Goal: Task Accomplishment & Management: Manage account settings

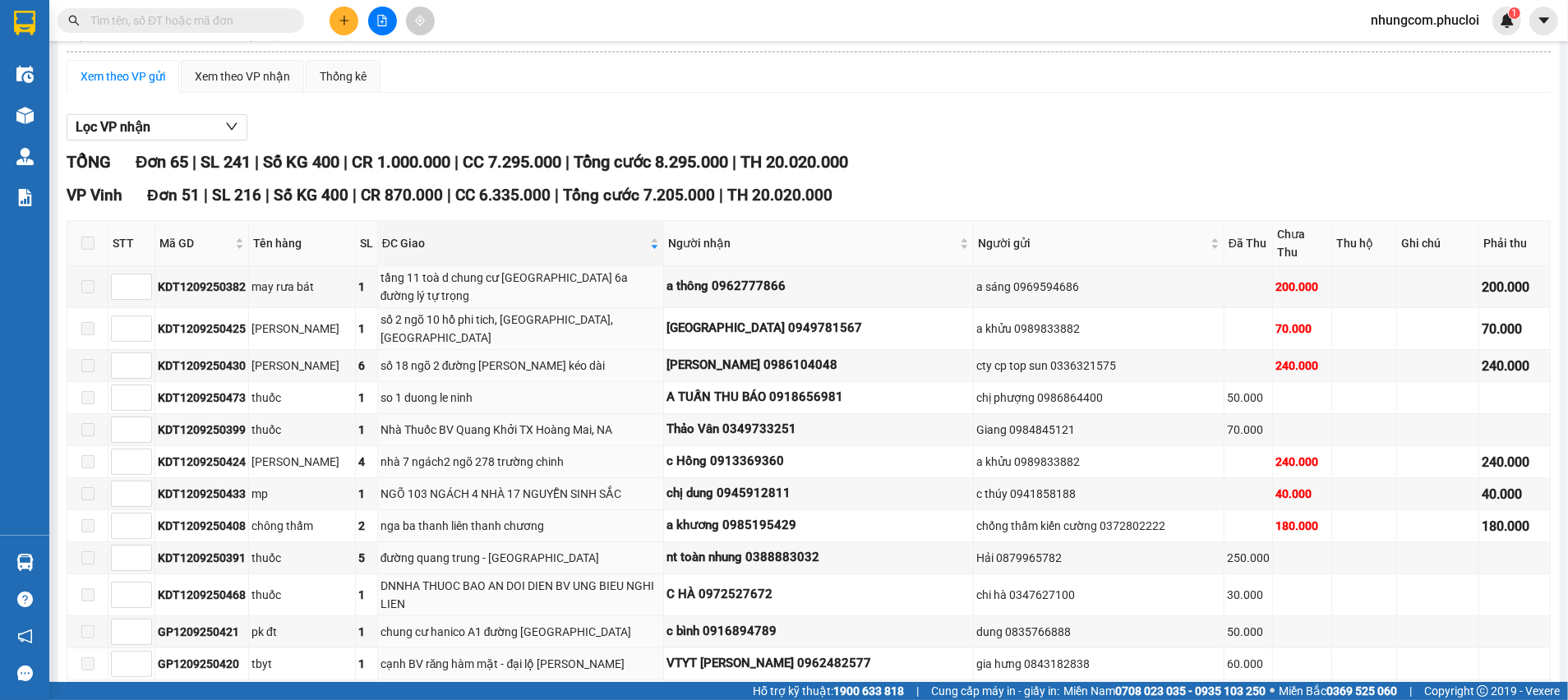
click at [476, 121] on div "Lọc VP nhận" at bounding box center [809, 128] width 1484 height 27
click at [325, 278] on div "may rưa bát" at bounding box center [303, 287] width 101 height 18
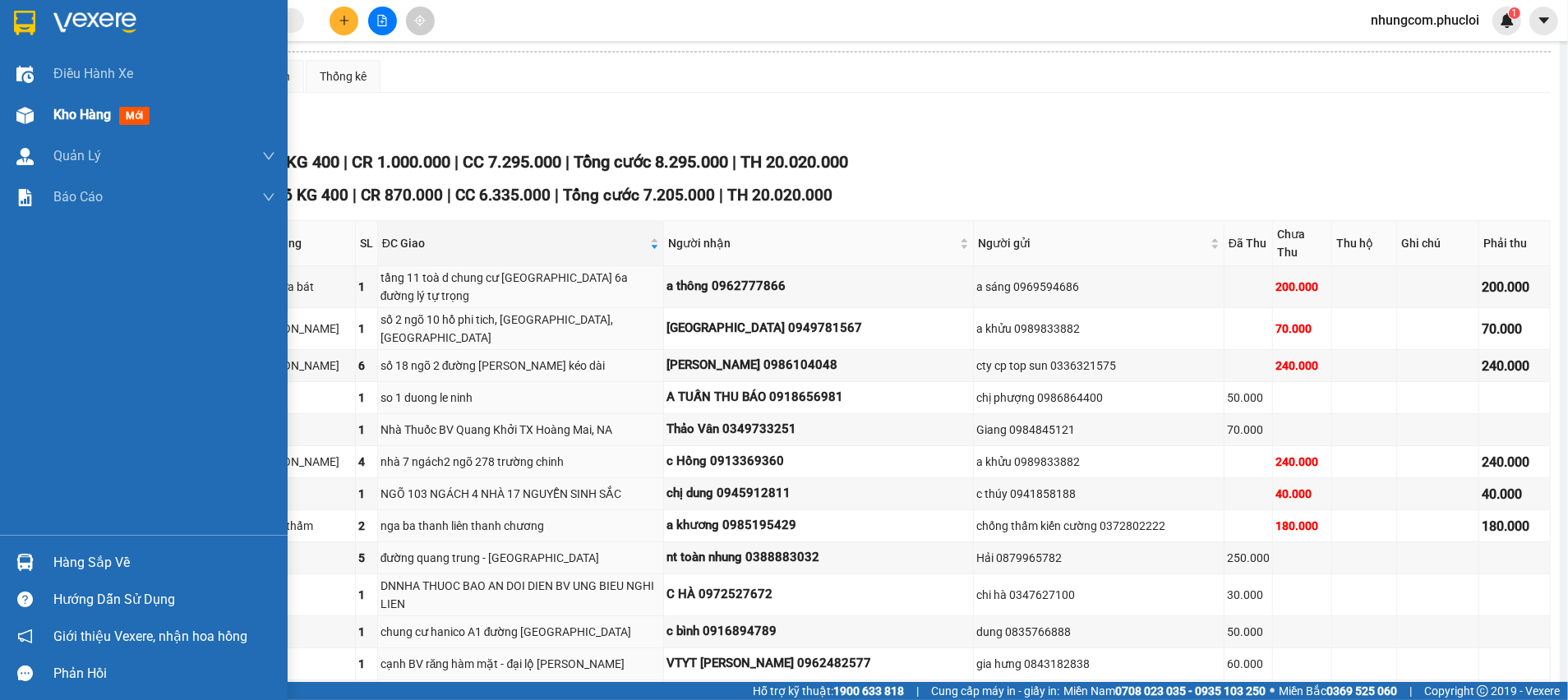
click at [21, 128] on div at bounding box center [24, 116] width 29 height 29
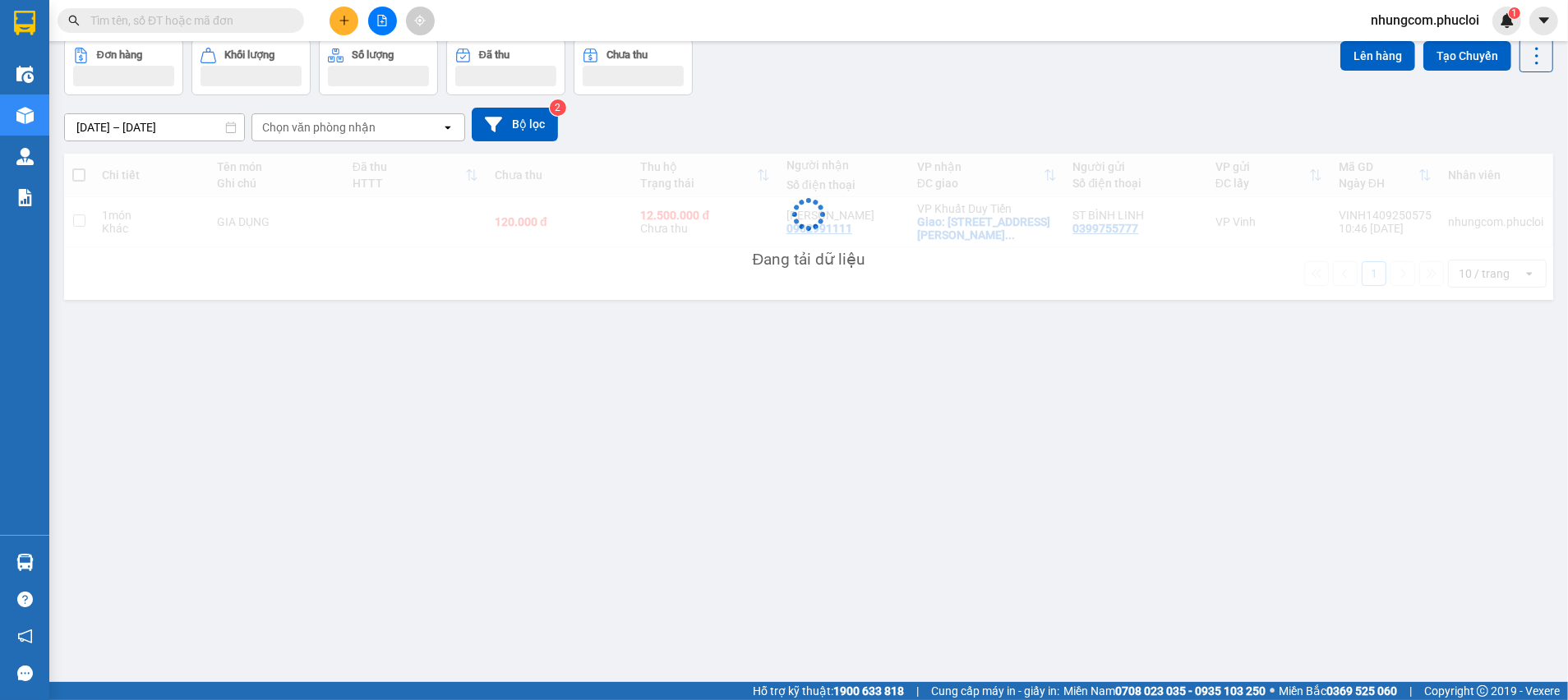
scroll to position [75, 0]
click at [917, 117] on div "10/09/2025 – 14/09/2025 Press the down arrow key to interact with the calendar …" at bounding box center [808, 125] width 1489 height 34
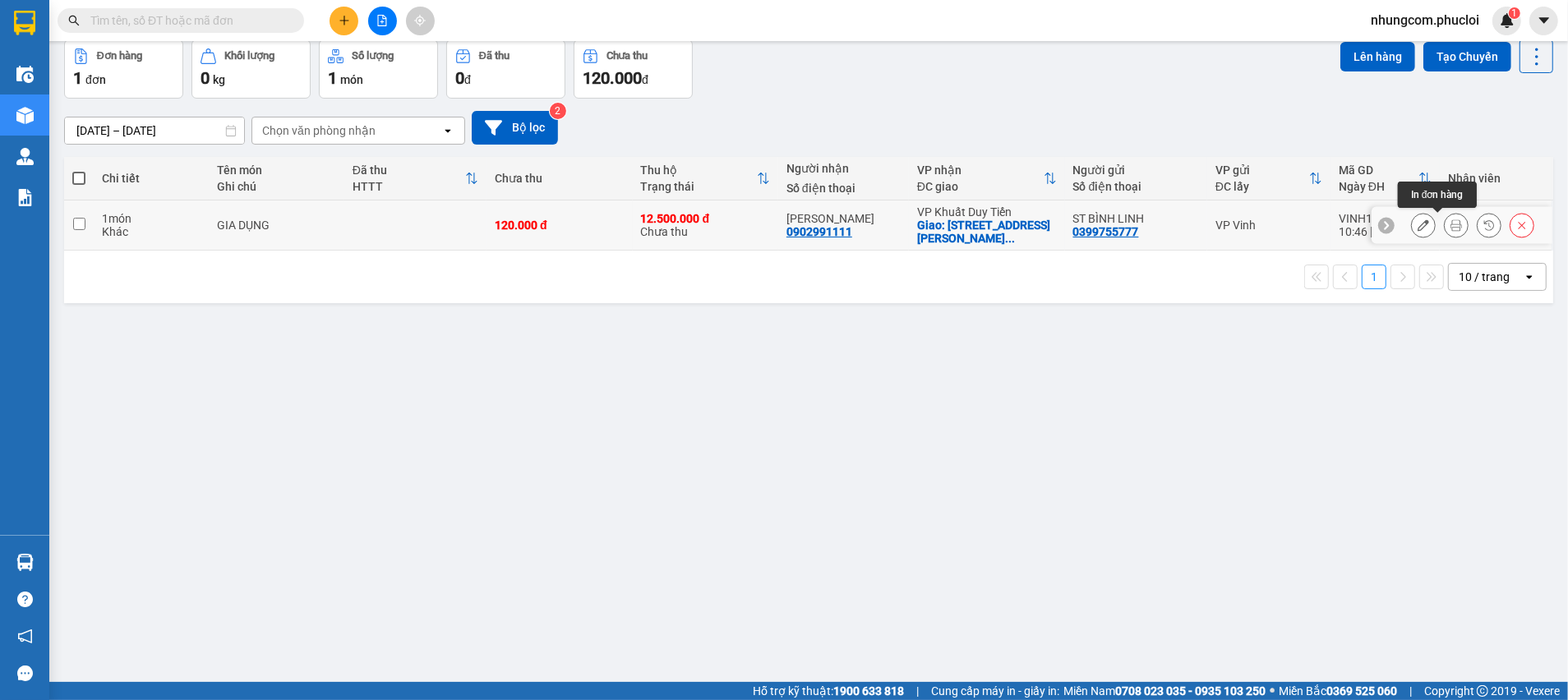
click at [1445, 231] on button at bounding box center [1456, 226] width 23 height 29
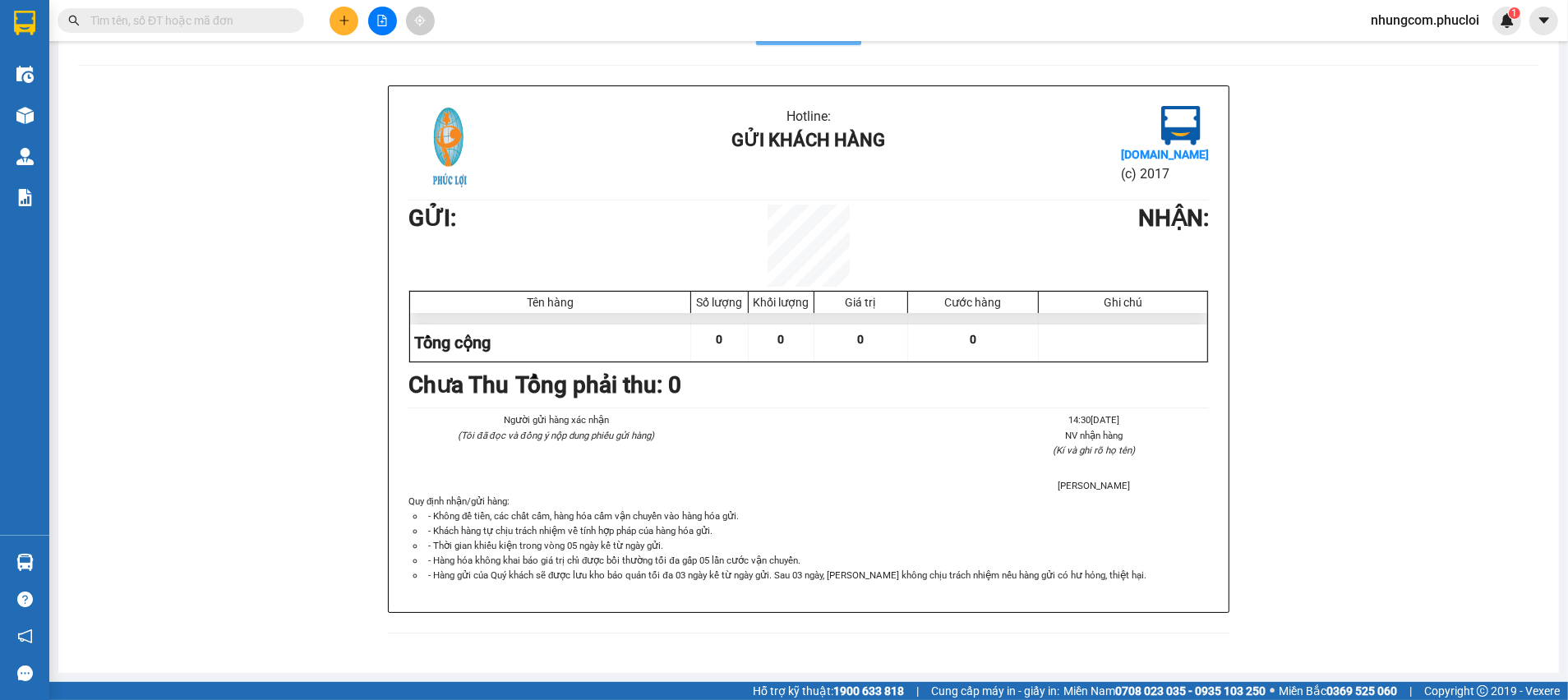
scroll to position [51, 0]
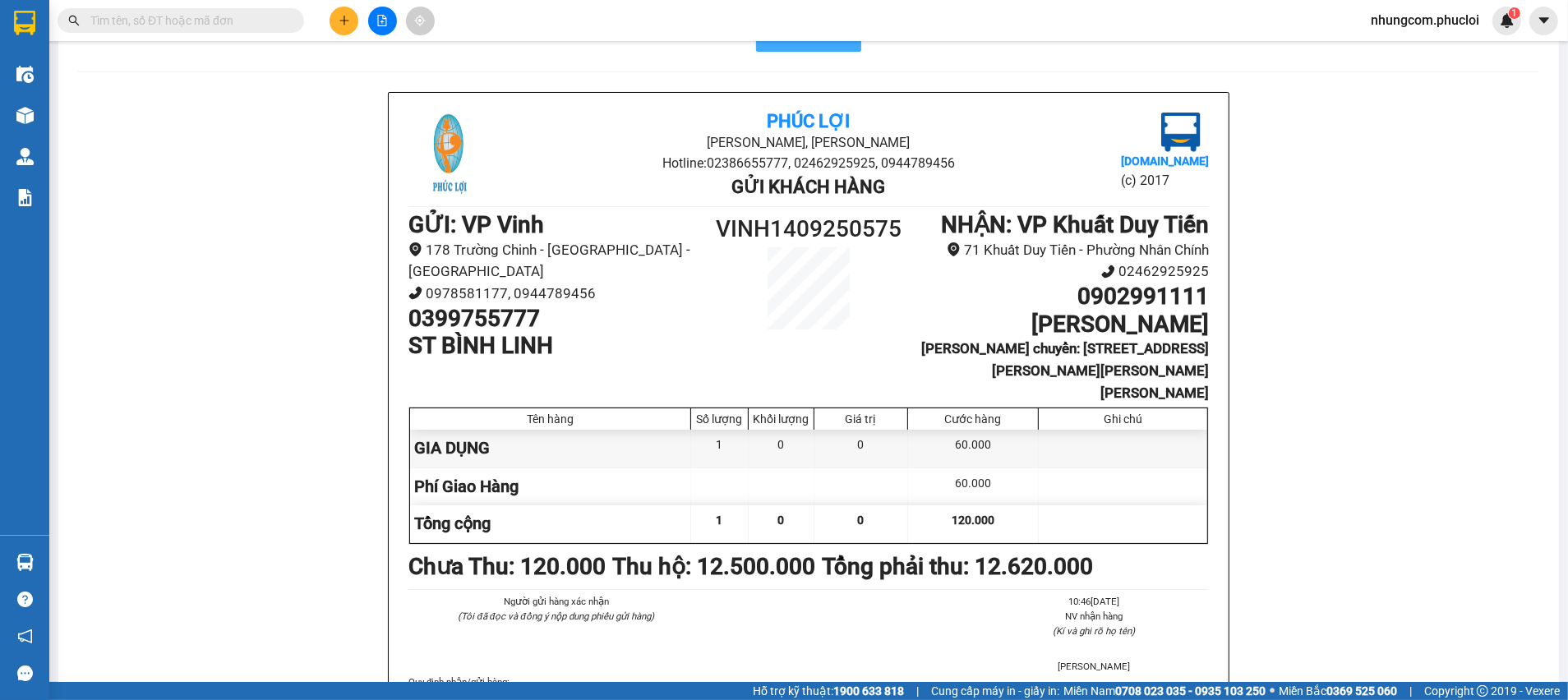
click at [827, 46] on button "In mẫu A5" at bounding box center [809, 35] width 105 height 33
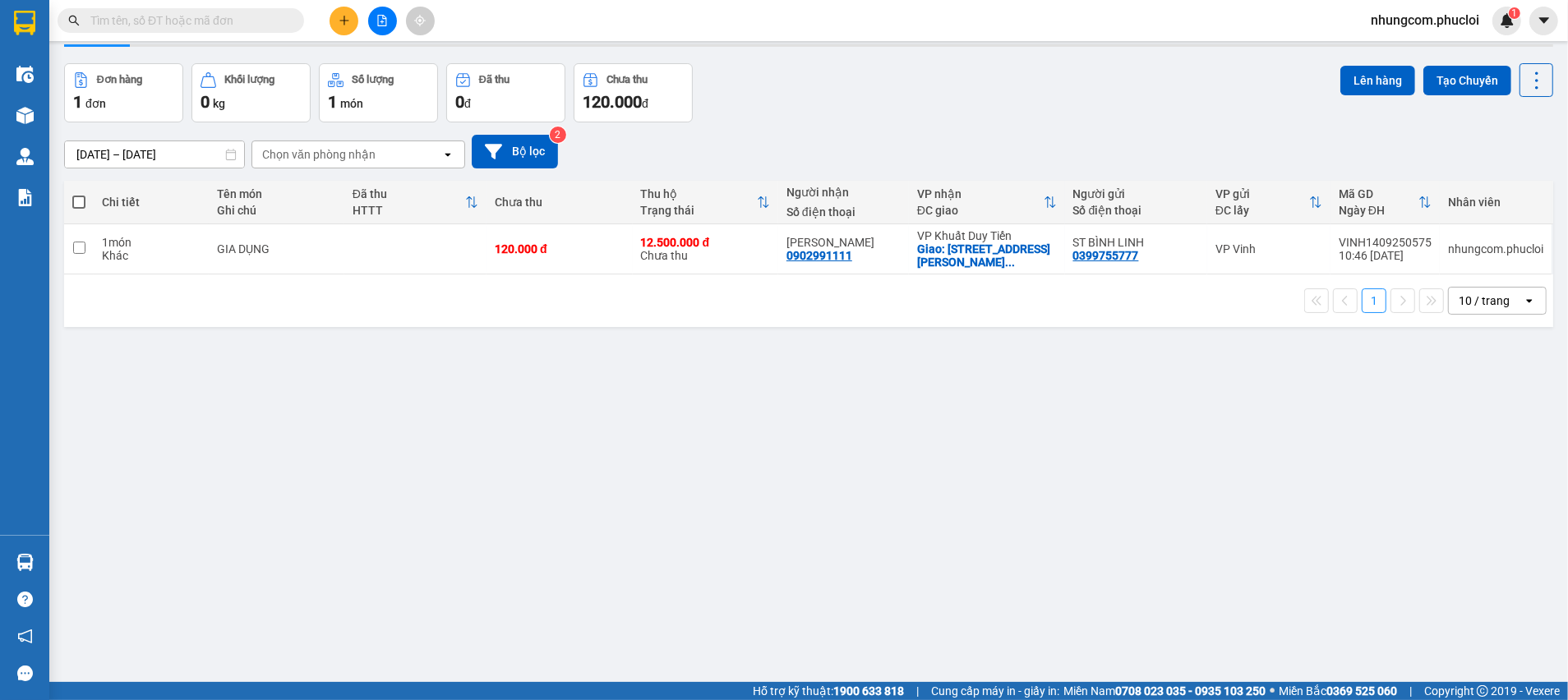
drag, startPoint x: 1212, startPoint y: 462, endPoint x: 1220, endPoint y: 469, distance: 10.6
click at [1220, 469] on div "ver 1.8.143 Kho gửi Trên xe Kho nhận Kho thanh [PERSON_NAME] đã giao Đơn hàng 1…" at bounding box center [808, 348] width 1502 height 700
click at [1066, 397] on div "ver 1.8.143 Kho gửi Trên xe Kho nhận Kho thanh [PERSON_NAME] đã giao Đơn hàng 1…" at bounding box center [808, 348] width 1502 height 700
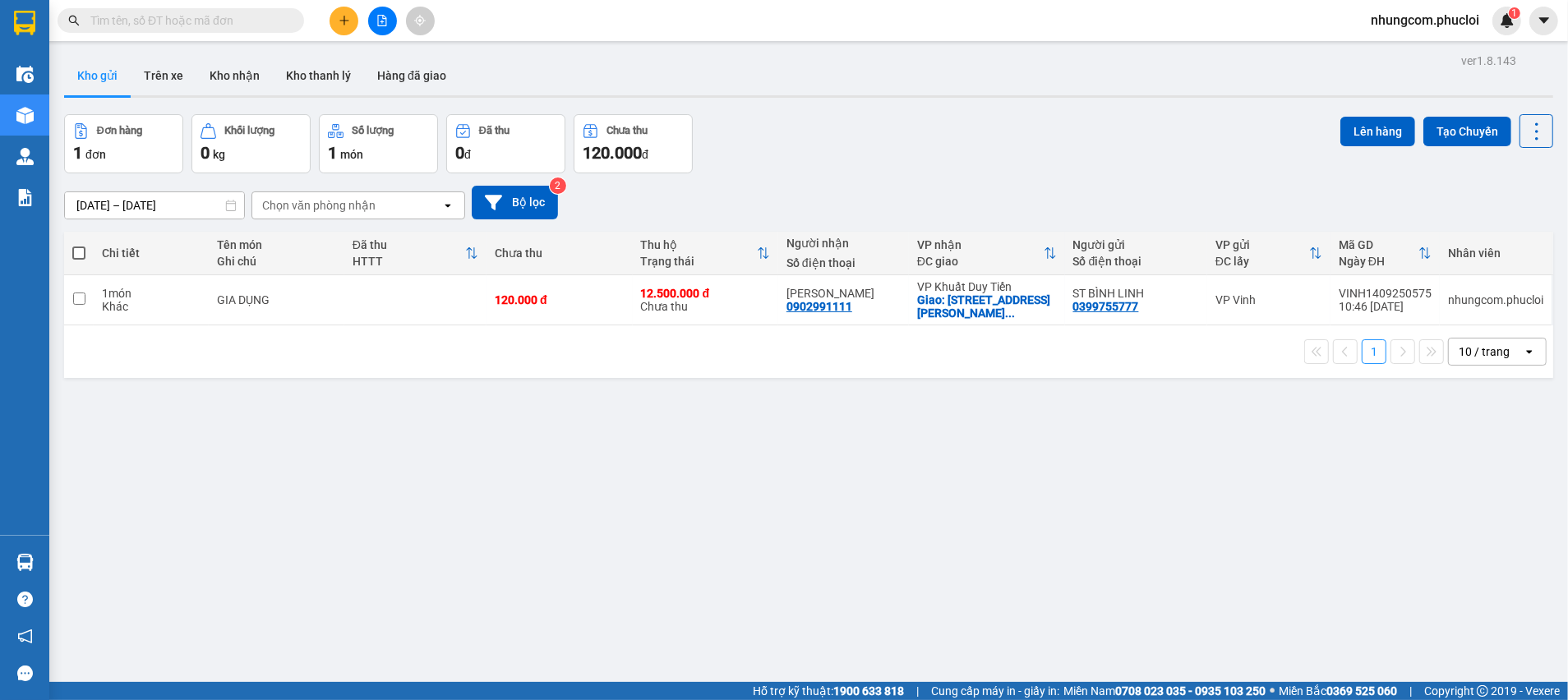
click at [411, 469] on div "ver 1.8.143 Kho gửi Trên xe Kho nhận Kho thanh [PERSON_NAME] đã giao Đơn hàng 1…" at bounding box center [808, 398] width 1502 height 700
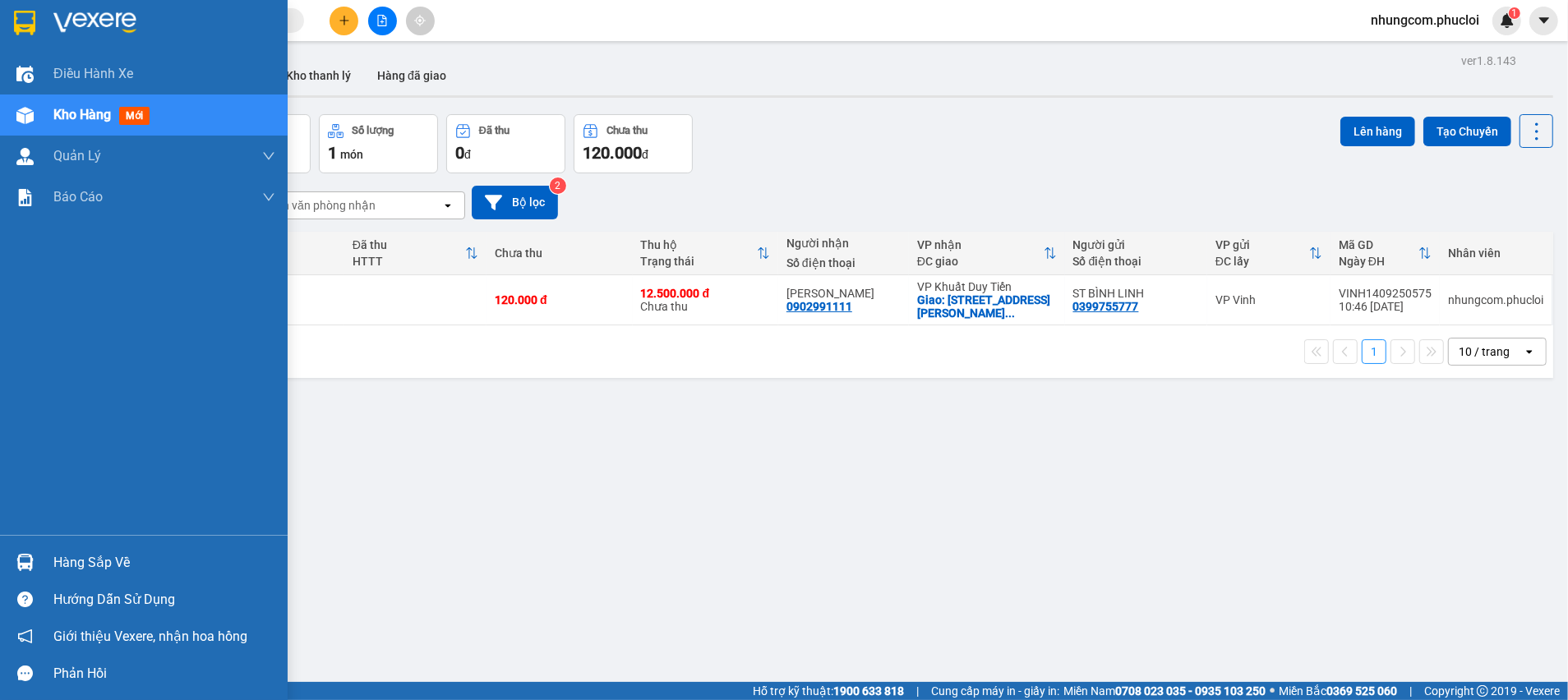
click at [73, 564] on div "Hàng sắp về" at bounding box center [164, 563] width 222 height 24
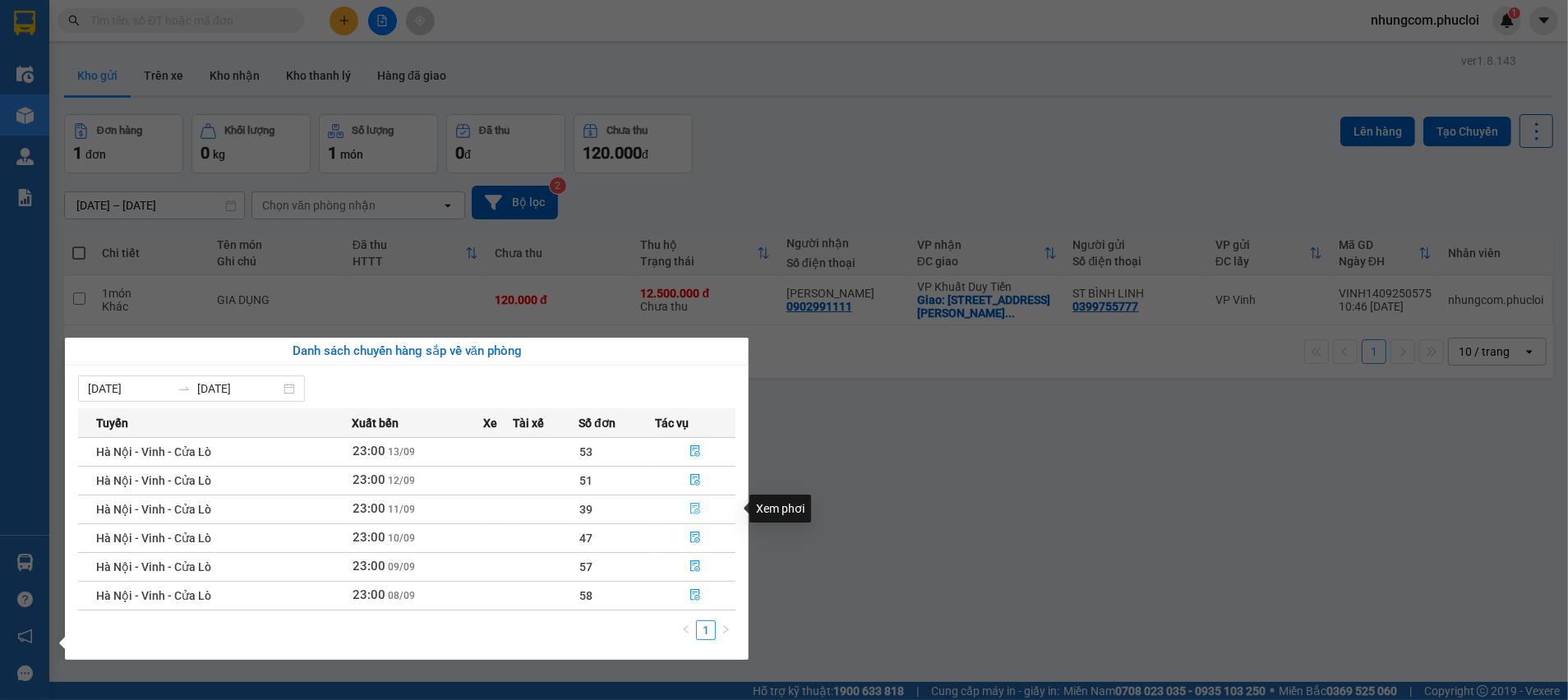
click at [692, 509] on icon "file-done" at bounding box center [695, 508] width 11 height 11
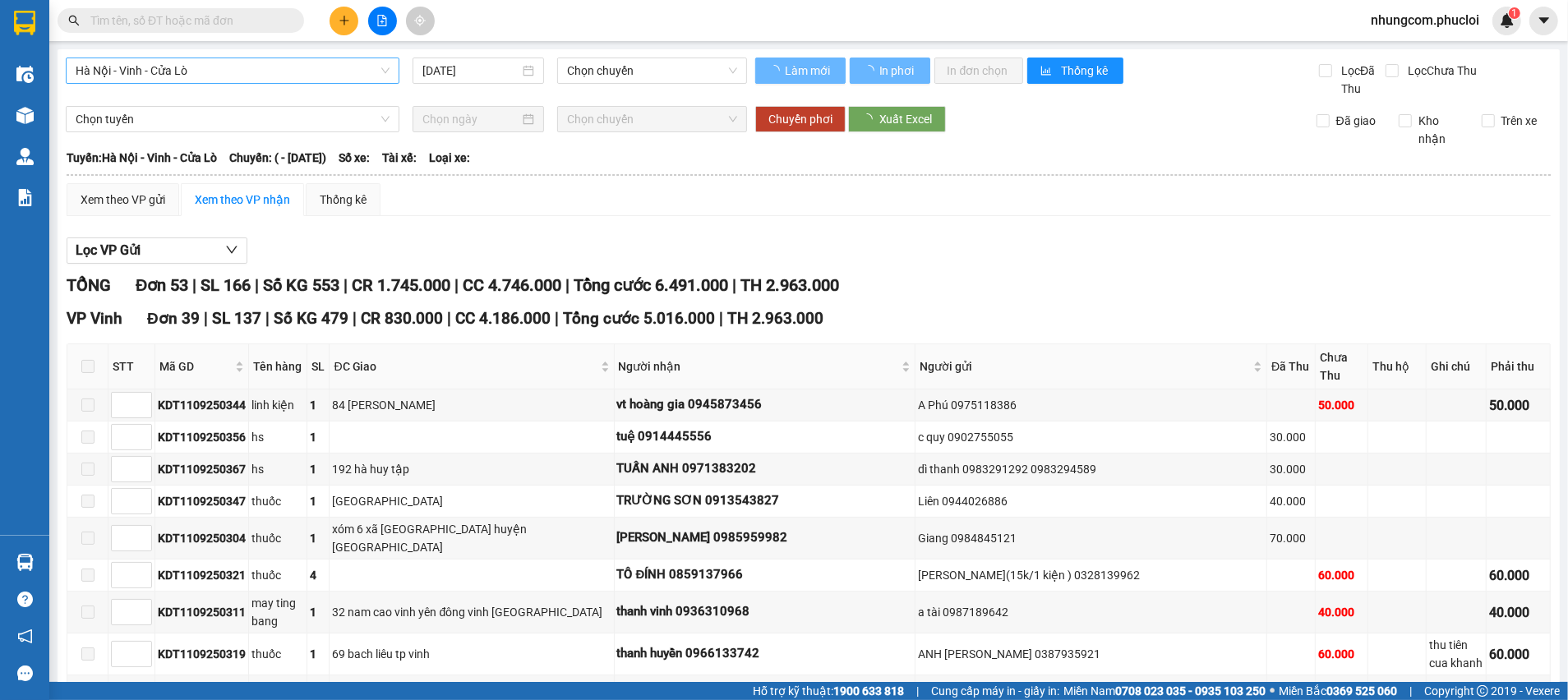
type input "[DATE]"
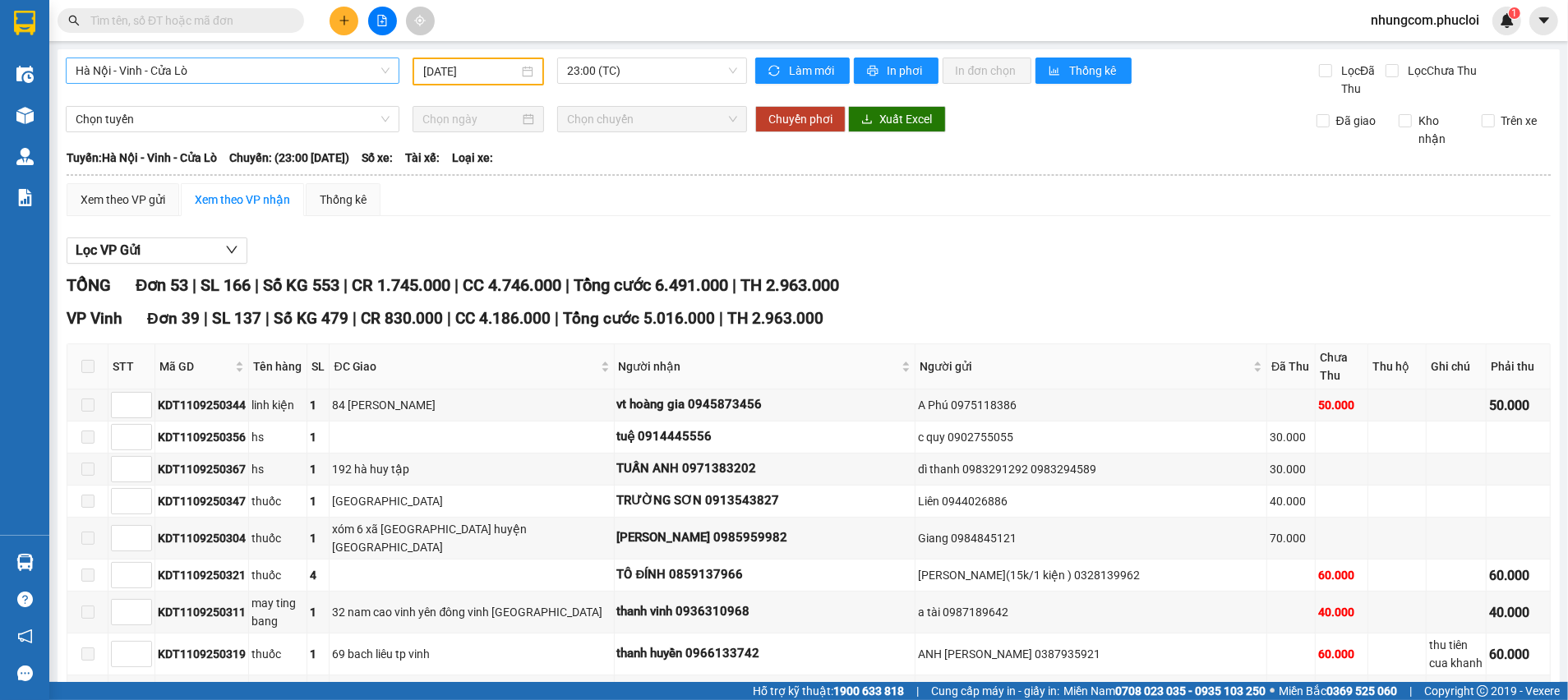
click at [317, 69] on span "Hà Nội - Vinh - Cửa Lò" at bounding box center [232, 70] width 314 height 24
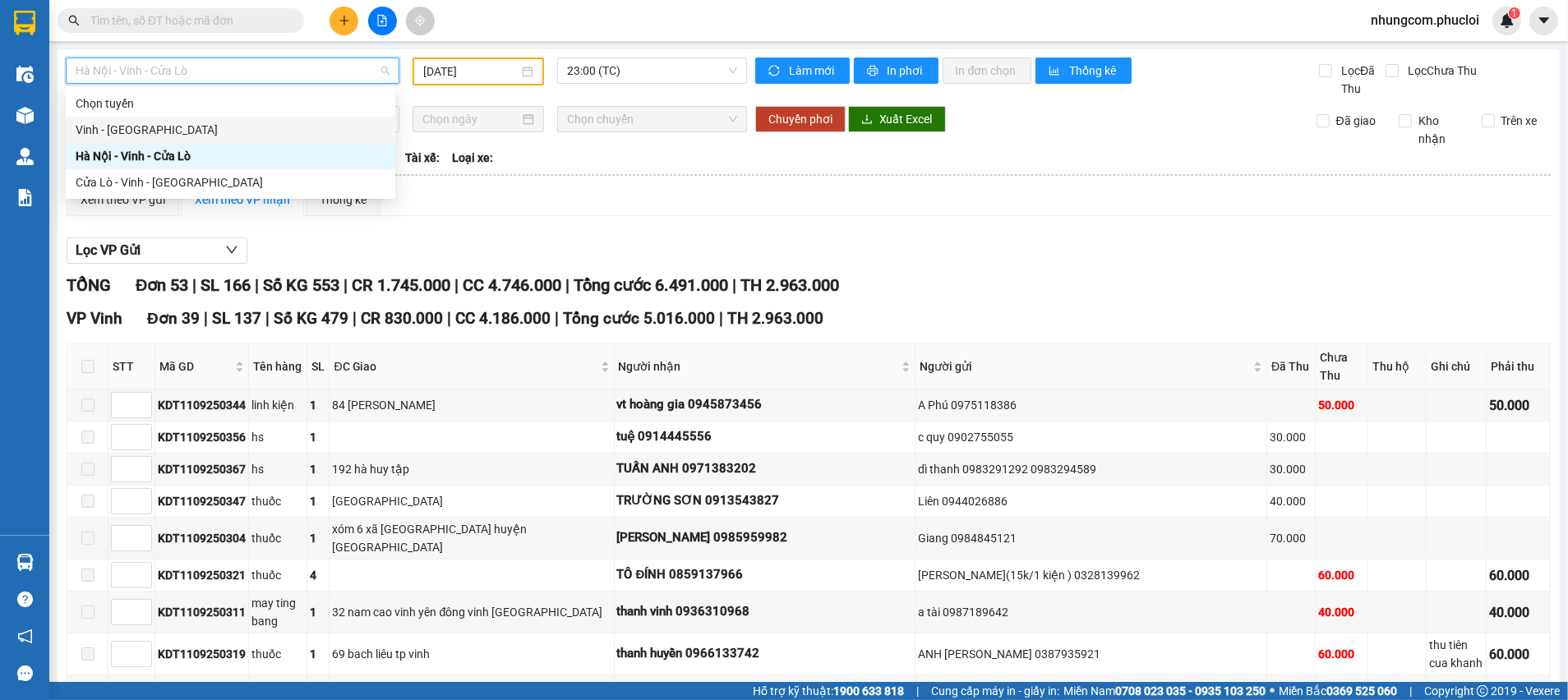
click at [475, 213] on div "Xem theo VP gửi Xem theo VP nhận Thống kê" at bounding box center [809, 199] width 1484 height 33
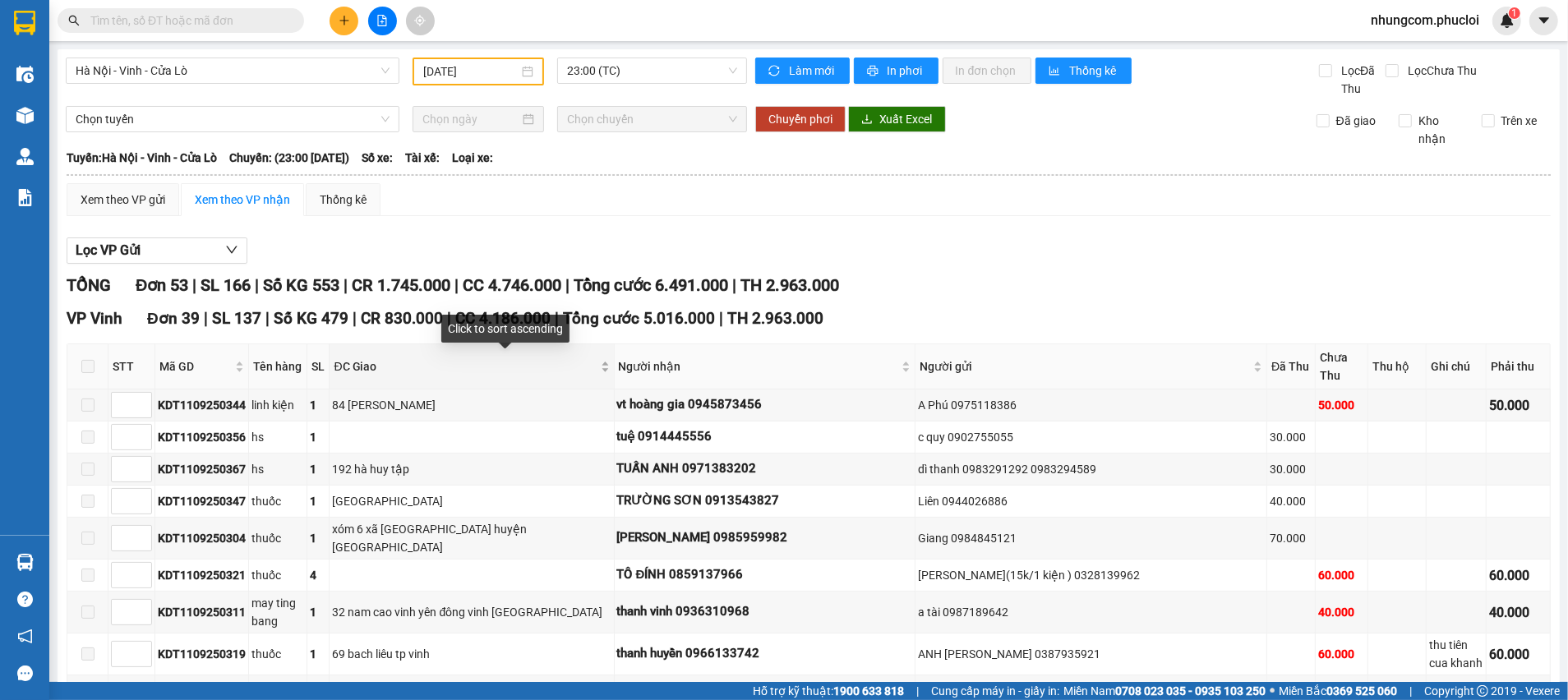
click at [609, 370] on div "ĐC Giao" at bounding box center [471, 366] width 275 height 18
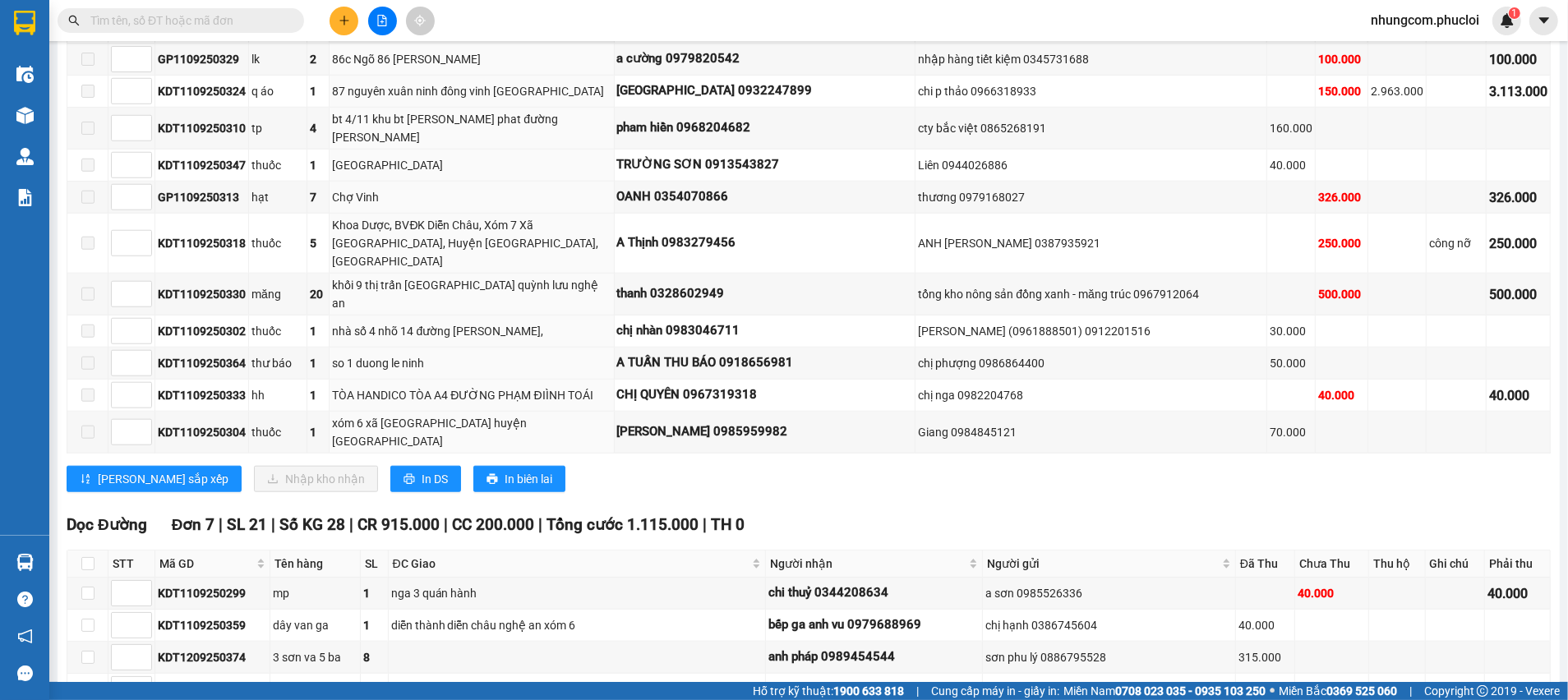
scroll to position [1233, 0]
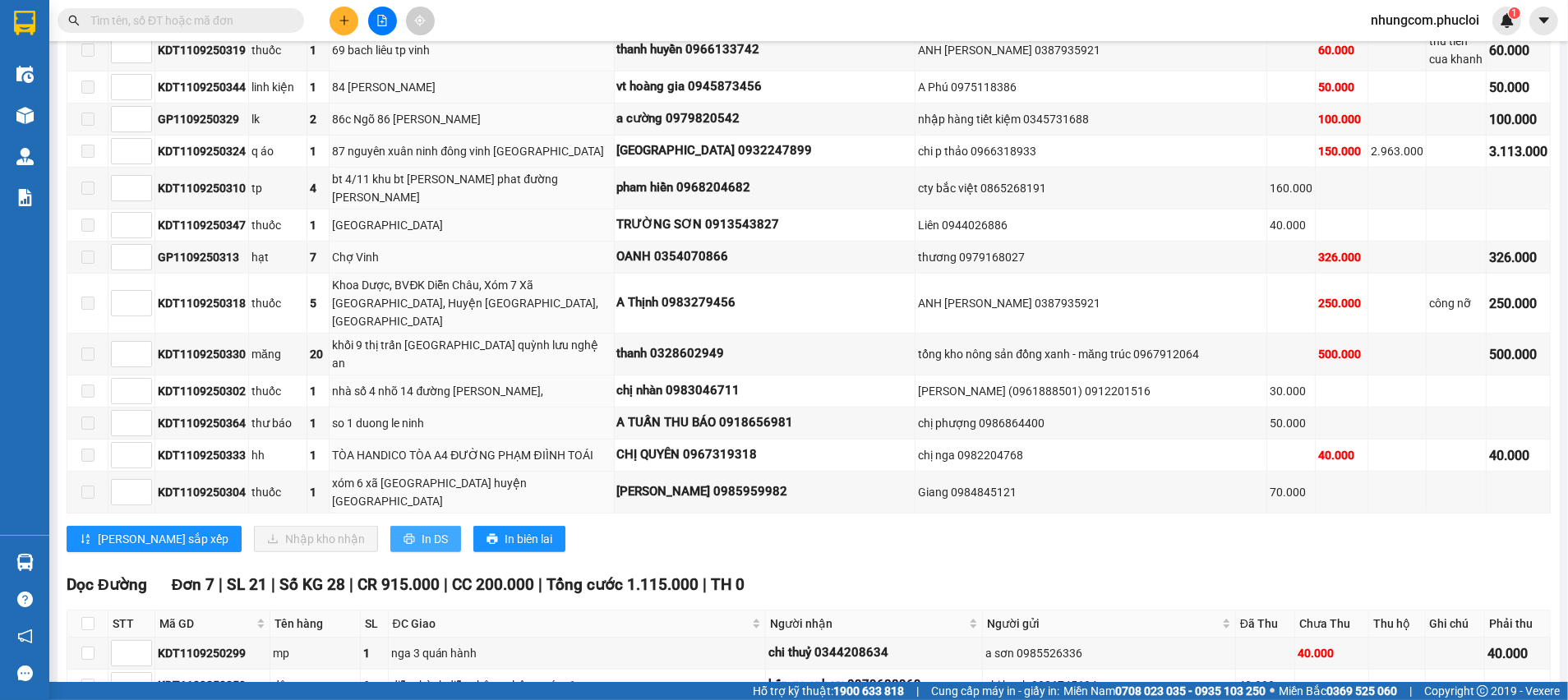
click at [422, 530] on span "In DS" at bounding box center [435, 538] width 26 height 18
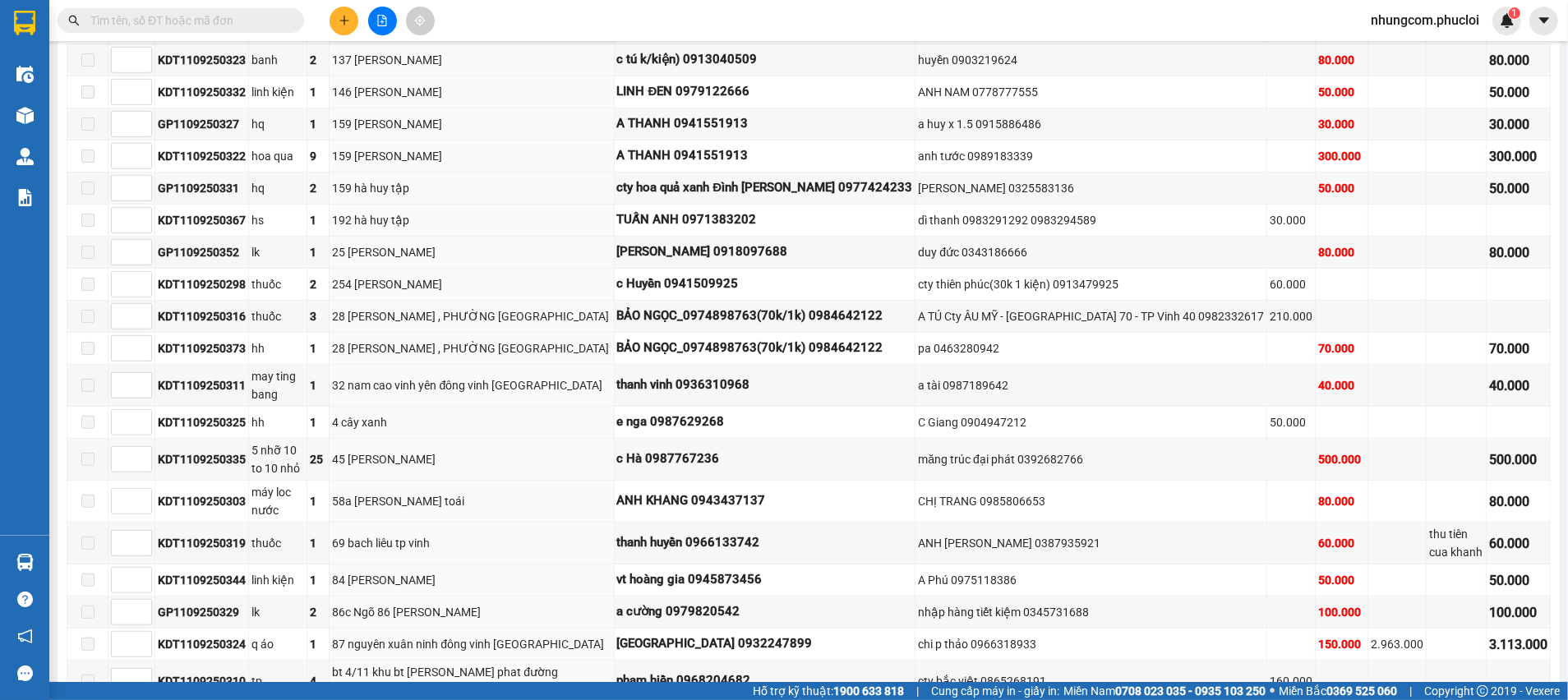
click at [379, 28] on button at bounding box center [382, 21] width 29 height 29
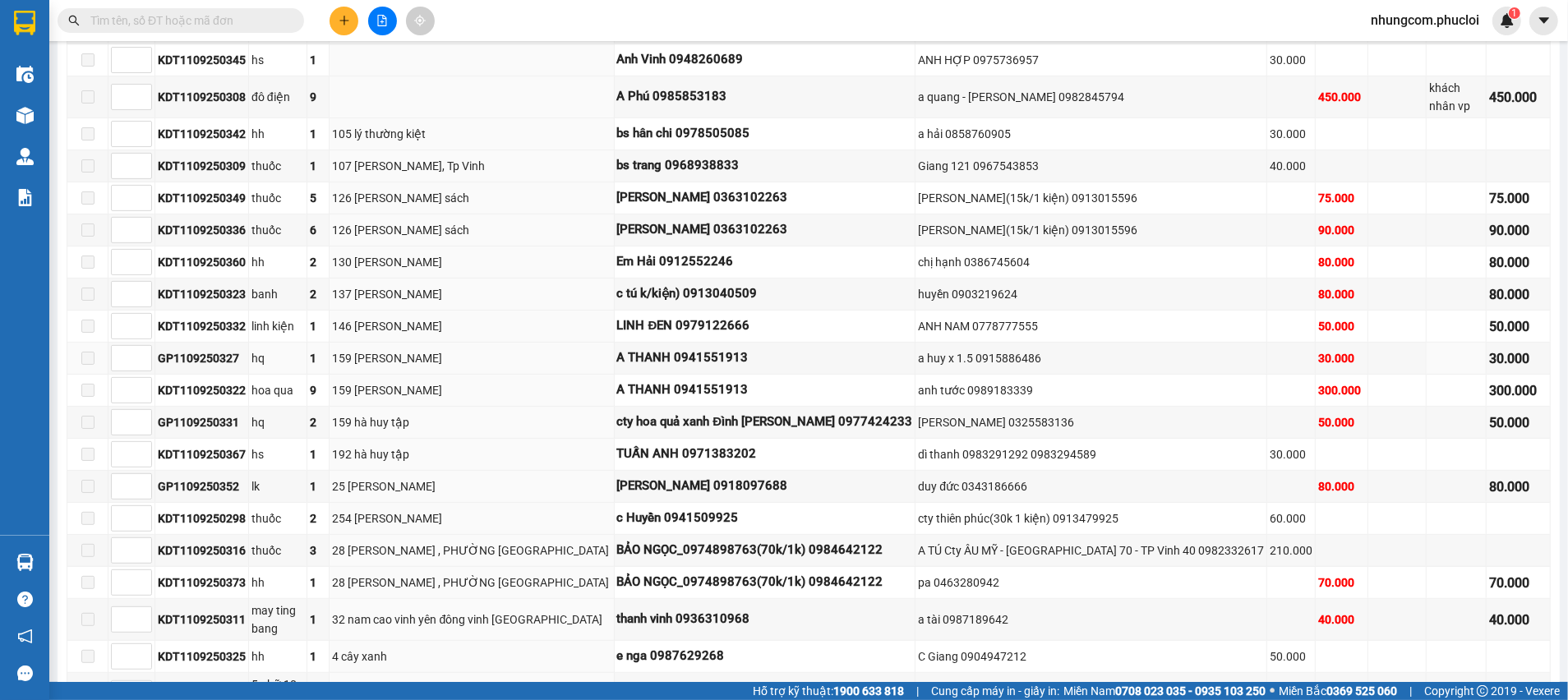
scroll to position [246, 0]
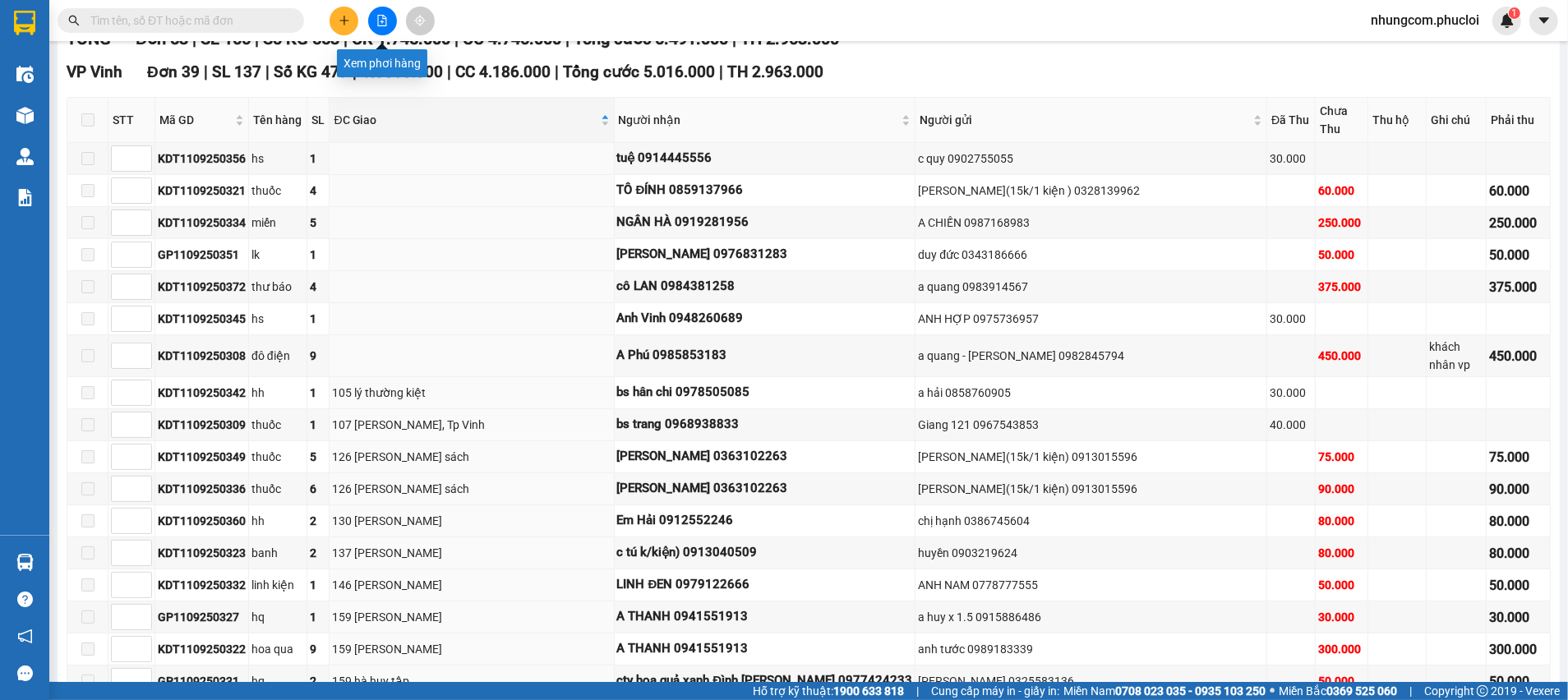
drag, startPoint x: 386, startPoint y: 15, endPoint x: 341, endPoint y: 114, distance: 108.7
click at [384, 16] on icon "file-add" at bounding box center [382, 21] width 11 height 11
click at [377, 23] on icon "file-add" at bounding box center [382, 21] width 11 height 11
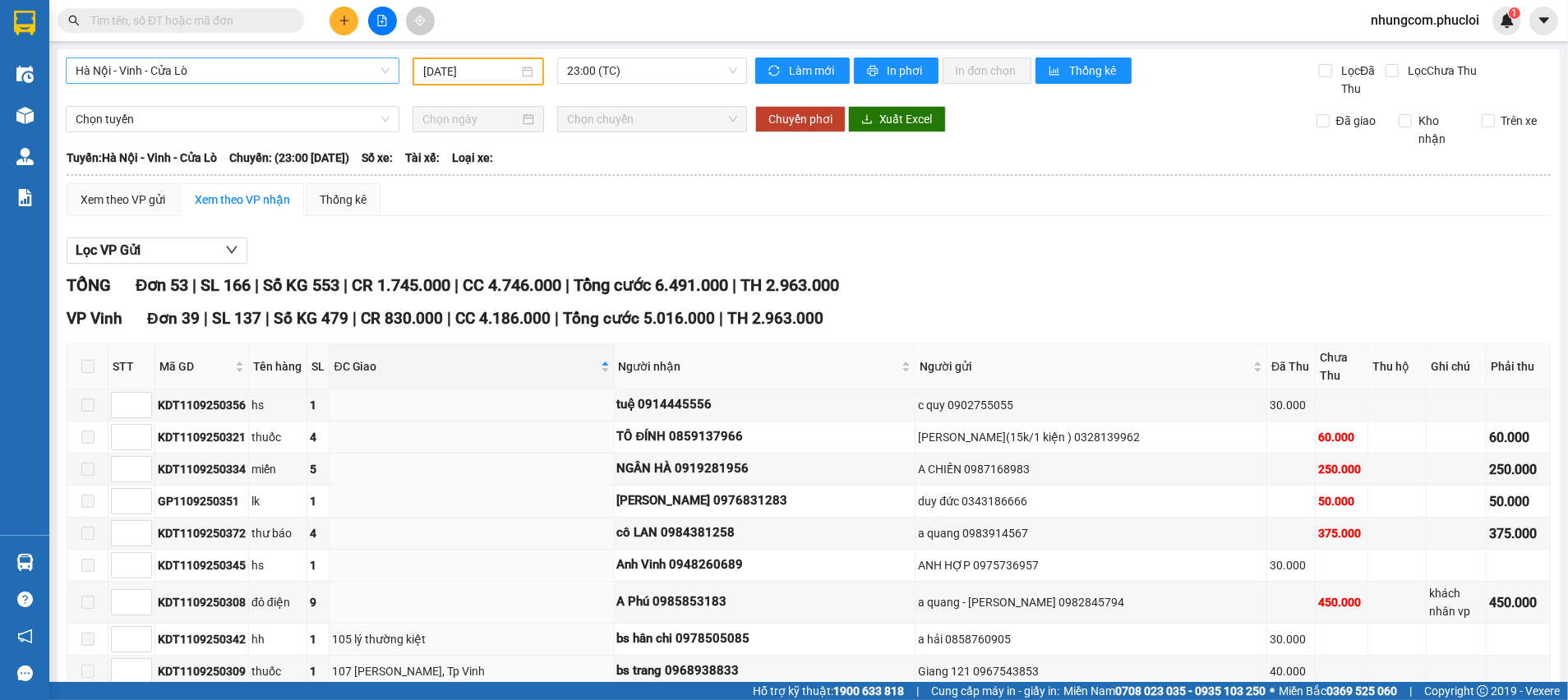
click at [292, 69] on span "Hà Nội - Vinh - Cửa Lò" at bounding box center [232, 70] width 314 height 24
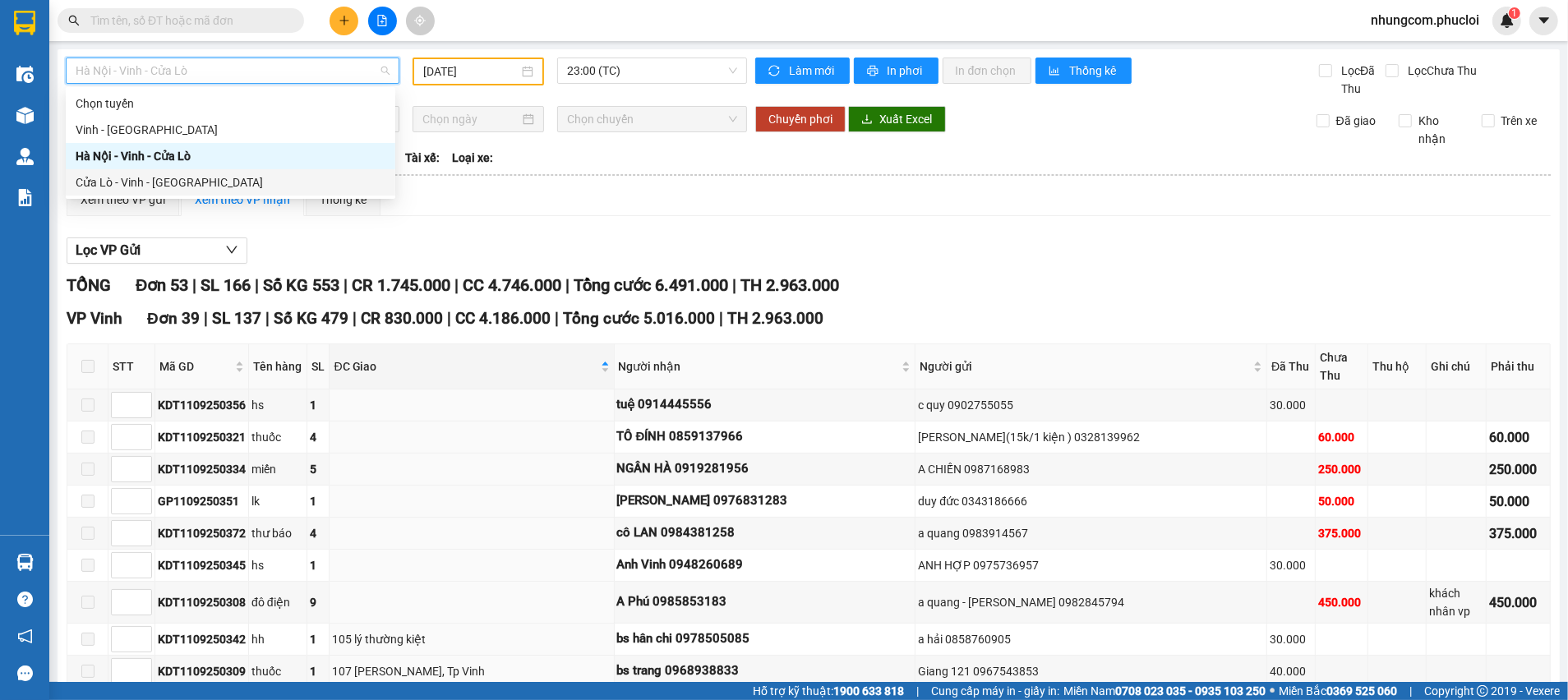
click at [194, 190] on div "Cửa Lò - Vinh - [GEOGRAPHIC_DATA]" at bounding box center [230, 182] width 310 height 18
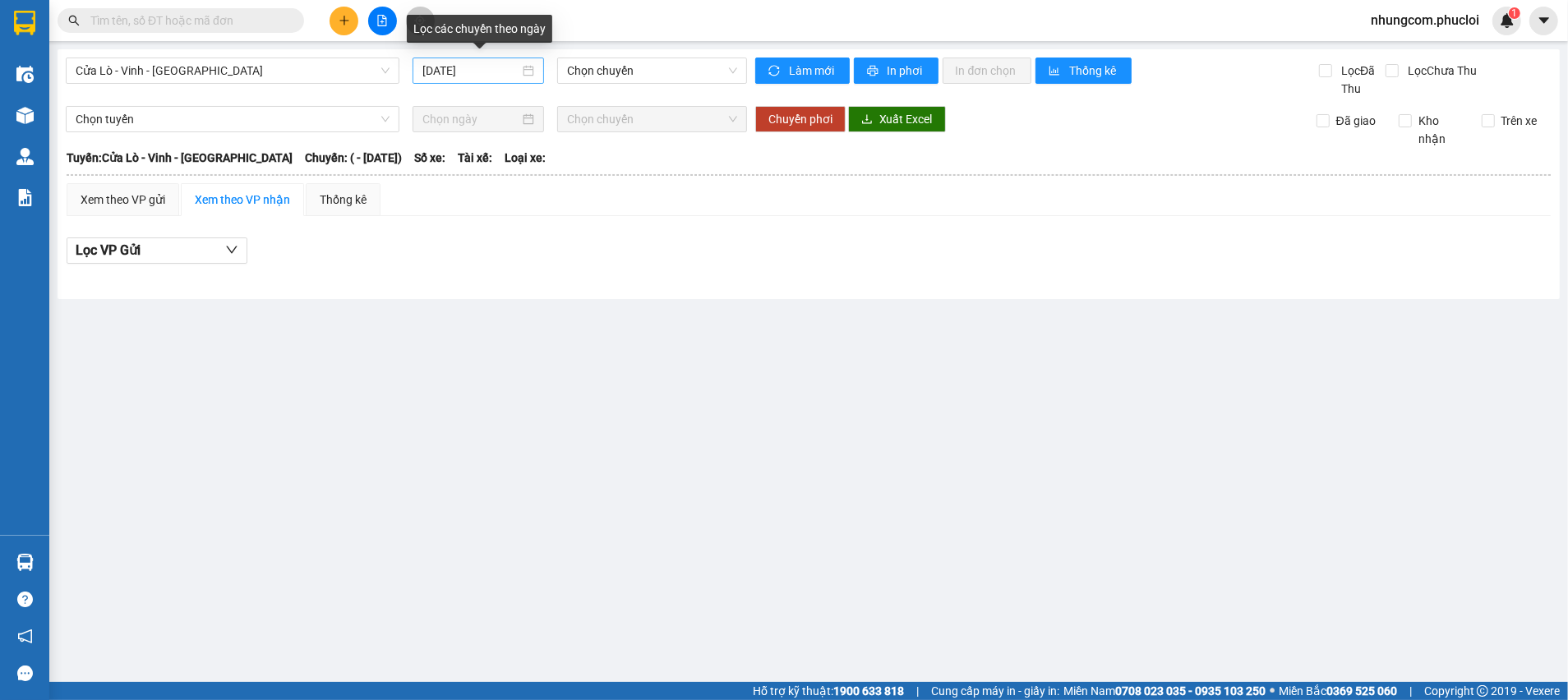
click at [528, 71] on div "[DATE]" at bounding box center [478, 70] width 112 height 18
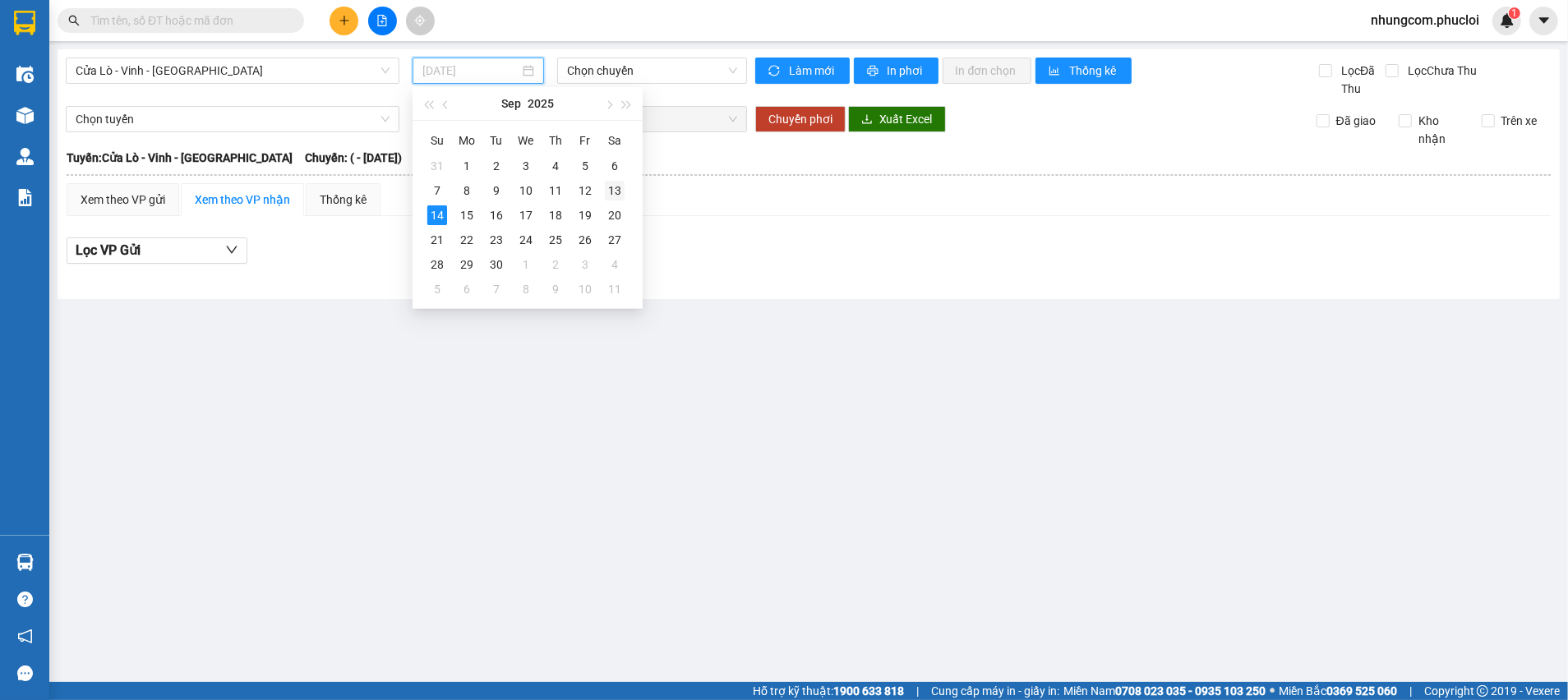
click at [616, 189] on div "13" at bounding box center [614, 190] width 20 height 20
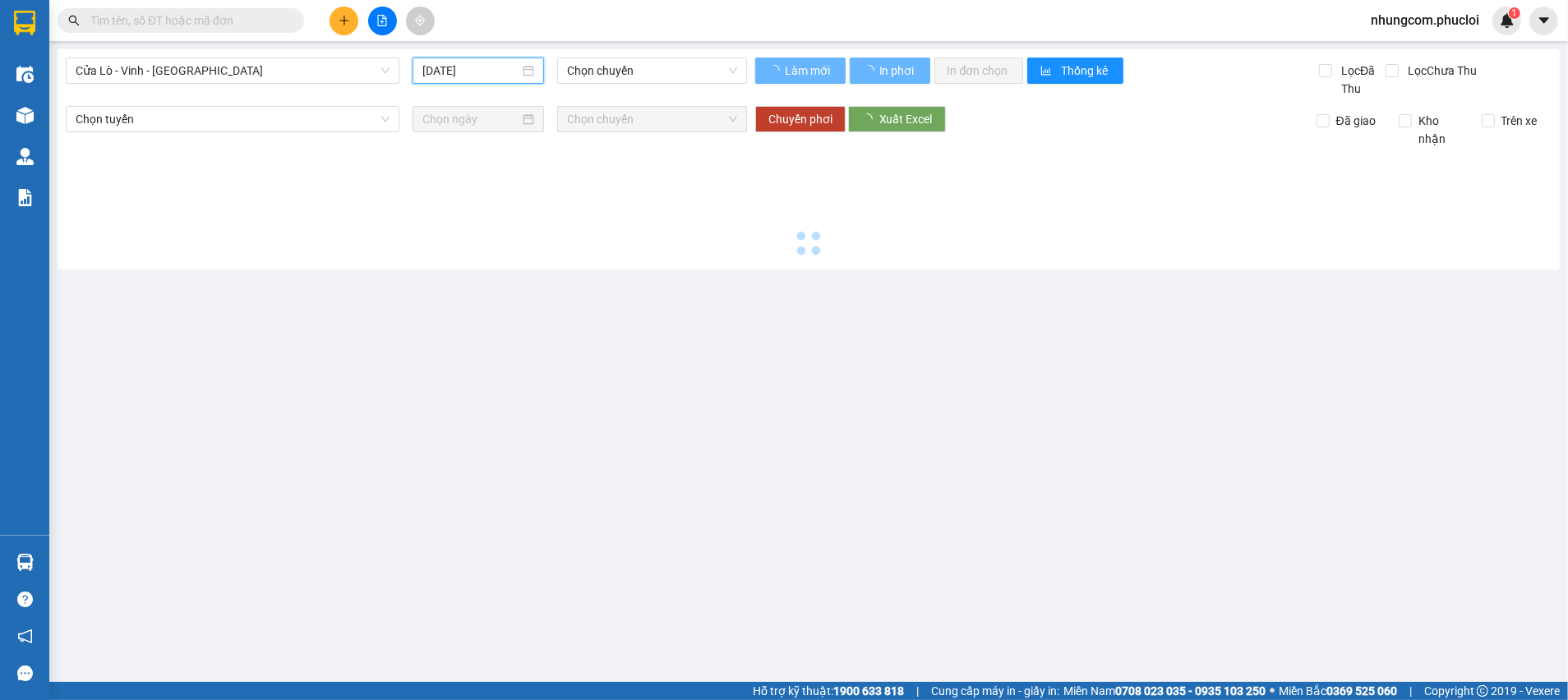
type input "[DATE]"
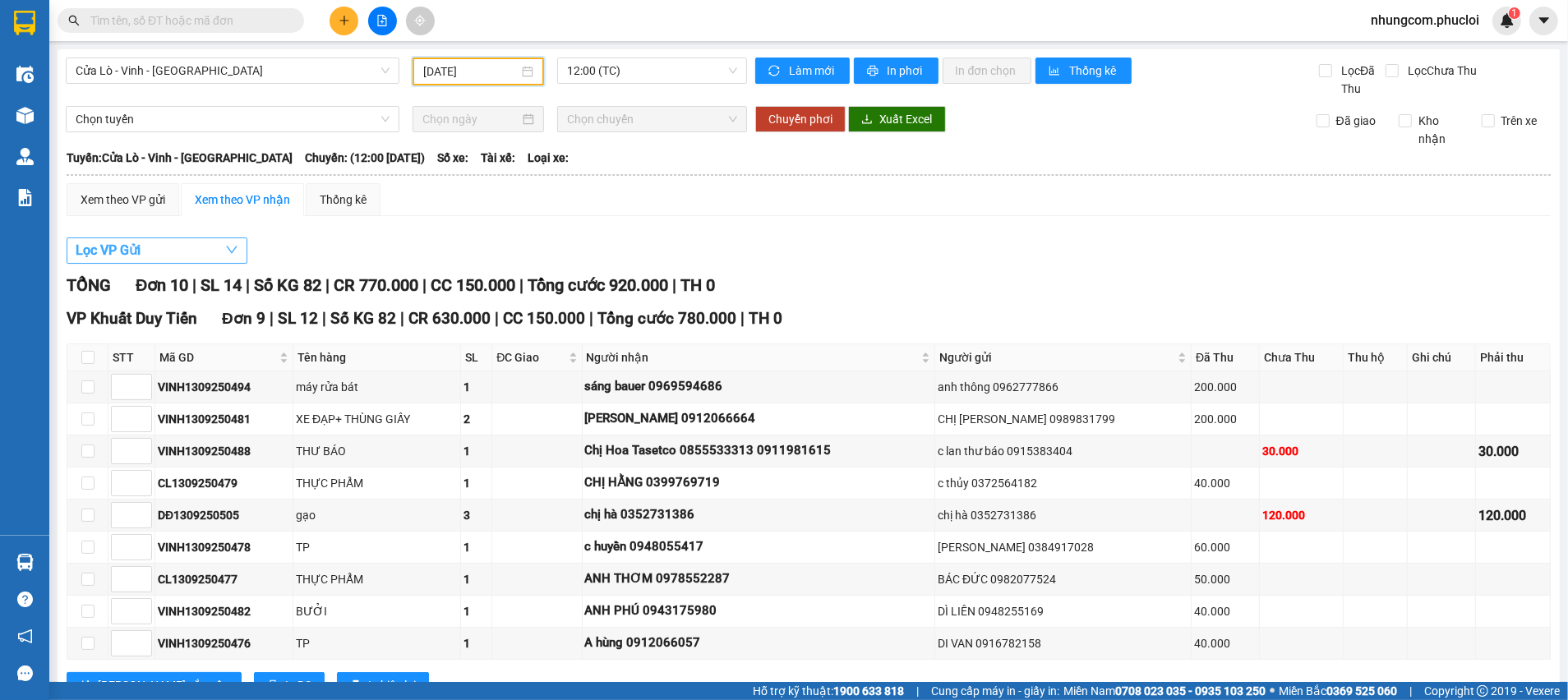
click at [145, 246] on button "Lọc VP Gửi" at bounding box center [157, 251] width 180 height 26
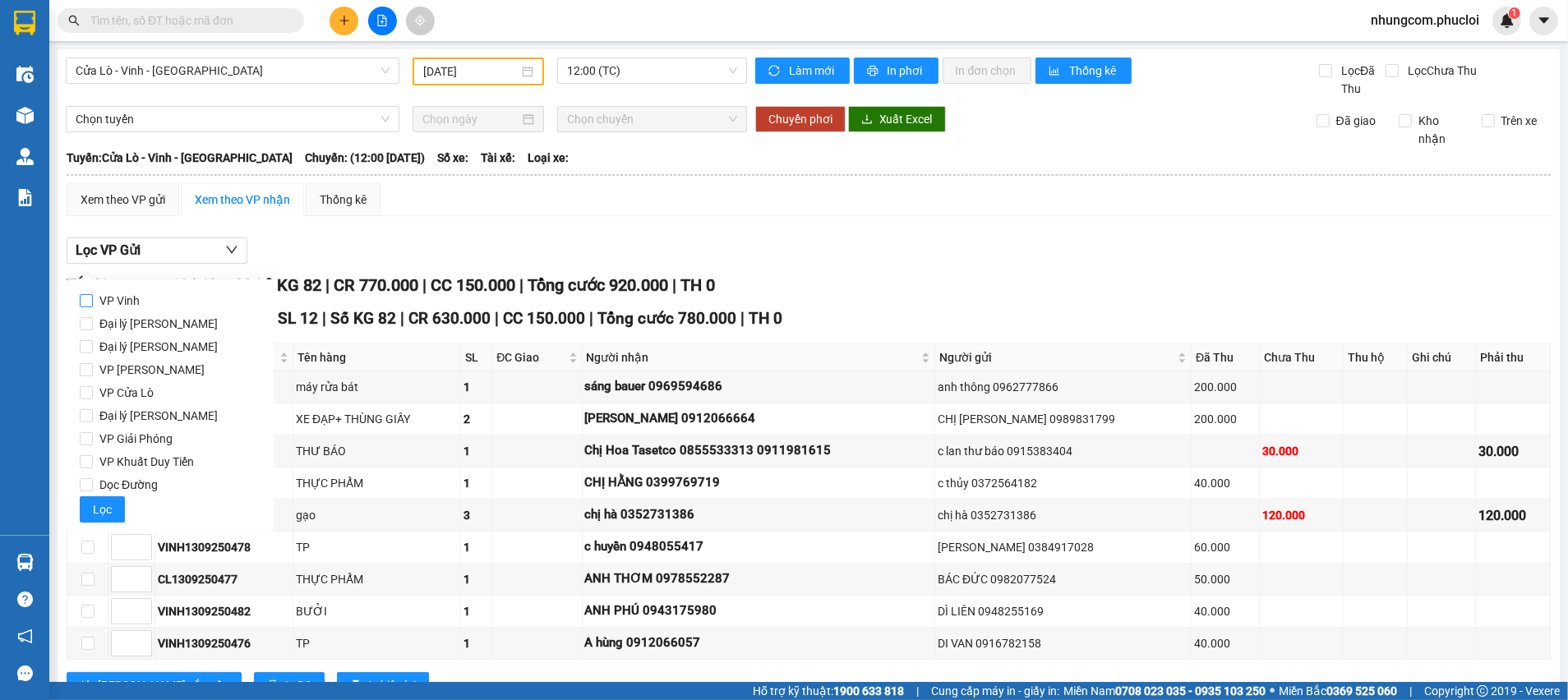
click at [121, 299] on span "VP Vinh" at bounding box center [119, 301] width 54 height 23
click at [93, 299] on input "VP Vinh" at bounding box center [86, 301] width 13 height 13
checkbox input "true"
click at [101, 509] on span "Lọc" at bounding box center [102, 509] width 19 height 18
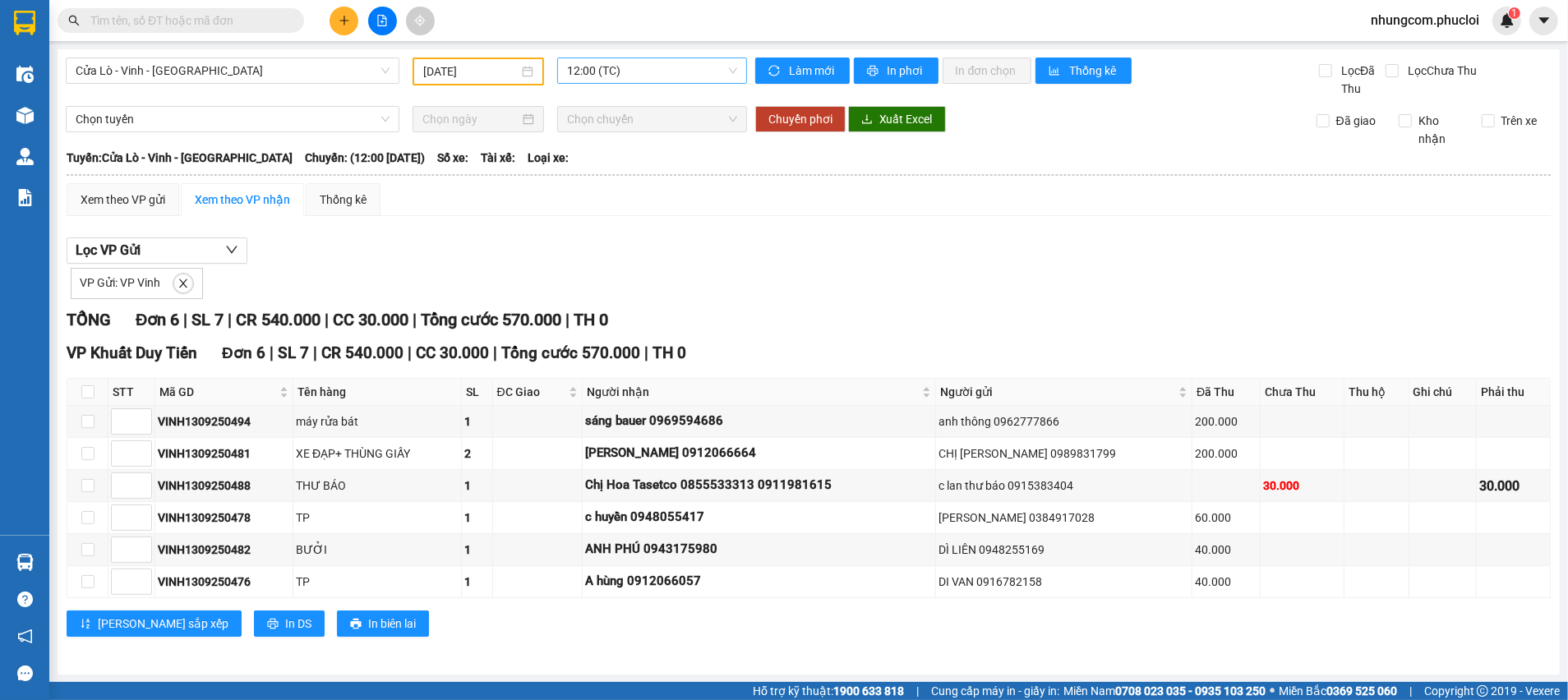
click at [613, 72] on span "12:00 (TC)" at bounding box center [652, 70] width 169 height 24
click at [568, 154] on div "22:00 (TC)" at bounding box center [625, 156] width 128 height 18
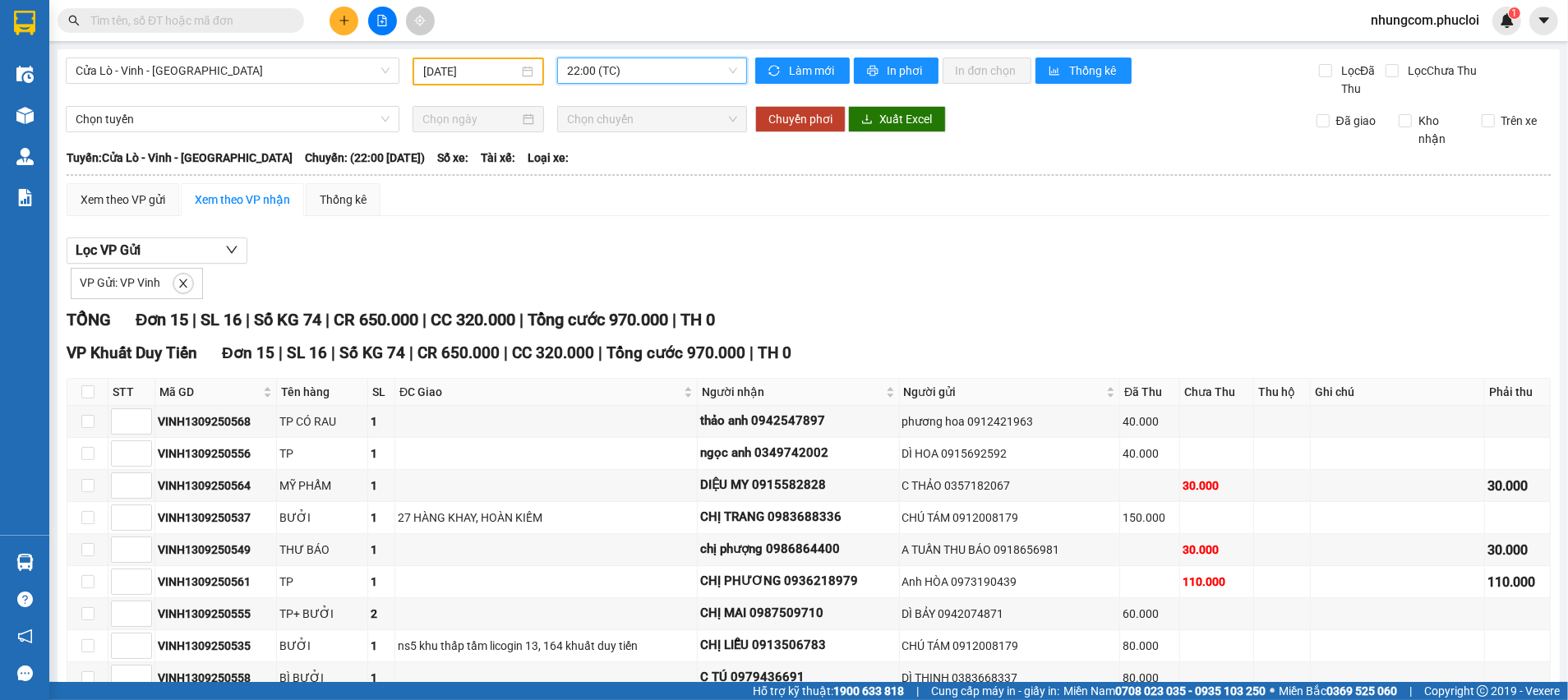
click at [517, 75] on div "[DATE]" at bounding box center [477, 70] width 110 height 18
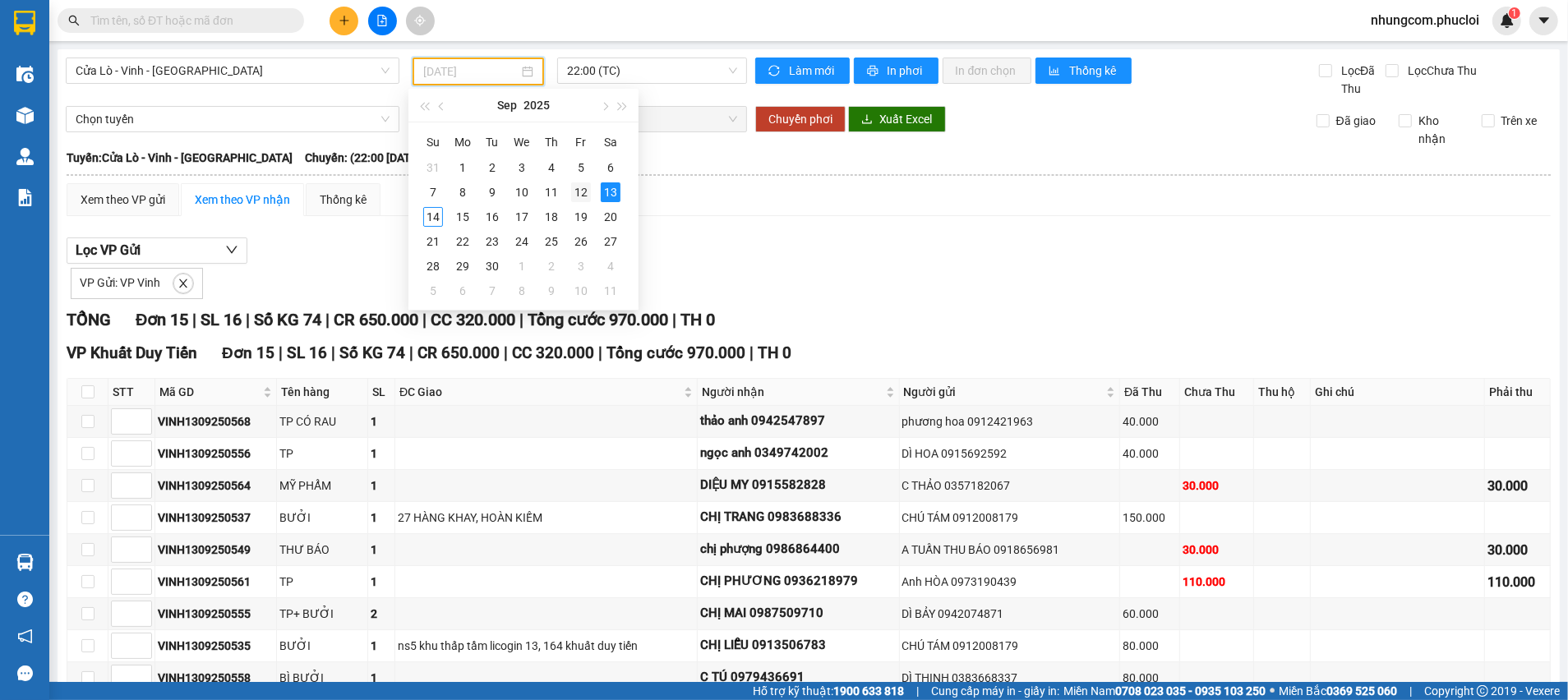
click at [577, 194] on div "12" at bounding box center [581, 192] width 20 height 20
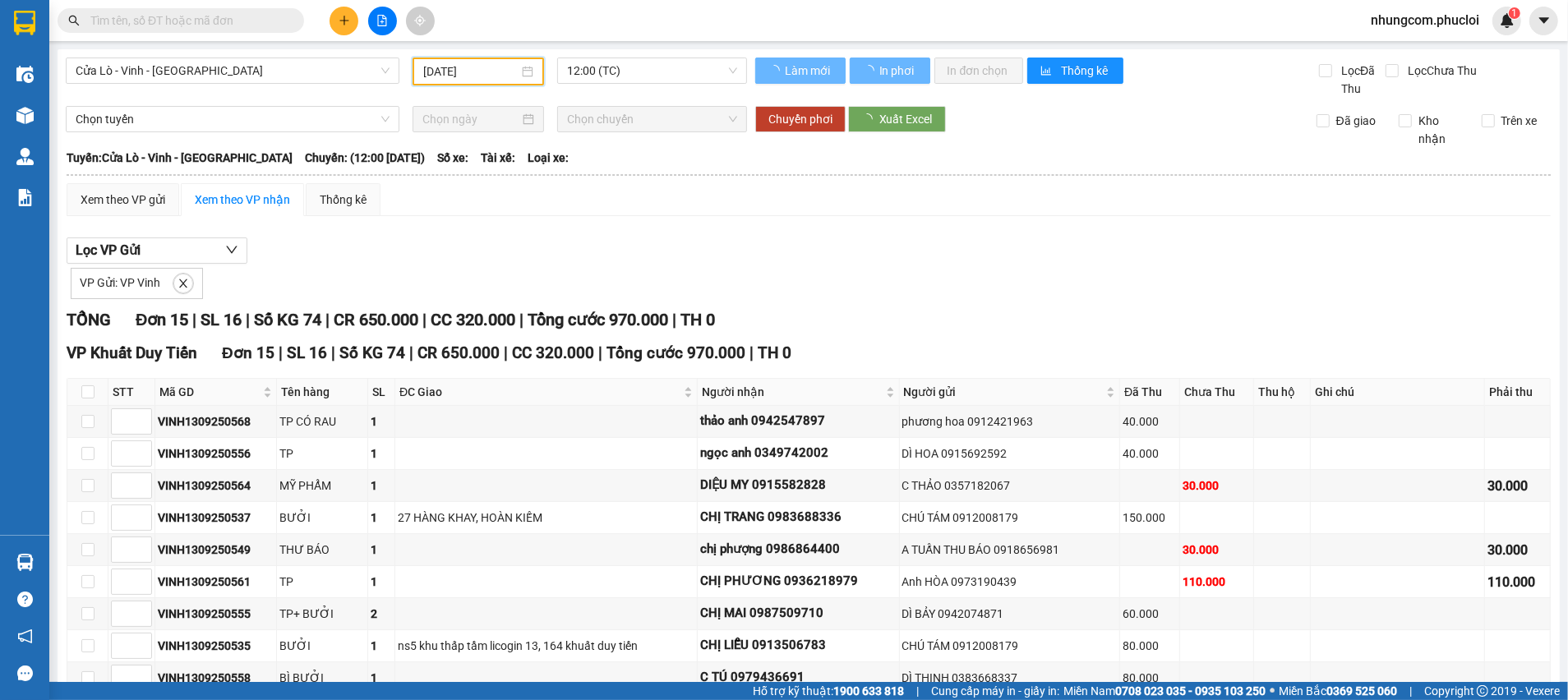
type input "[DATE]"
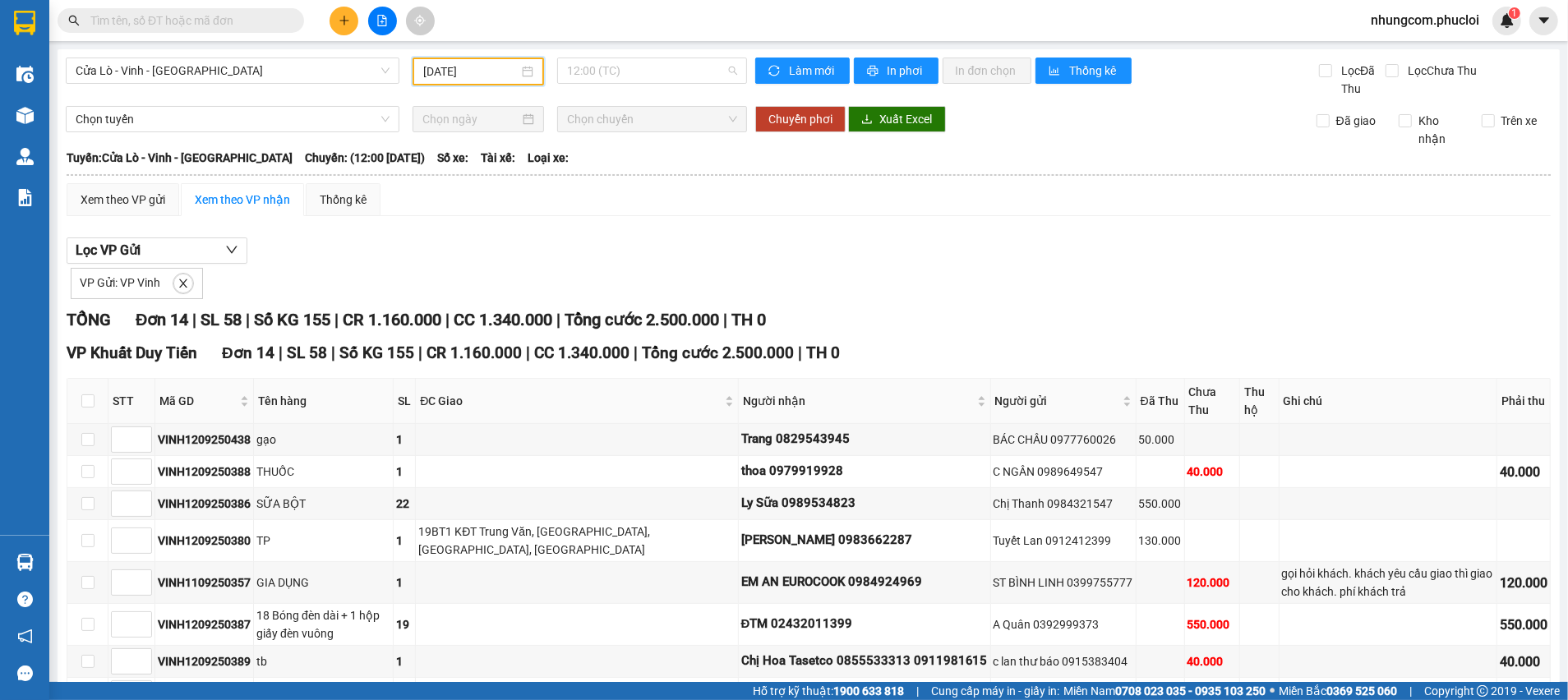
drag, startPoint x: 613, startPoint y: 75, endPoint x: 613, endPoint y: 90, distance: 15.0
click at [613, 75] on span "12:00 (TC)" at bounding box center [652, 70] width 169 height 24
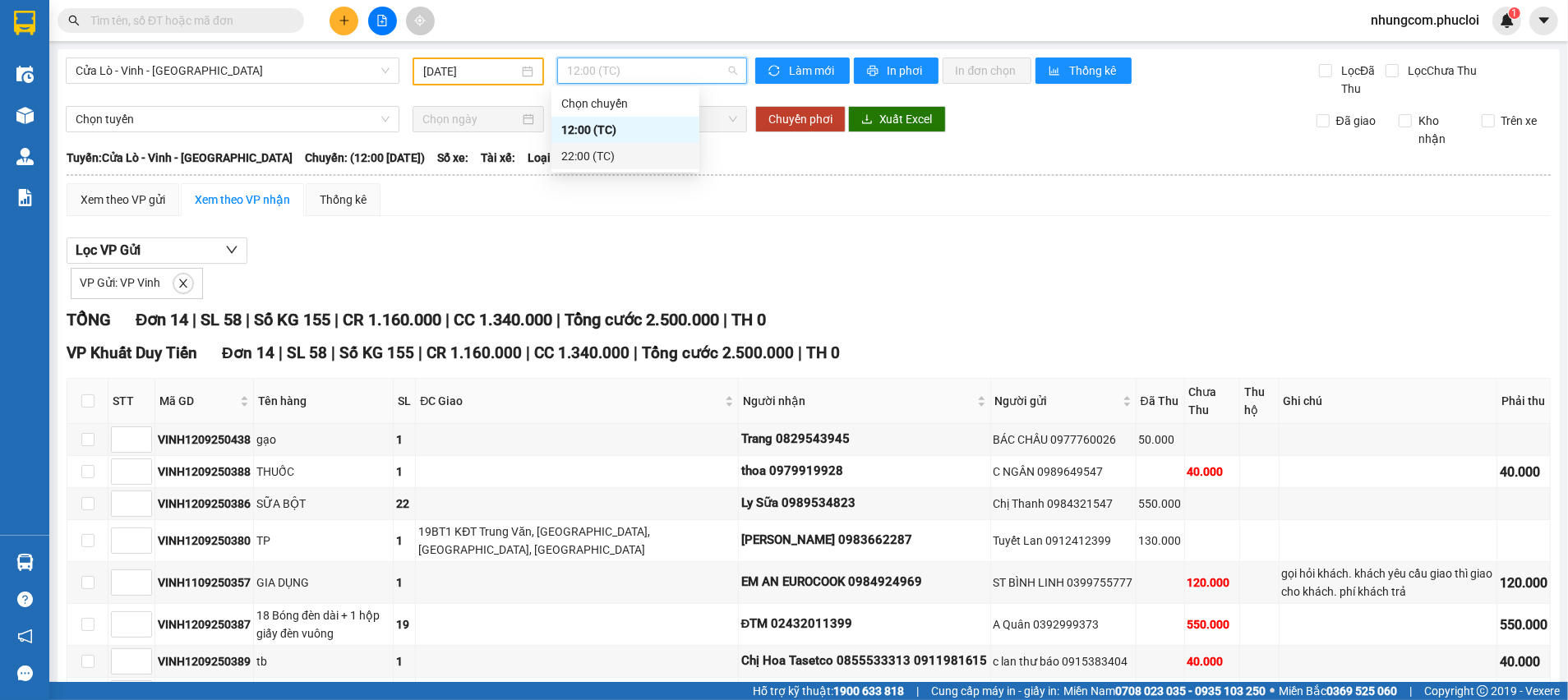
click at [584, 159] on div "22:00 (TC)" at bounding box center [625, 156] width 128 height 18
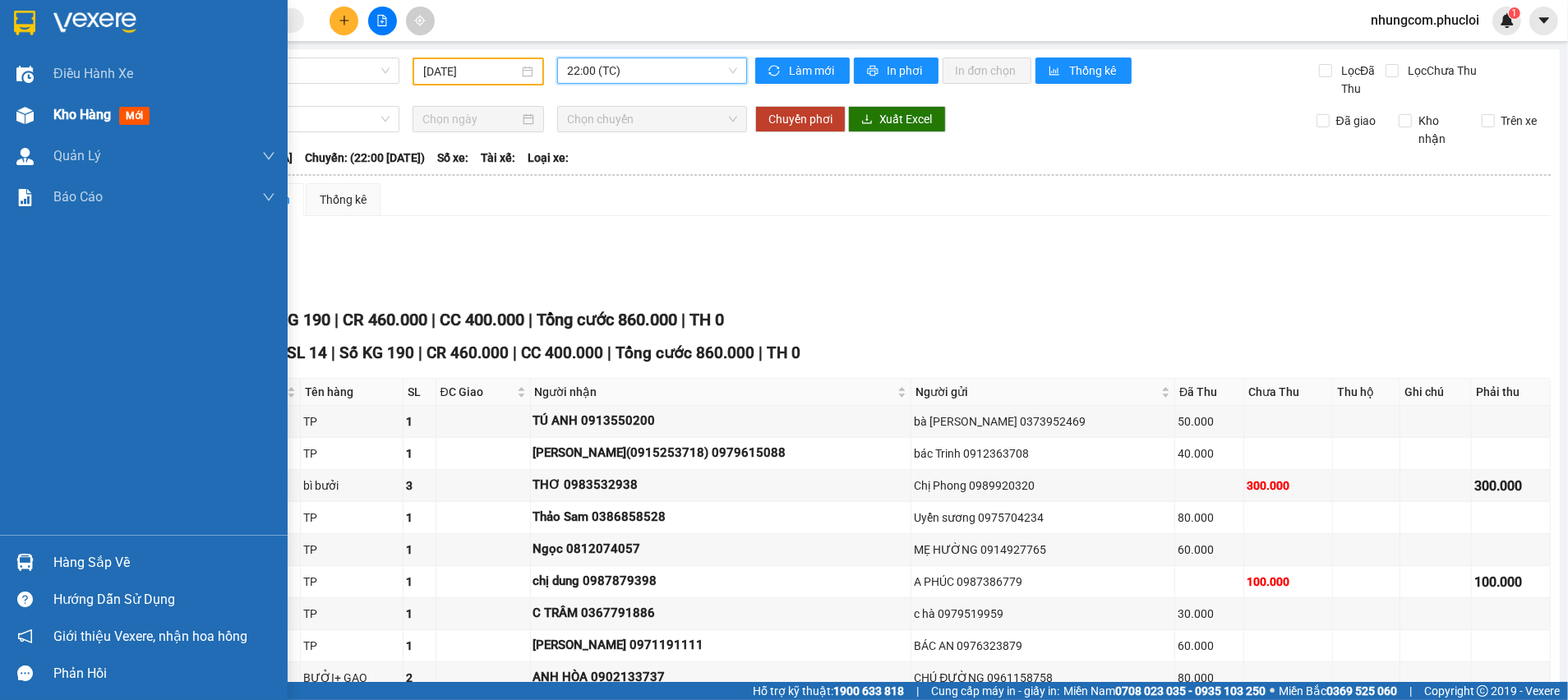
click at [132, 118] on span "mới" at bounding box center [134, 116] width 30 height 18
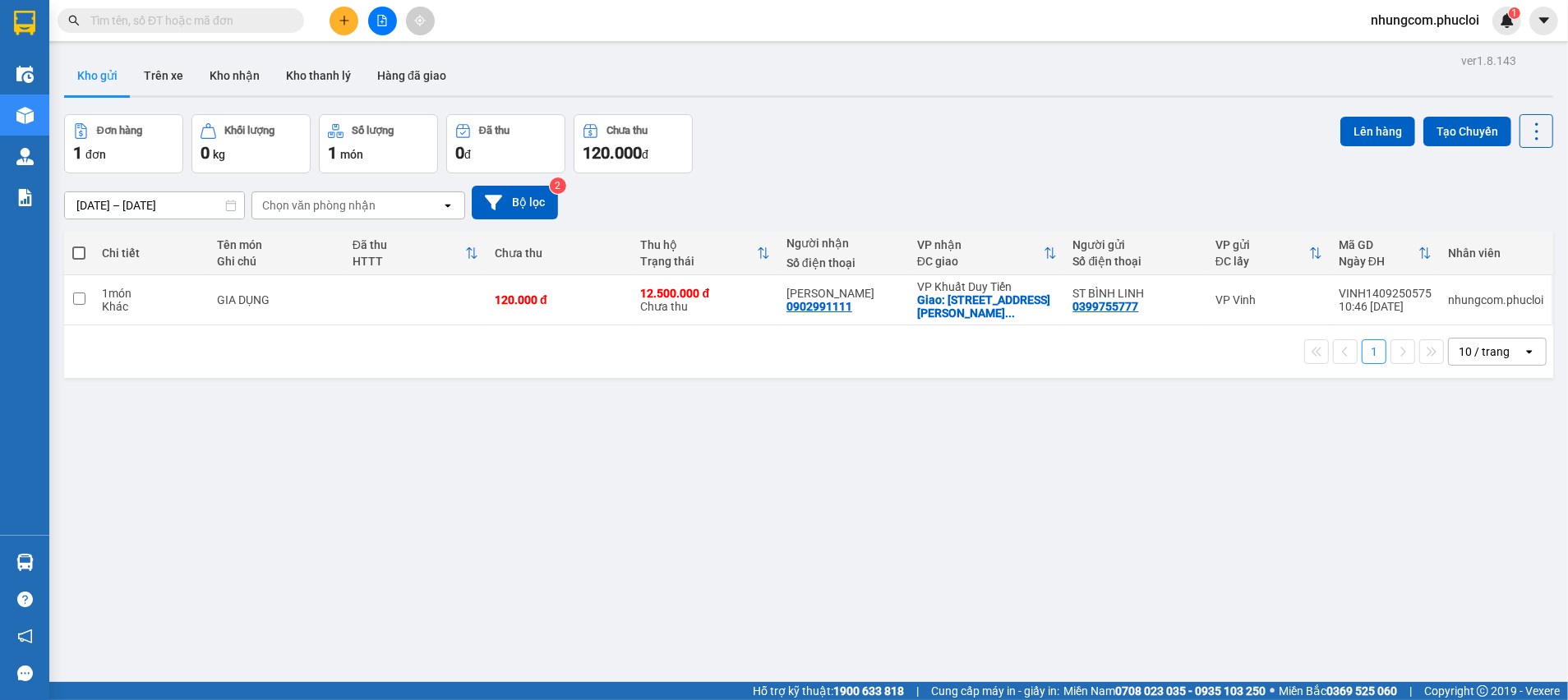
click at [240, 24] on input "text" at bounding box center [187, 20] width 194 height 18
click at [256, 23] on input "text" at bounding box center [187, 20] width 194 height 18
click at [492, 464] on div "ver 1.8.143 Kho gửi Trên xe Kho nhận Kho thanh [PERSON_NAME] đã giao Đơn hàng 1…" at bounding box center [808, 398] width 1502 height 700
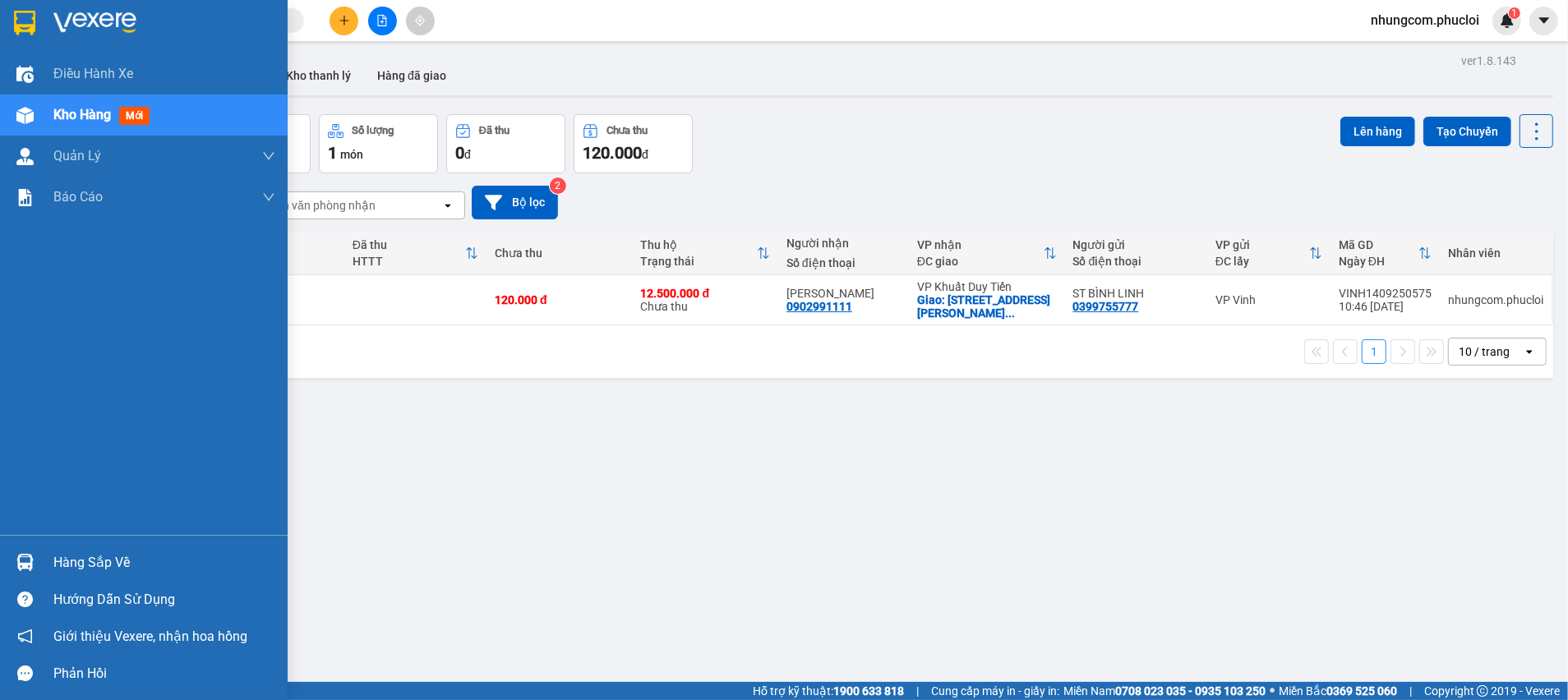
click at [95, 562] on div "Hàng sắp về" at bounding box center [164, 563] width 222 height 24
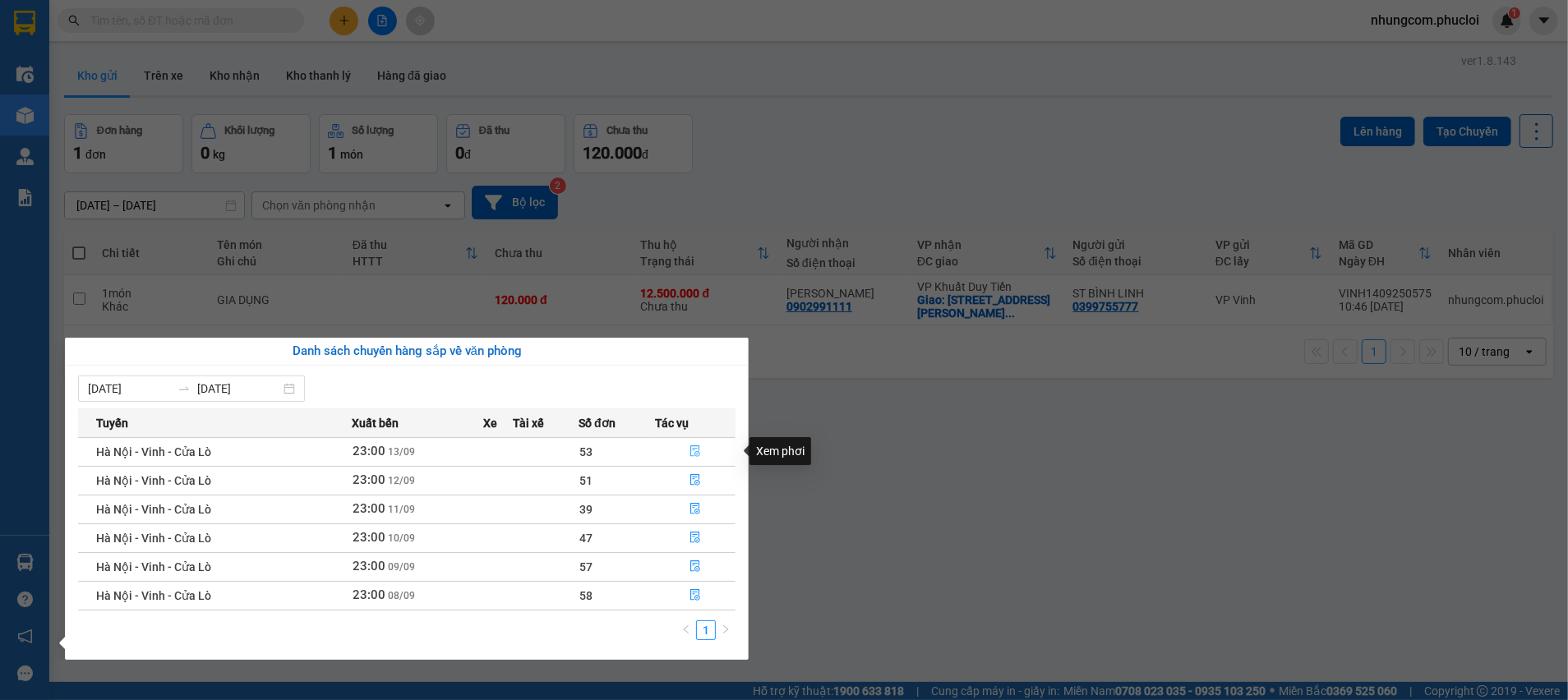
click at [694, 445] on icon "file-done" at bounding box center [695, 451] width 9 height 11
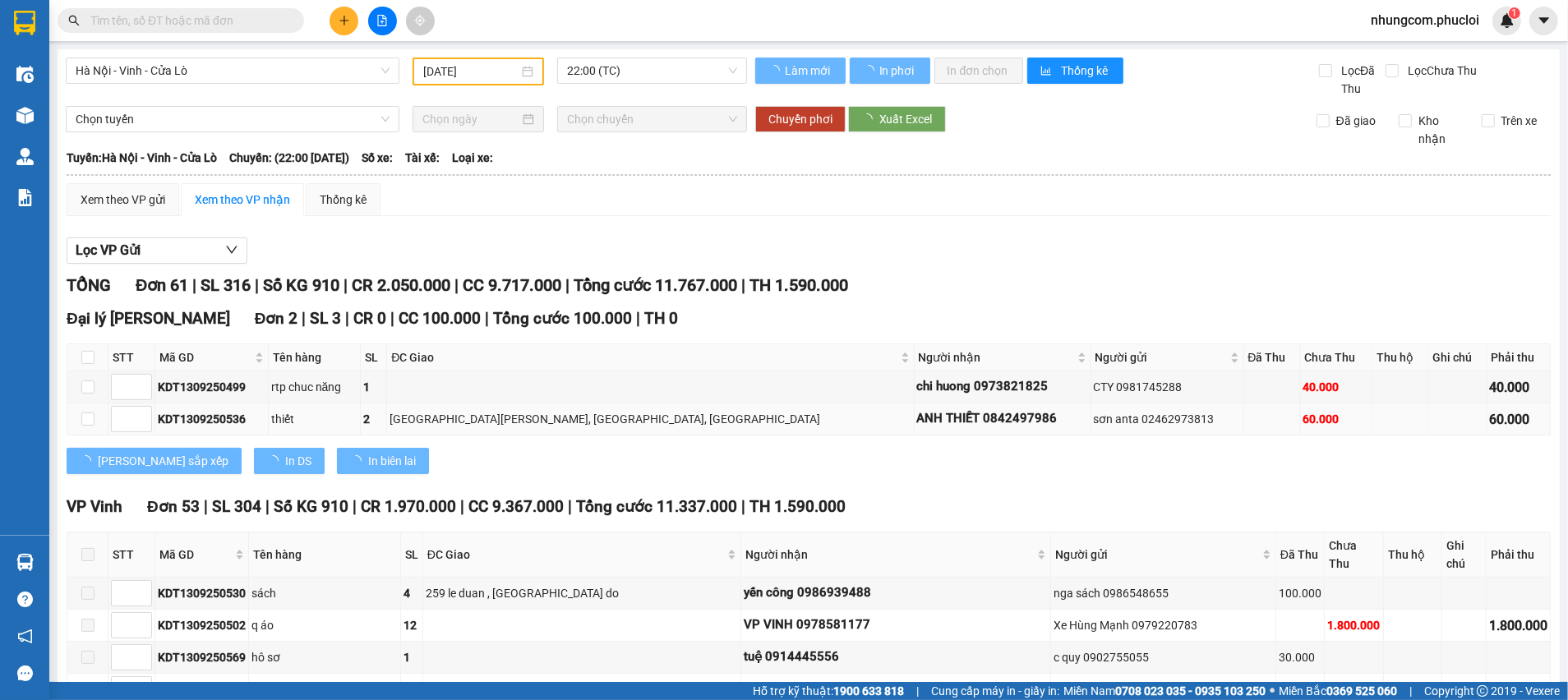
type input "[DATE]"
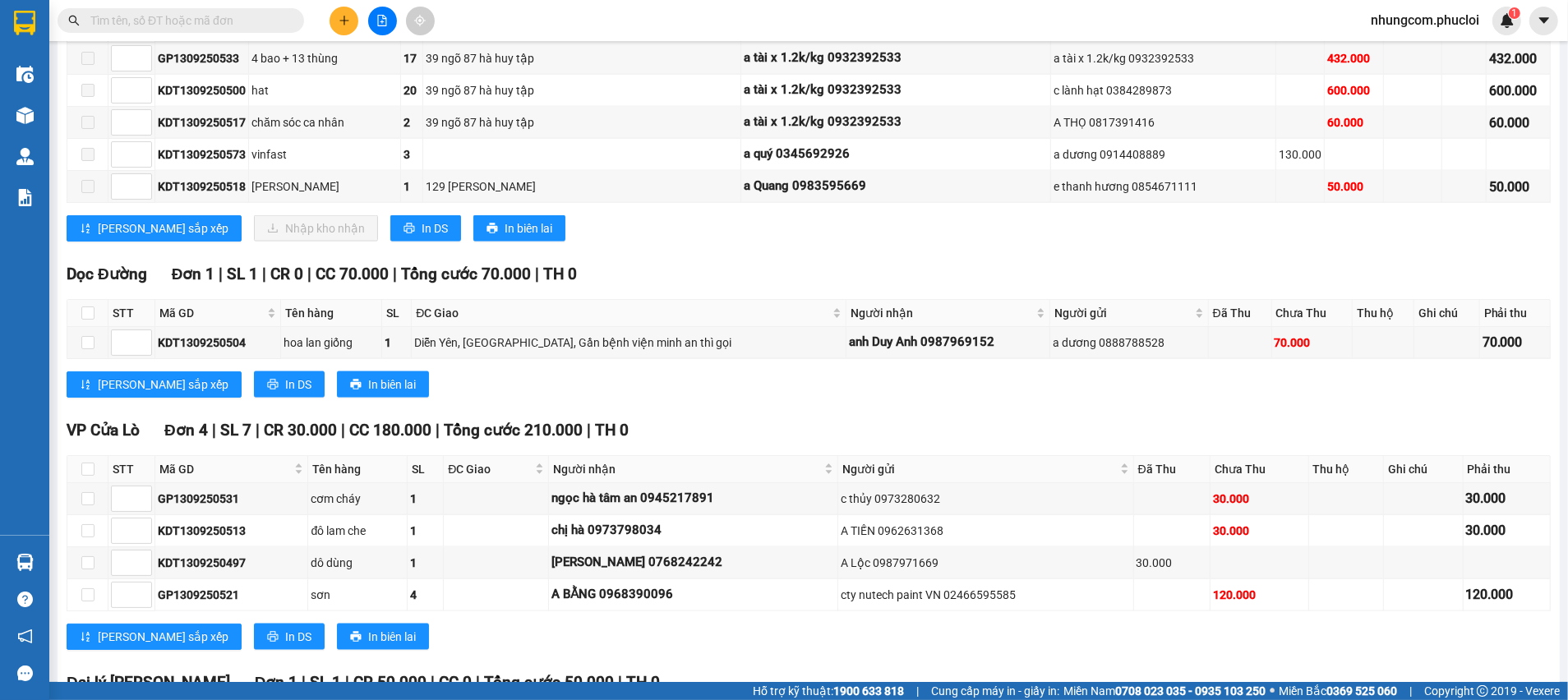
scroll to position [2222, 0]
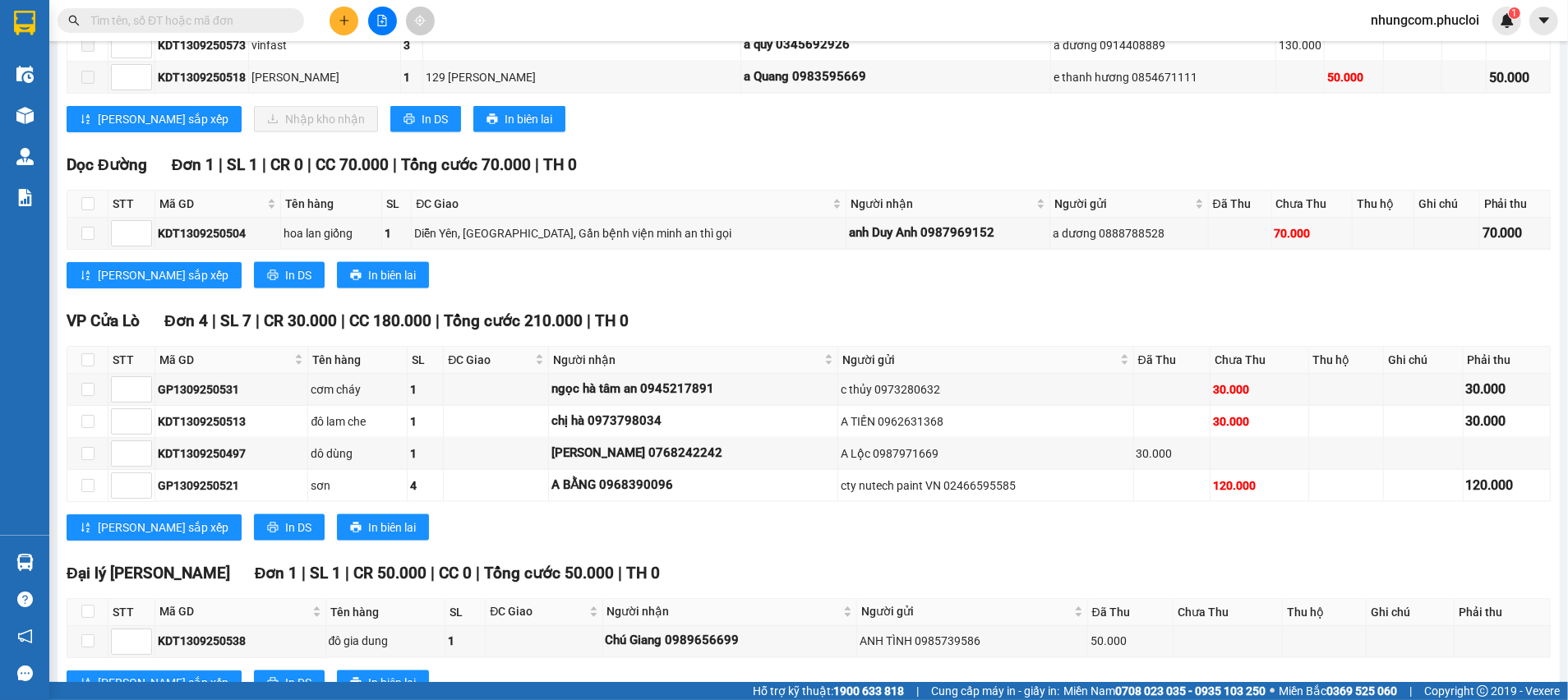
click at [277, 16] on input "text" at bounding box center [187, 20] width 194 height 18
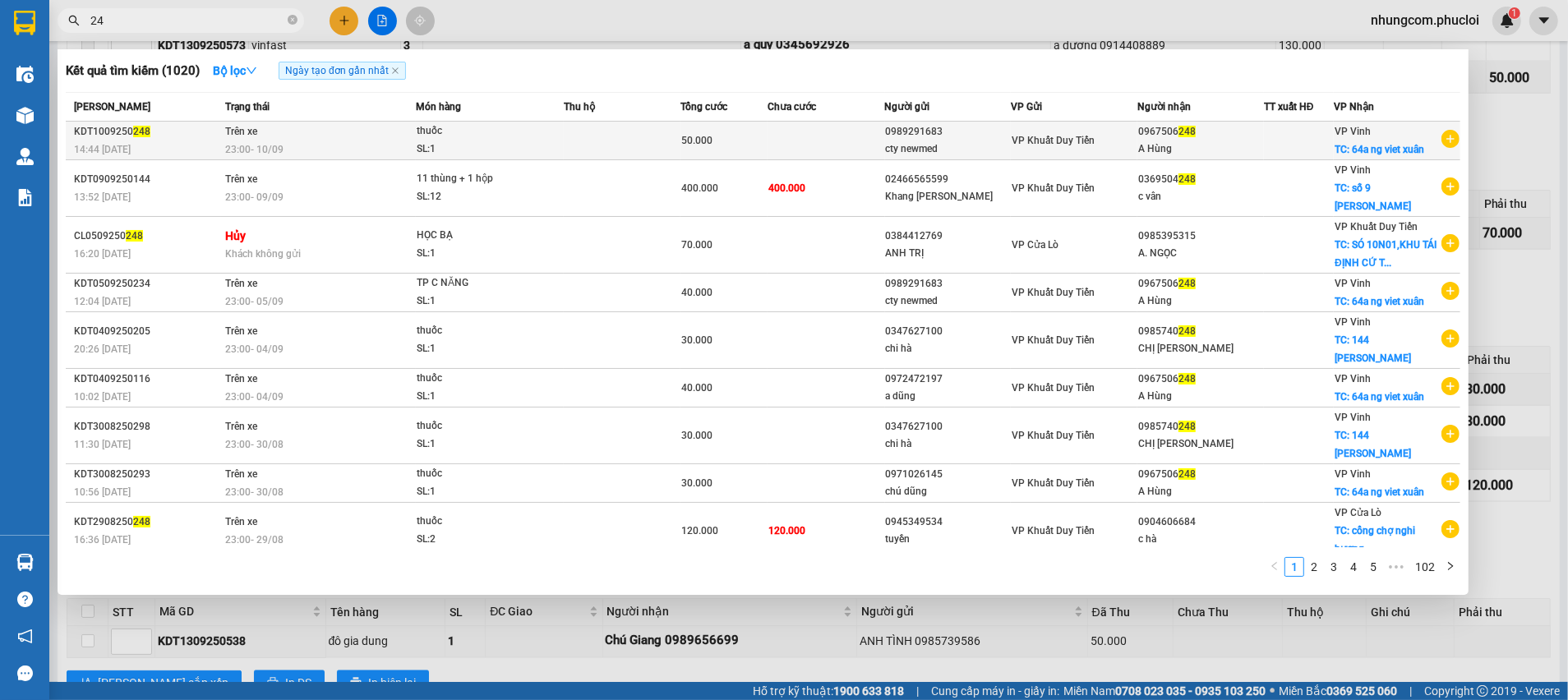
type input "2"
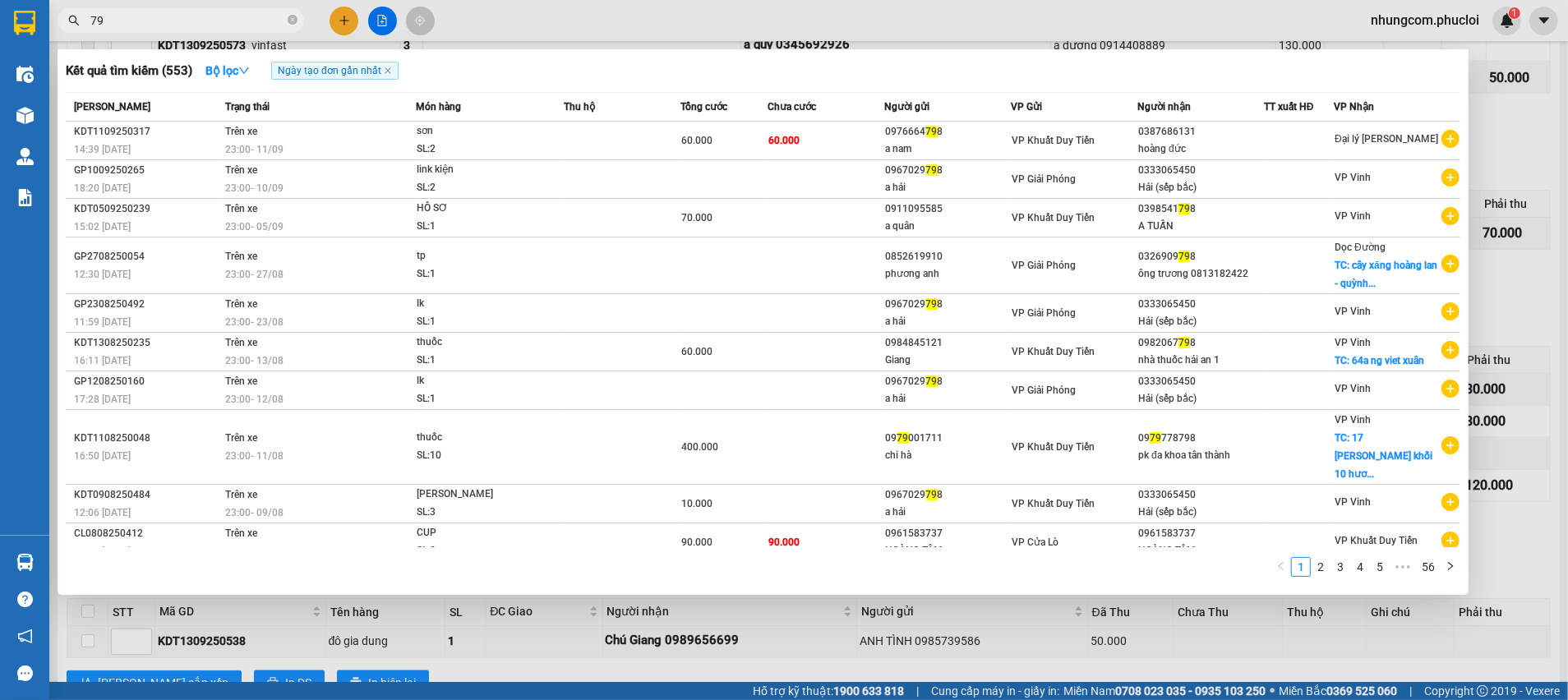
type input "7"
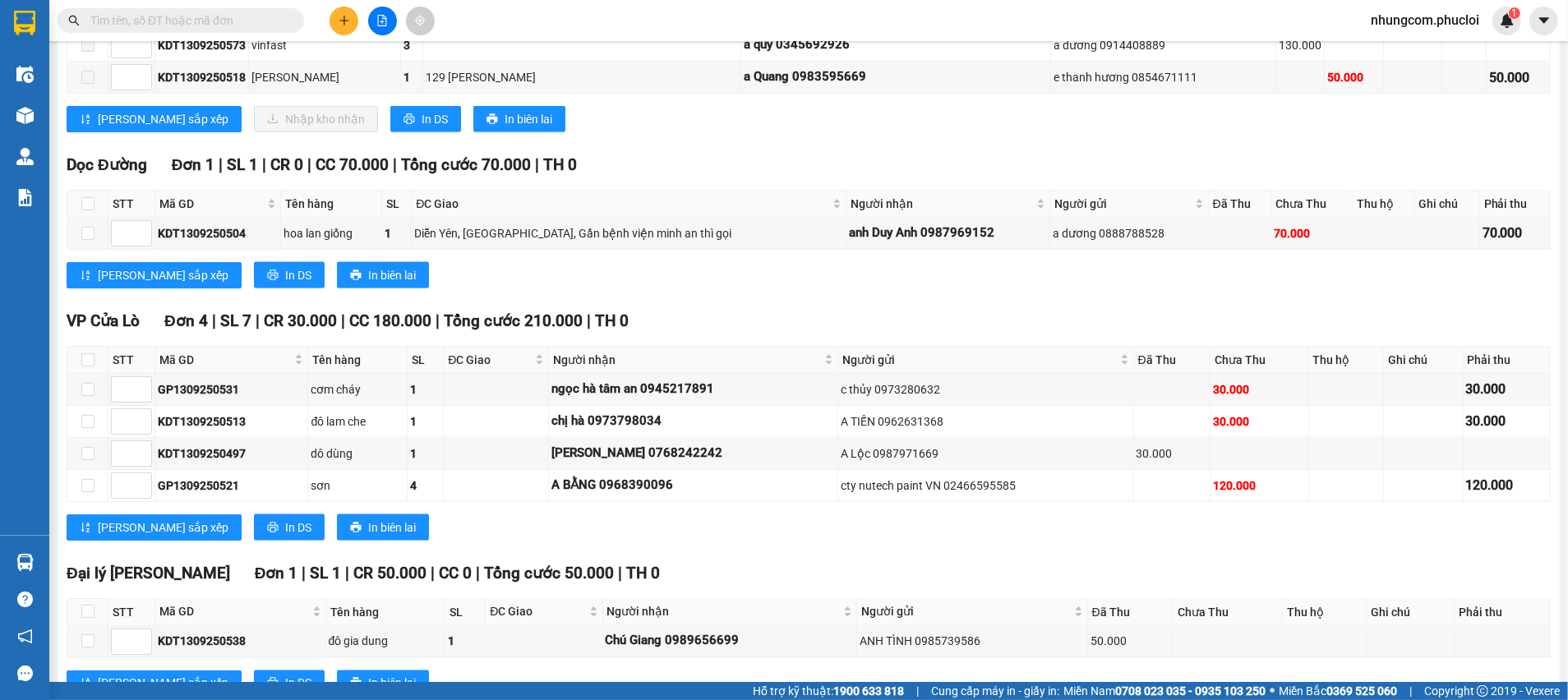
drag, startPoint x: 266, startPoint y: 28, endPoint x: 258, endPoint y: 8, distance: 21.5
click at [258, 8] on span at bounding box center [180, 21] width 246 height 24
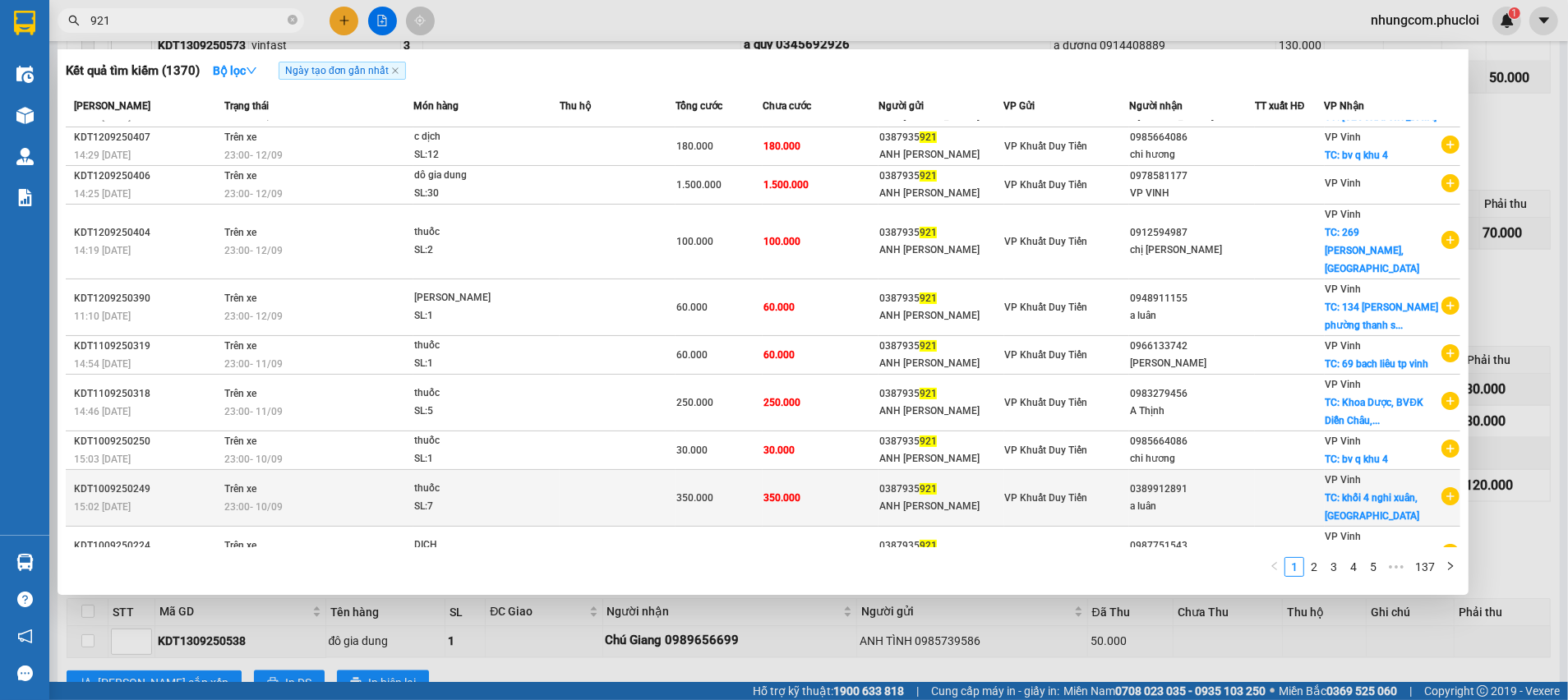
scroll to position [50, 0]
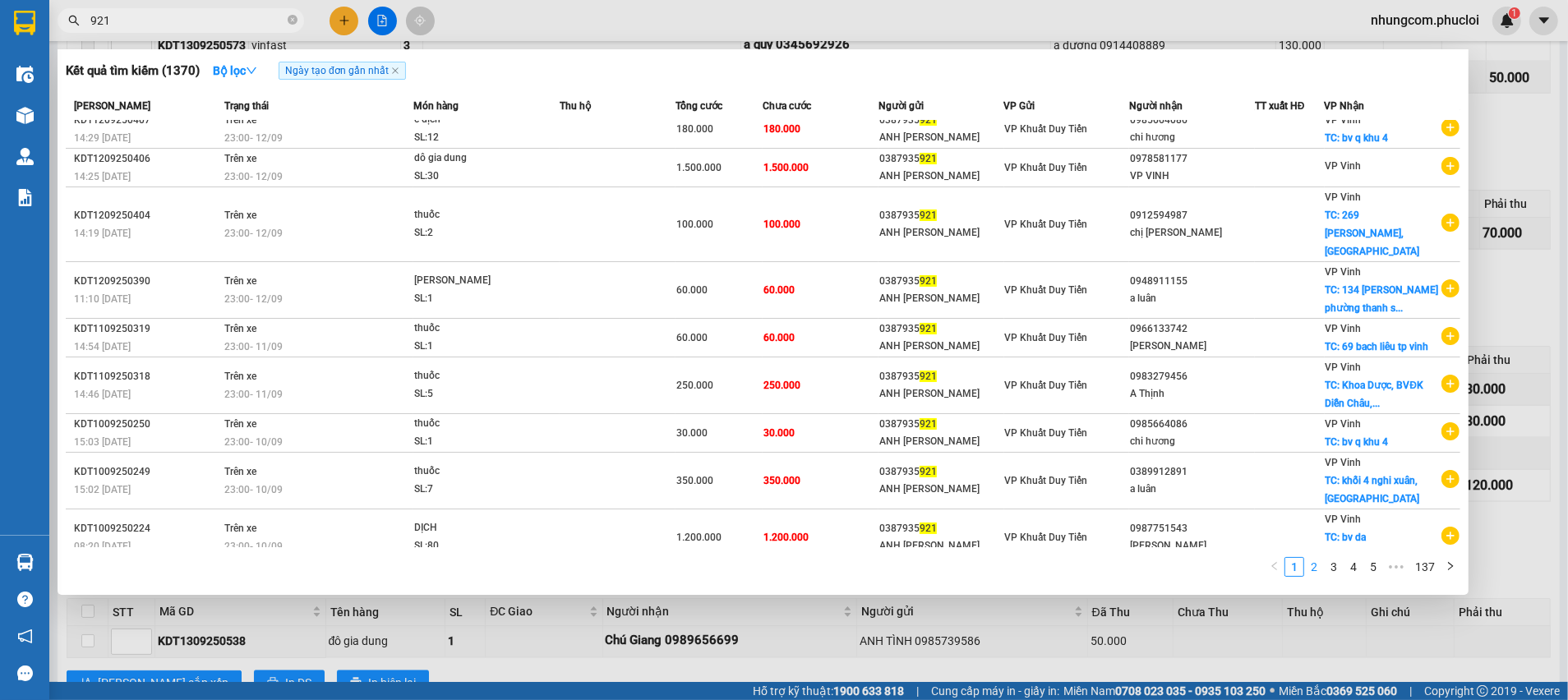
type input "921"
click at [1315, 573] on link "2" at bounding box center [1313, 567] width 18 height 18
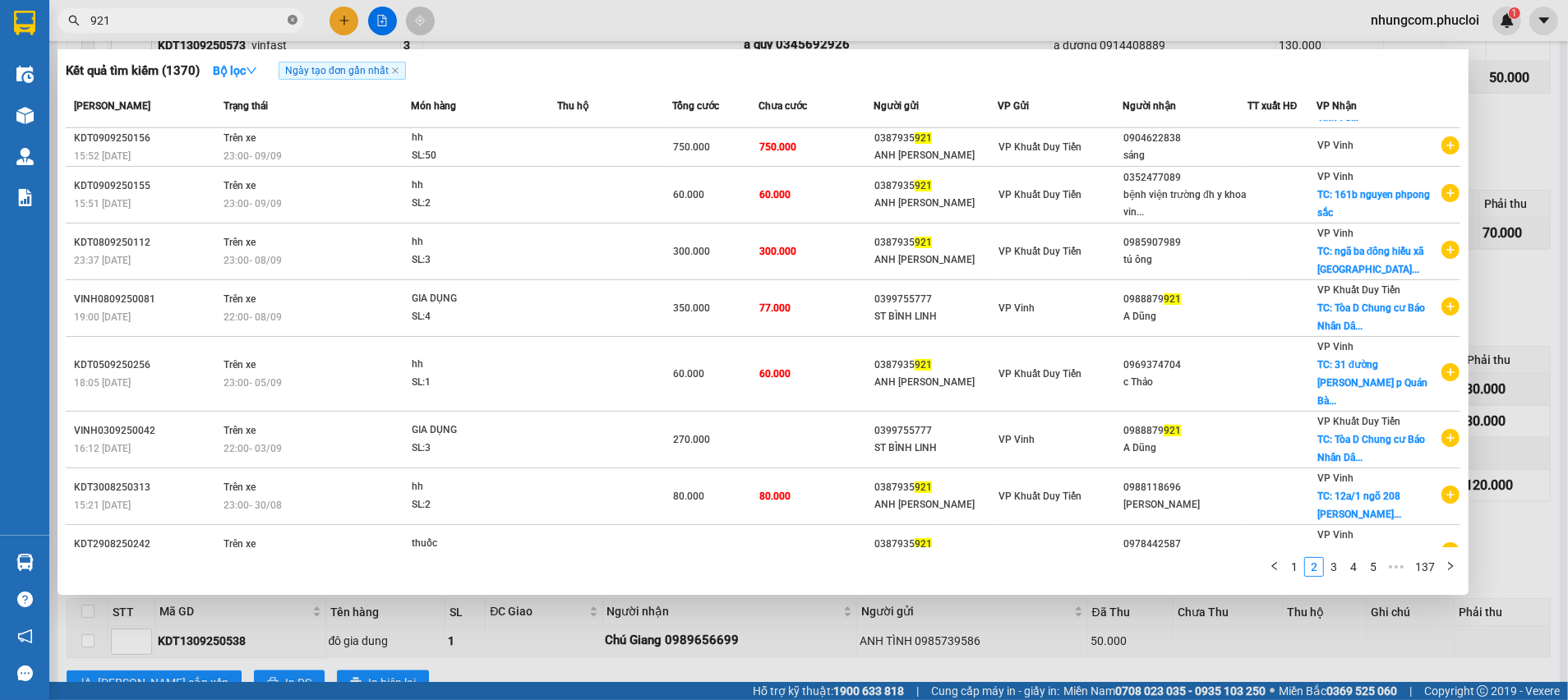
click at [293, 24] on icon "close-circle" at bounding box center [292, 20] width 9 height 9
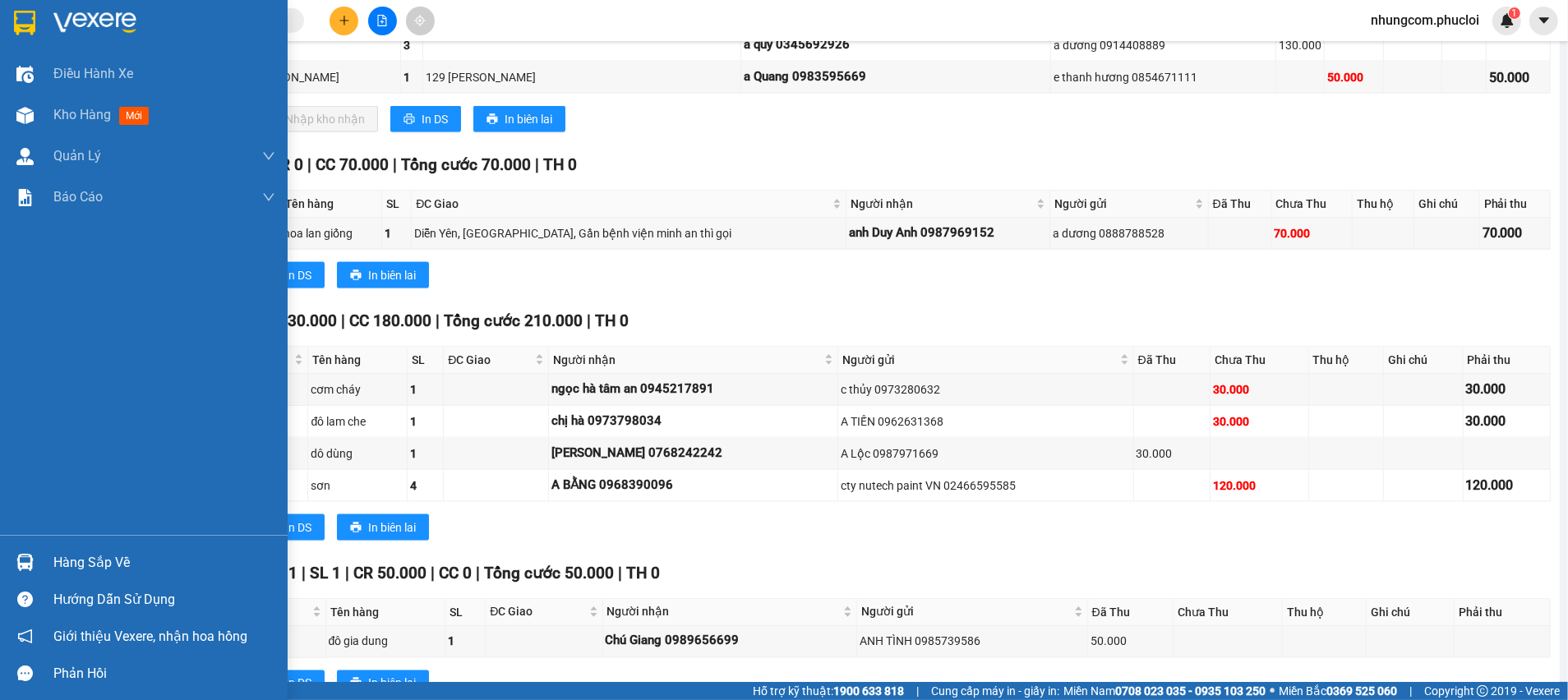
drag, startPoint x: 71, startPoint y: 561, endPoint x: 243, endPoint y: 551, distance: 172.3
click at [74, 564] on div "Hàng sắp về" at bounding box center [164, 563] width 222 height 24
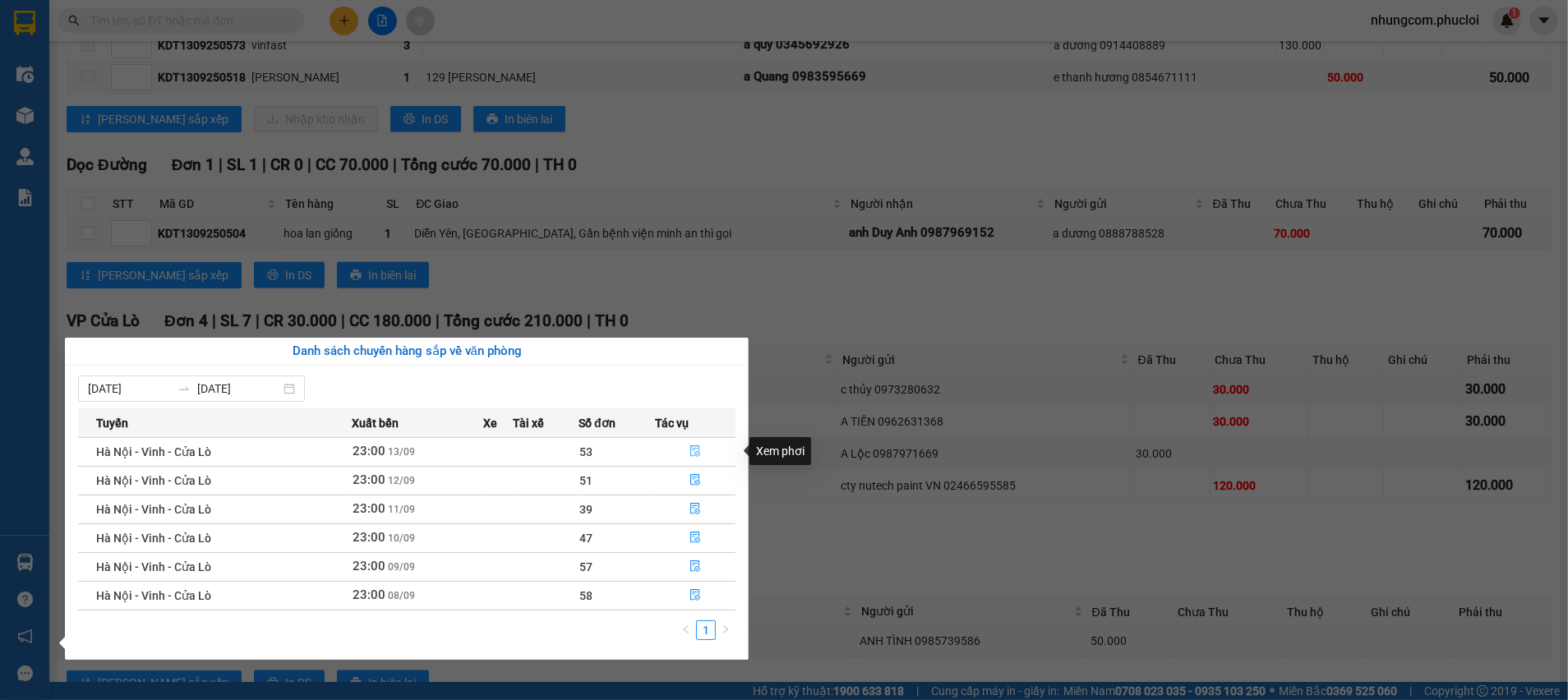
click at [692, 449] on icon "file-done" at bounding box center [695, 451] width 9 height 11
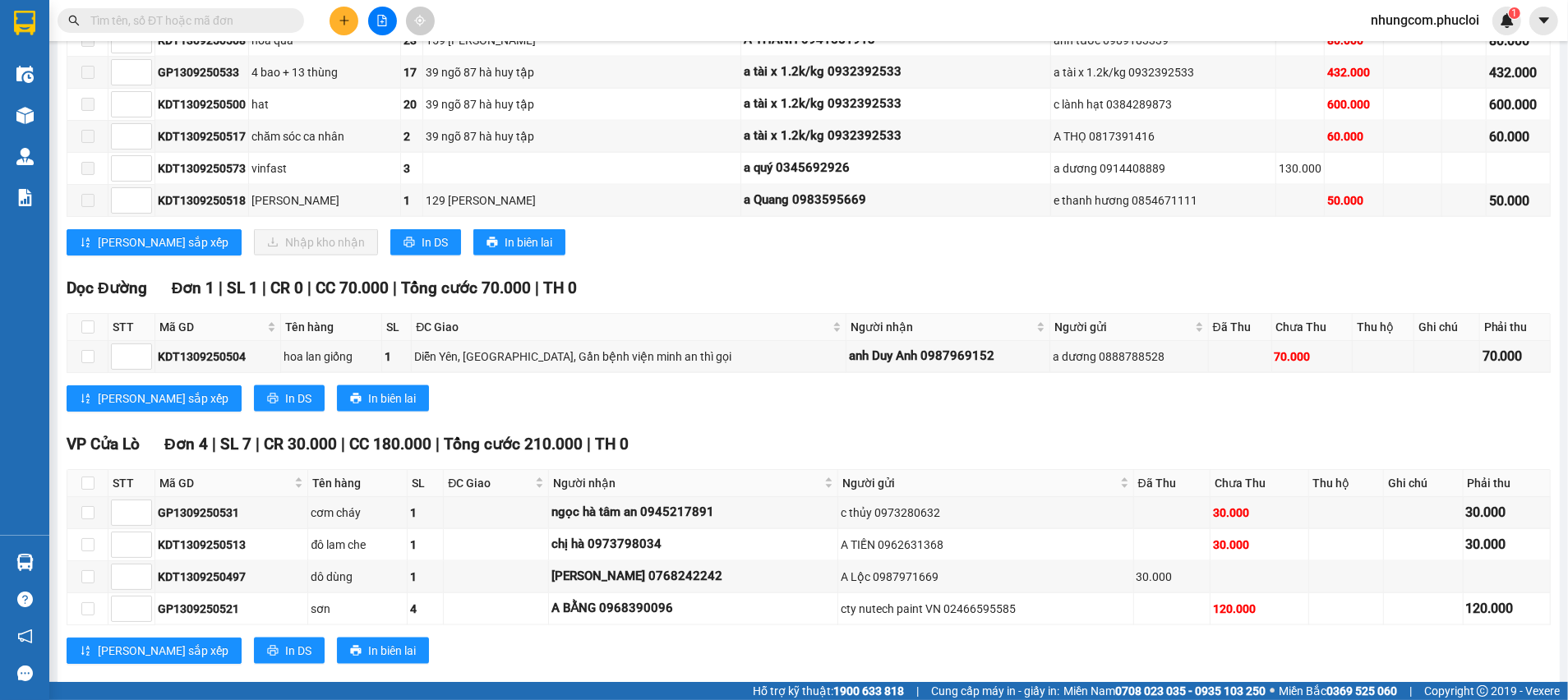
scroll to position [1729, 0]
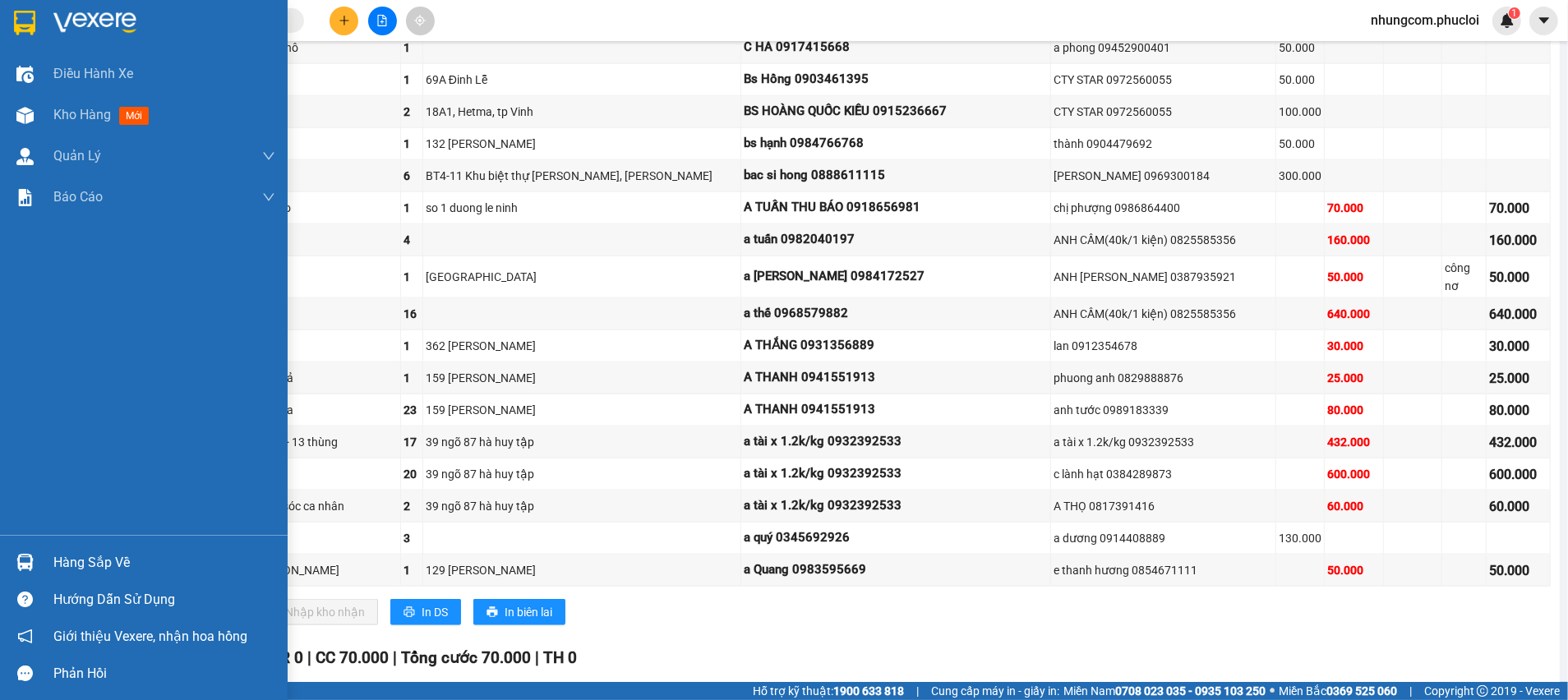
click at [106, 568] on div "Hàng sắp về" at bounding box center [164, 563] width 222 height 24
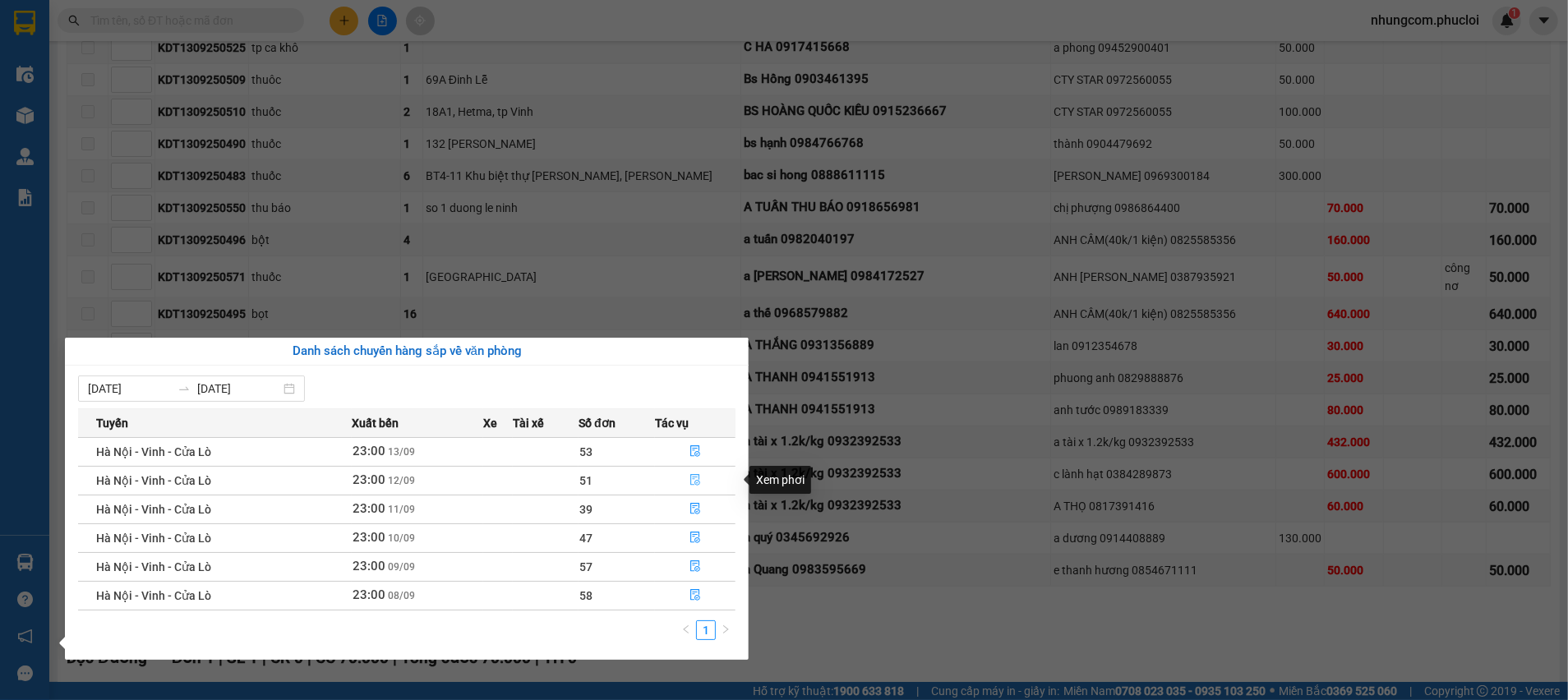
click at [698, 477] on icon "file-done" at bounding box center [695, 480] width 11 height 11
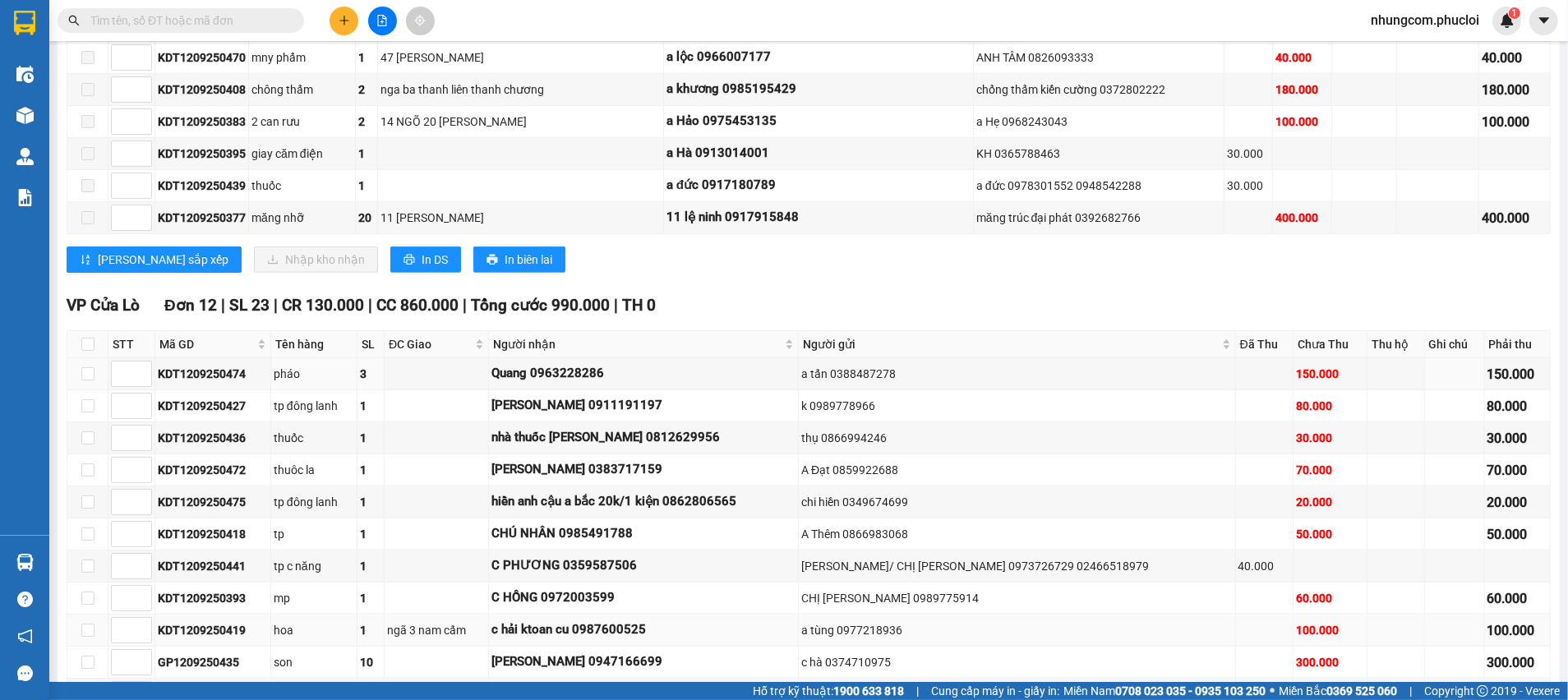
scroll to position [2227, 0]
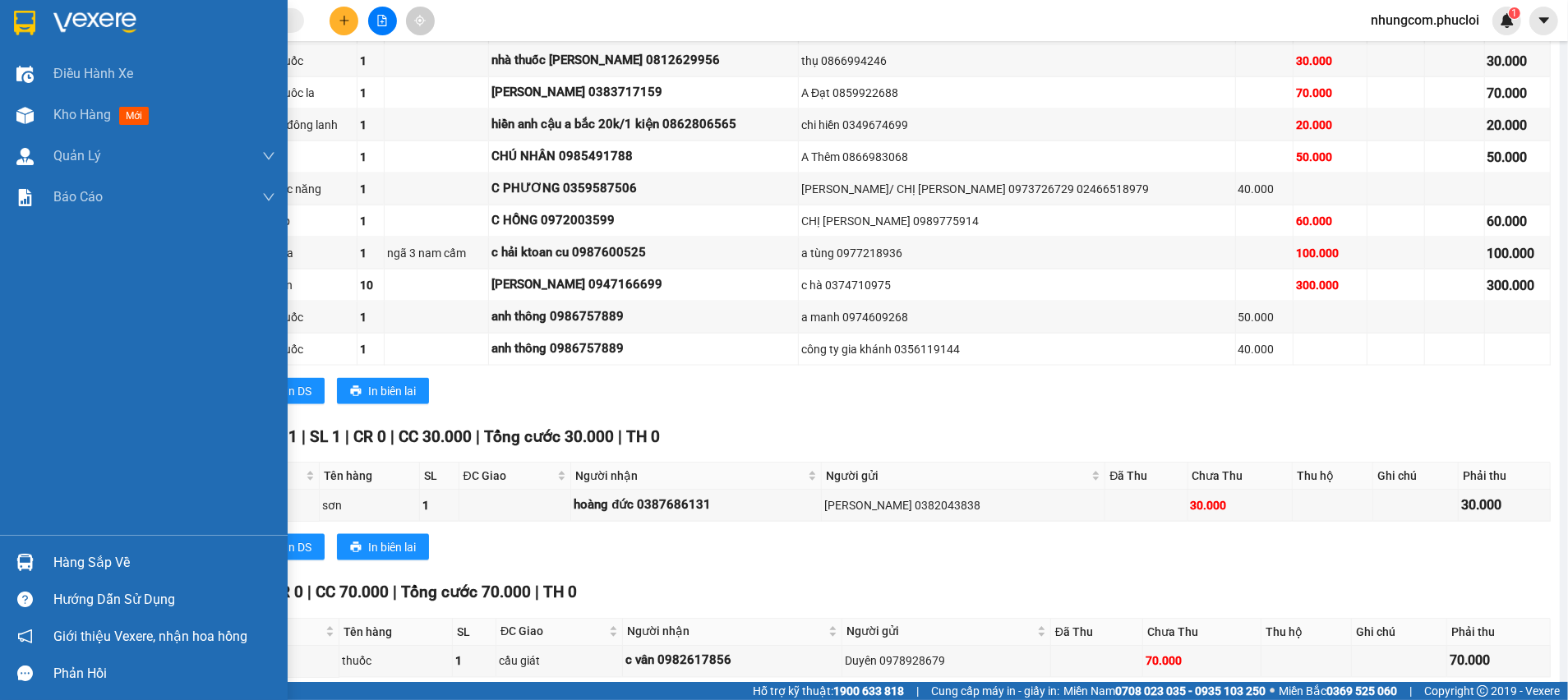
click at [46, 559] on div "Hàng sắp về" at bounding box center [144, 562] width 287 height 37
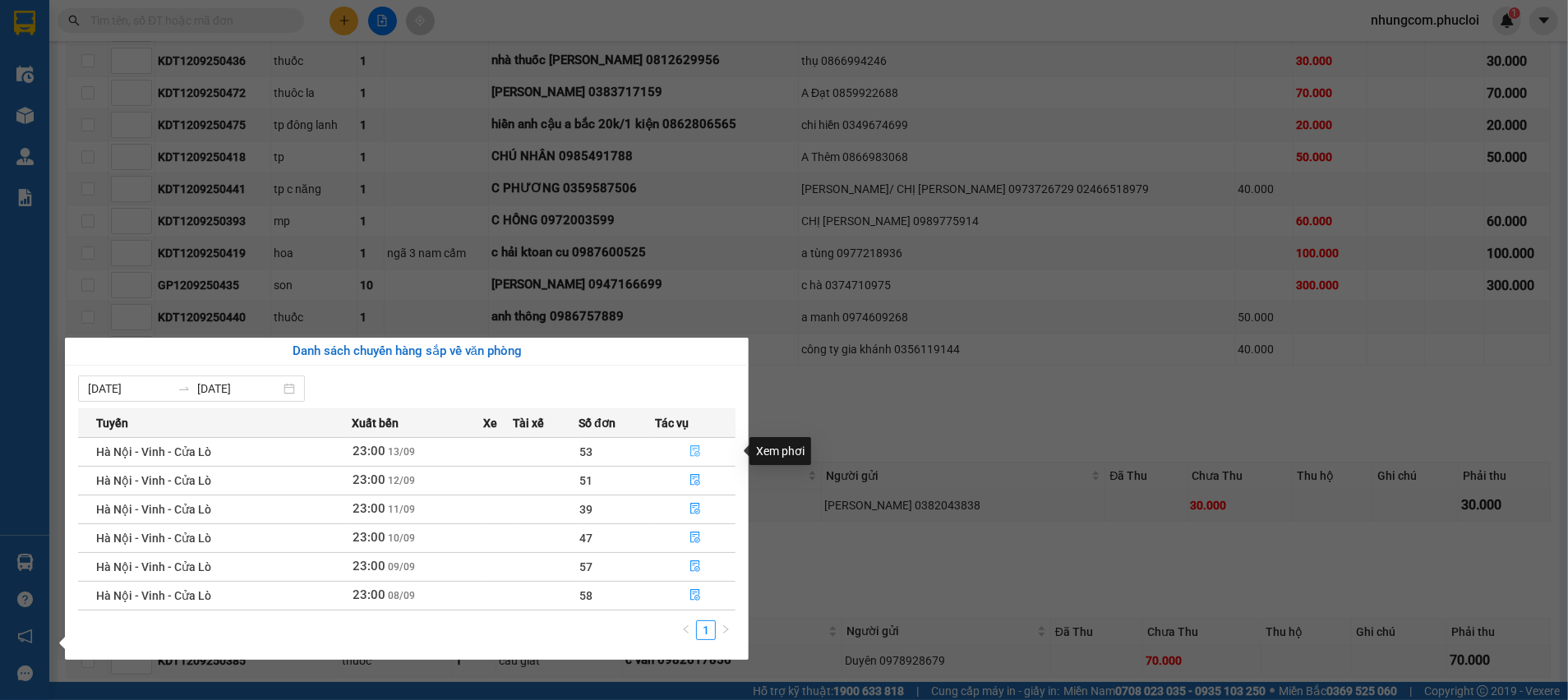
click at [695, 450] on icon "file-done" at bounding box center [695, 451] width 11 height 11
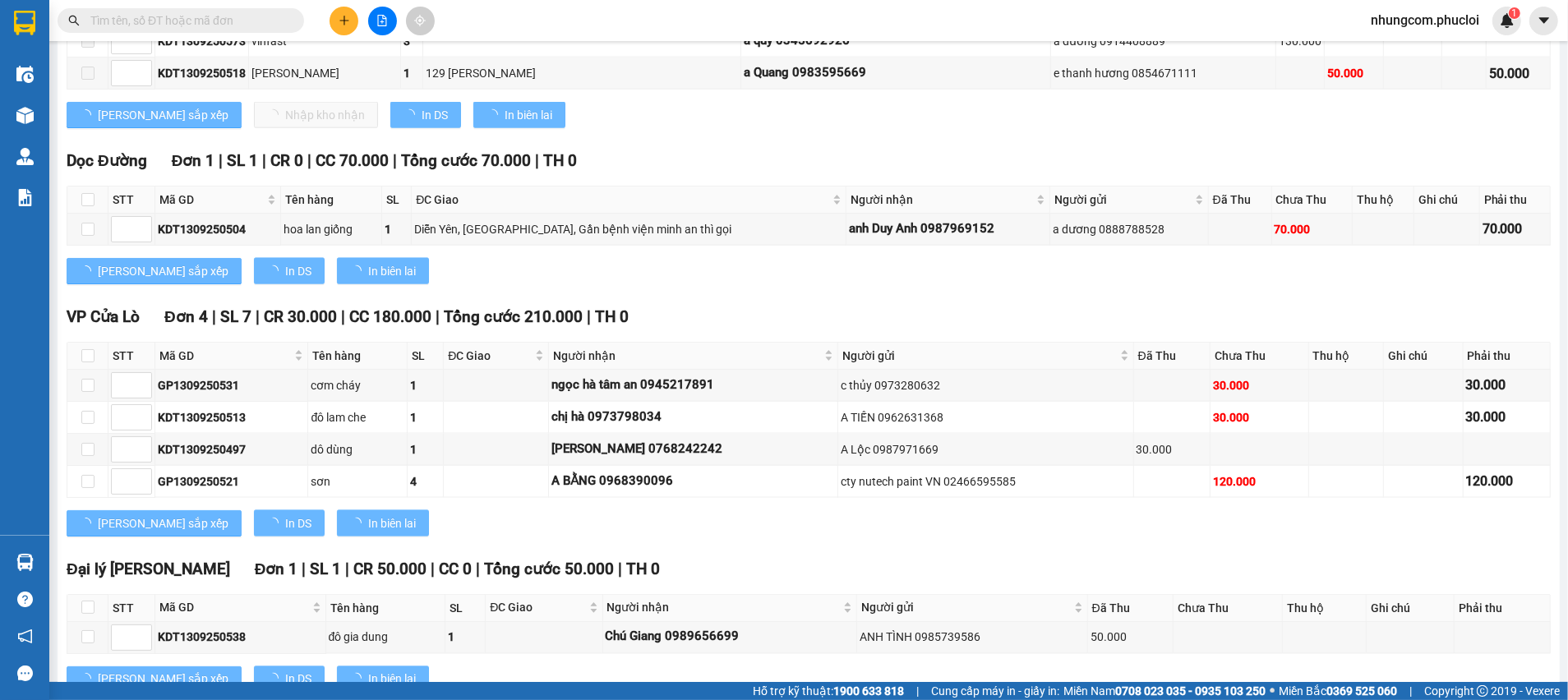
type input "[DATE]"
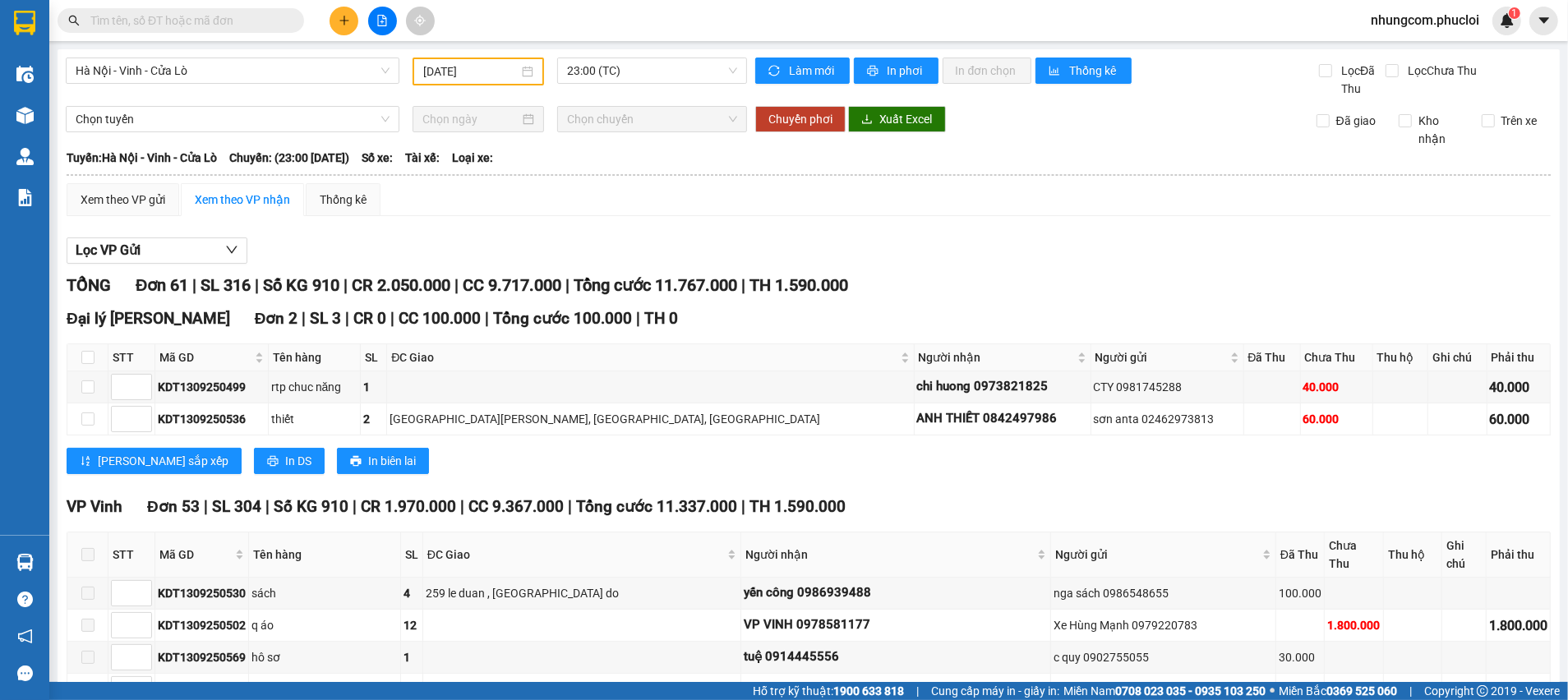
click at [227, 19] on input "text" at bounding box center [187, 20] width 194 height 18
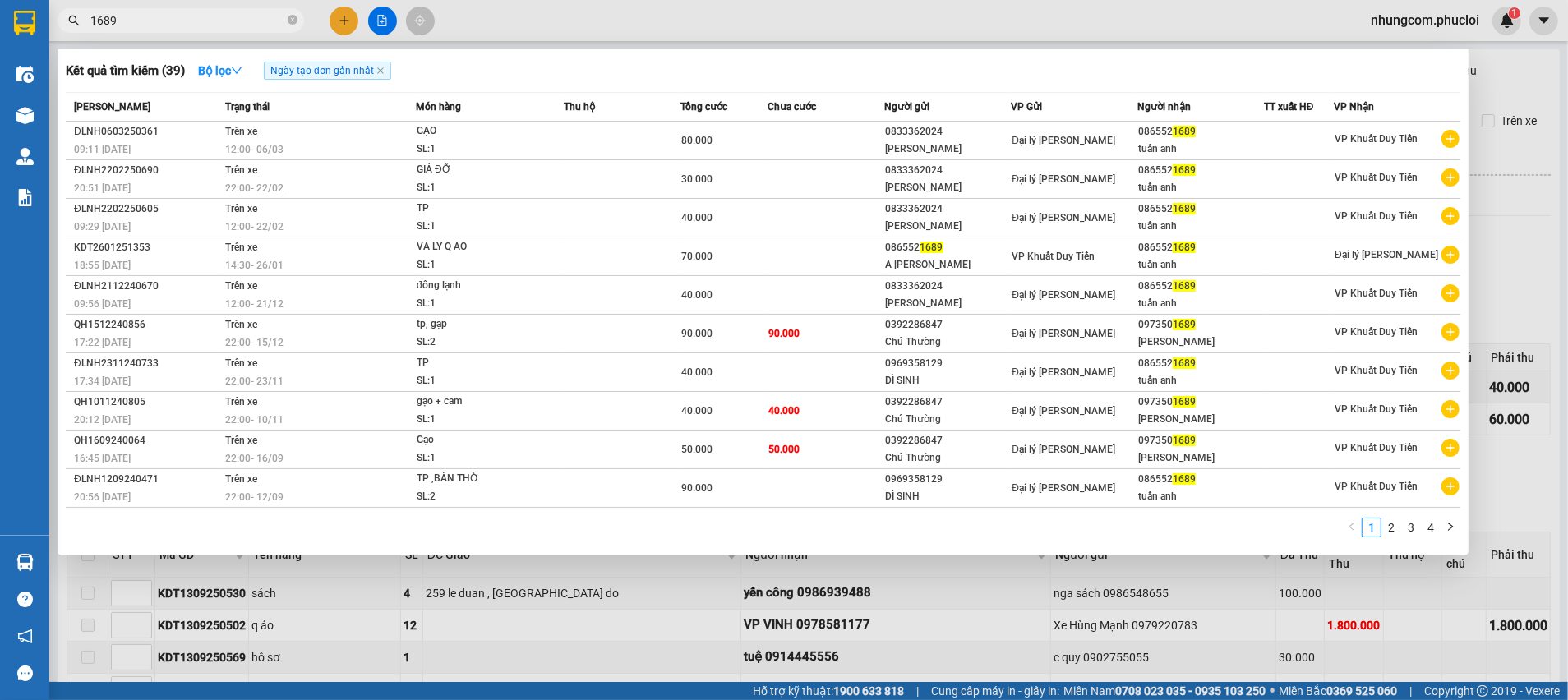
click at [217, 28] on input "1689" at bounding box center [187, 20] width 194 height 18
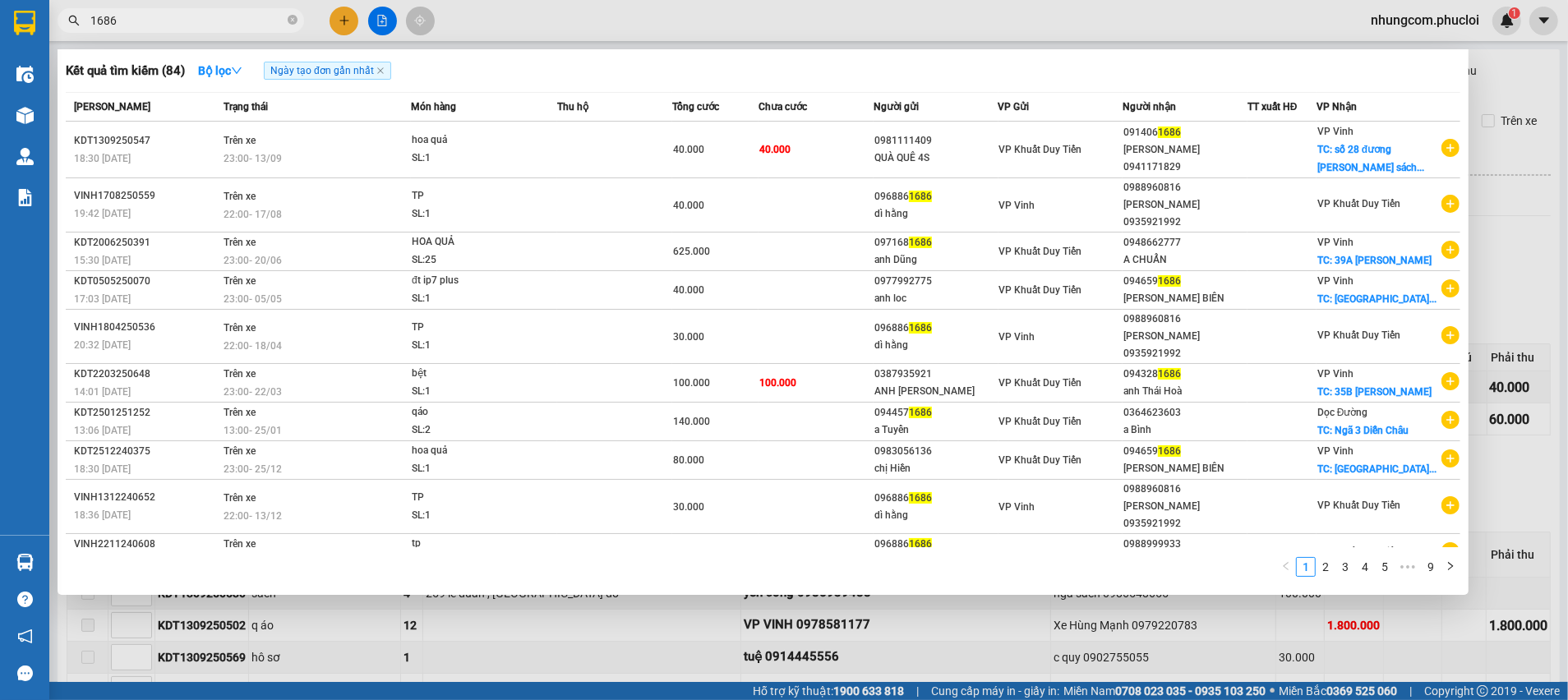
type input "1686"
click at [289, 21] on icon "close-circle" at bounding box center [292, 20] width 9 height 9
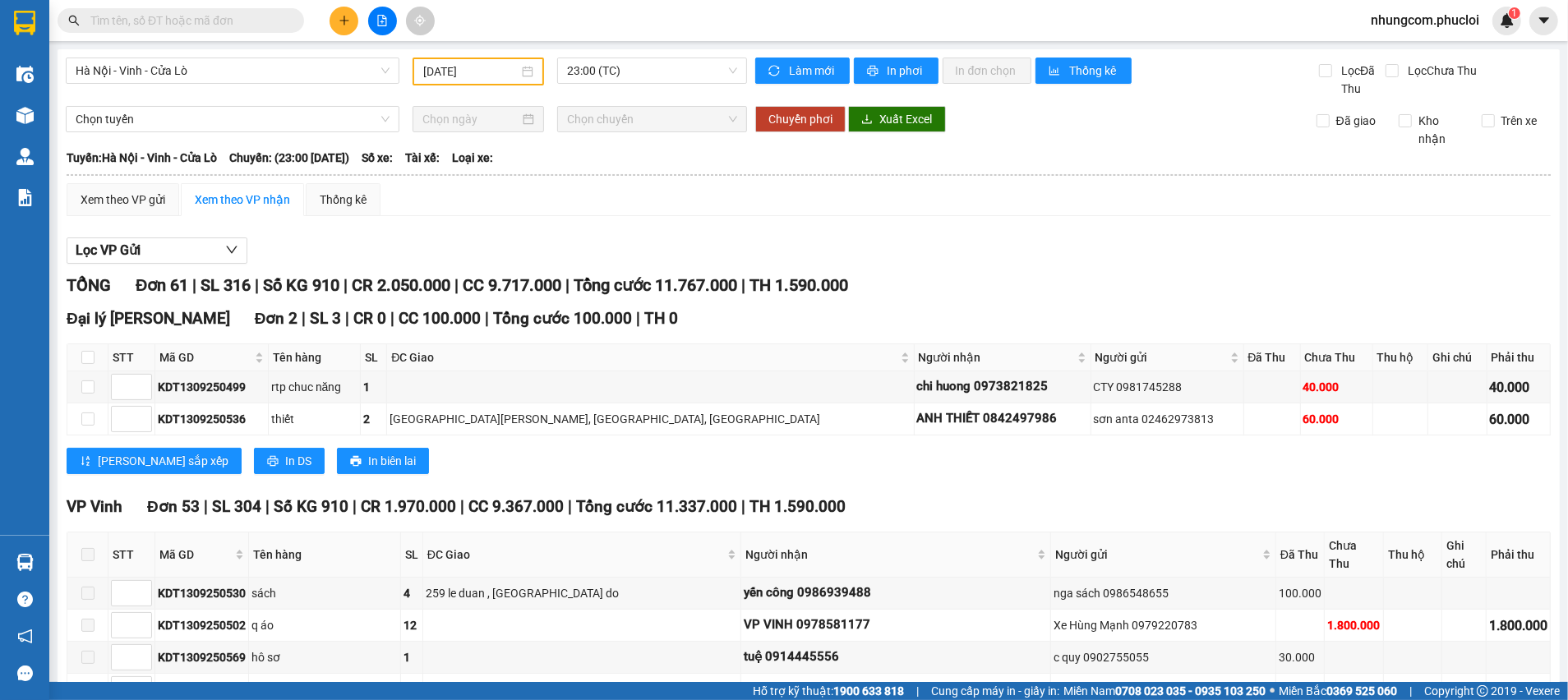
paste input "0357"
type input "0357"
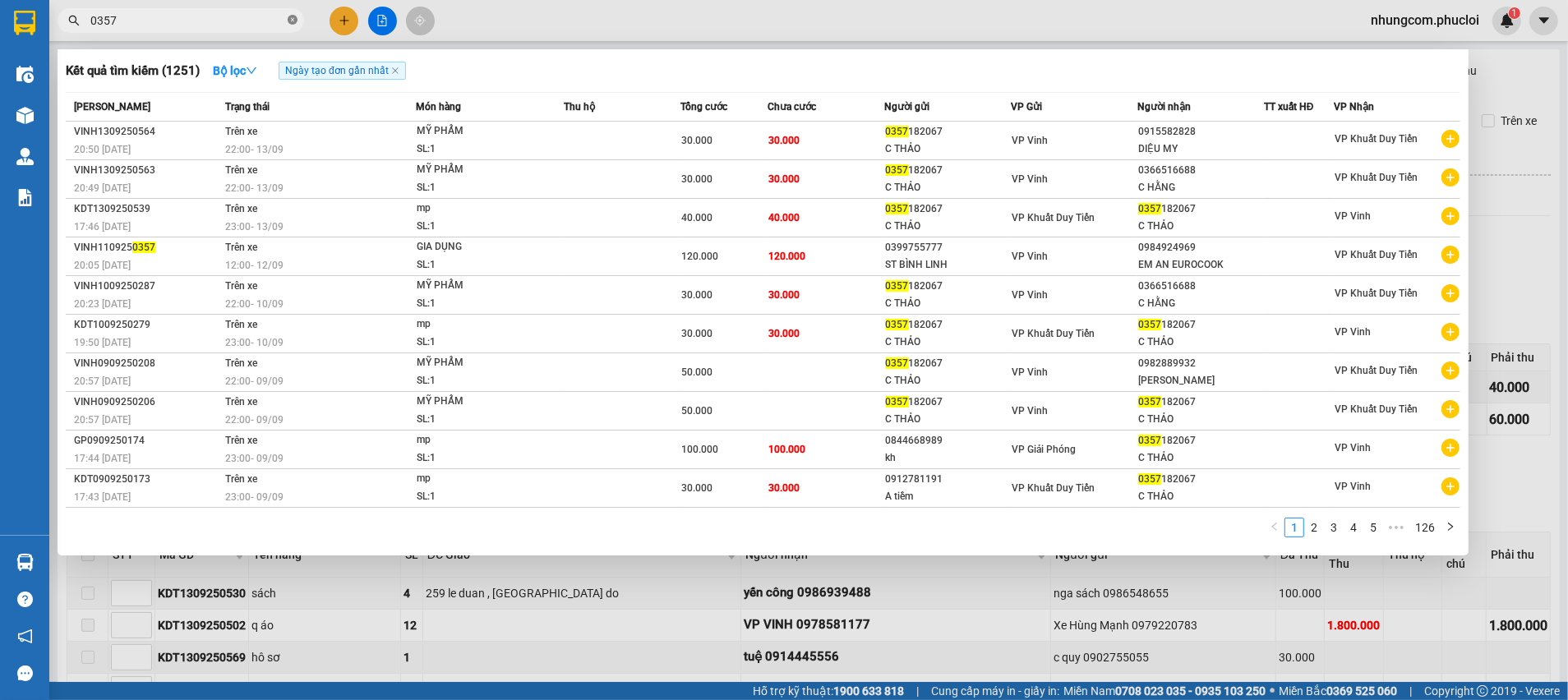
click at [291, 23] on icon "close-circle" at bounding box center [292, 20] width 9 height 9
type input "0357"
click at [287, 19] on icon "close-circle" at bounding box center [292, 20] width 9 height 9
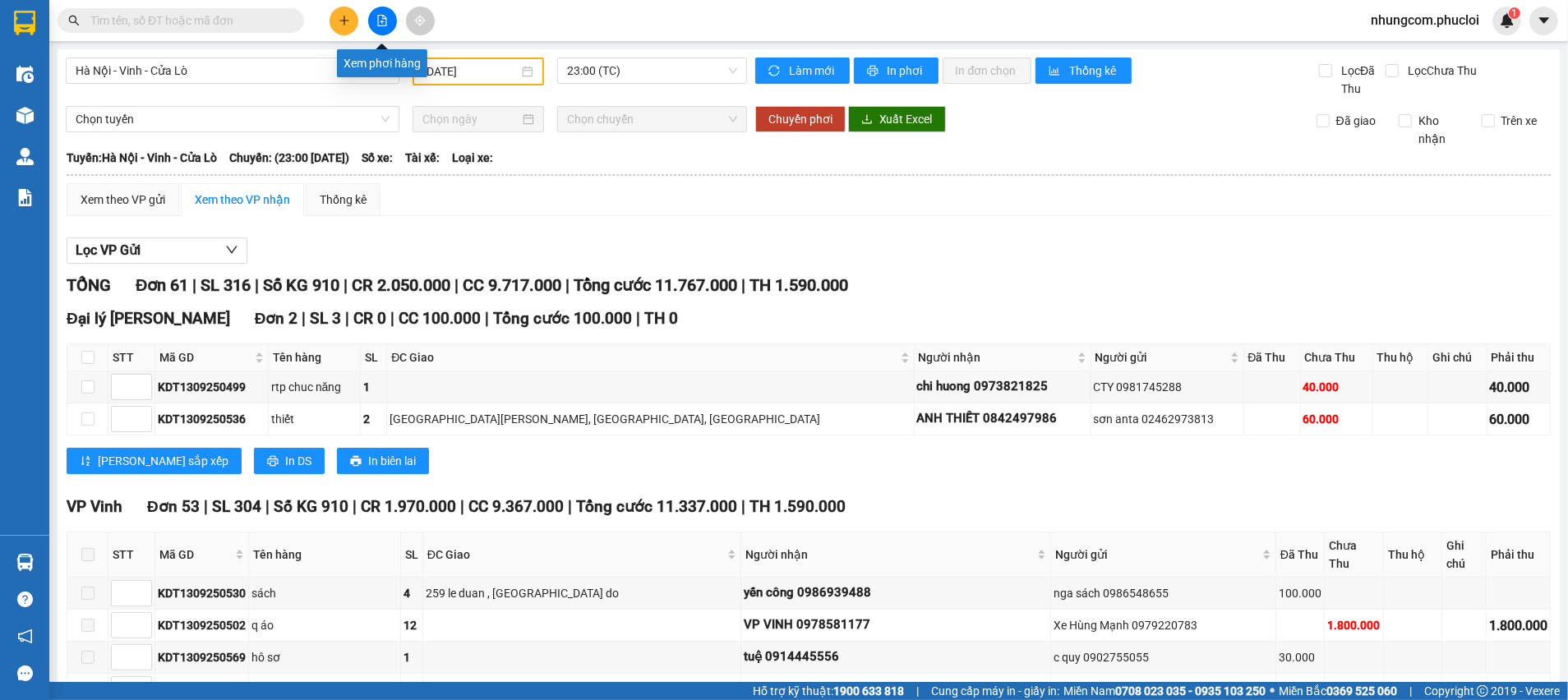
click at [392, 22] on button at bounding box center [382, 21] width 29 height 29
click at [266, 73] on span "Hà Nội - Vinh - Cửa Lò" at bounding box center [232, 70] width 314 height 24
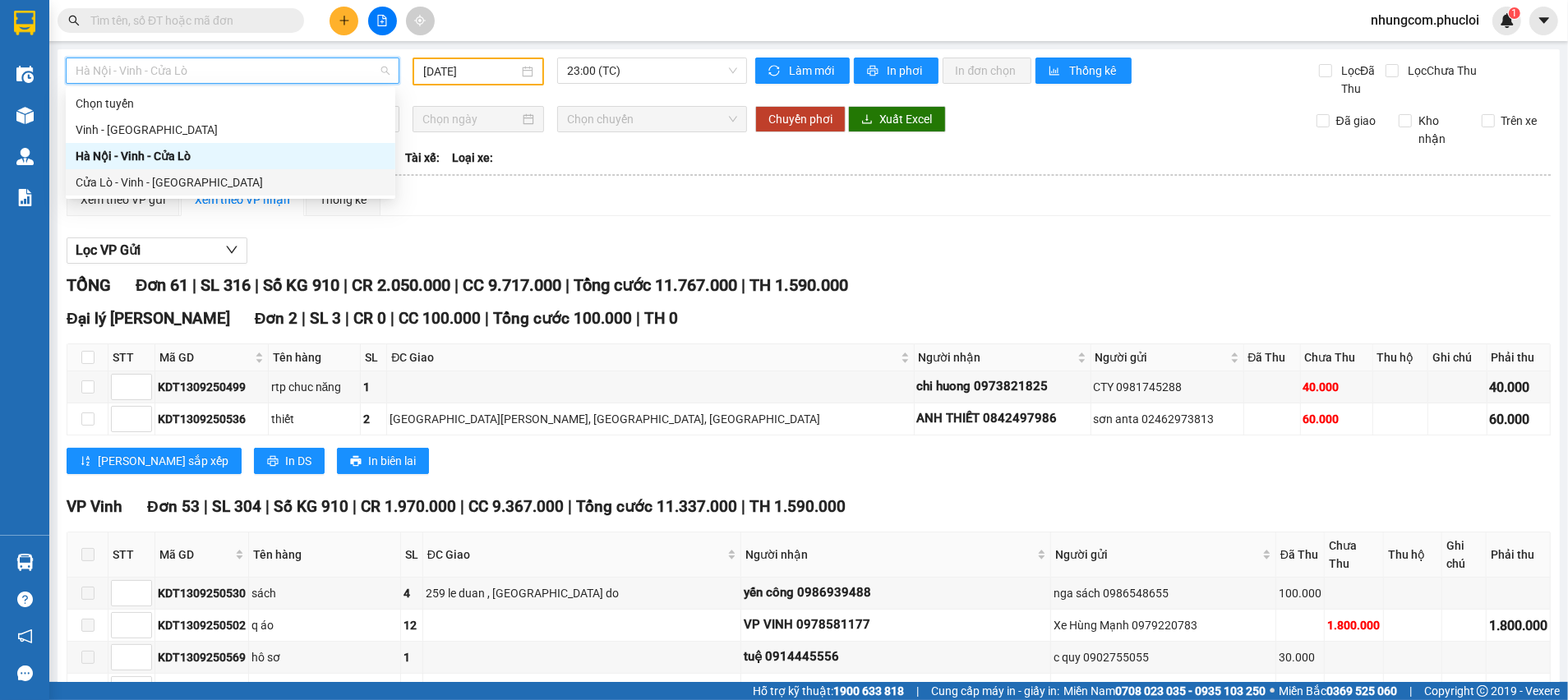
click at [144, 179] on div "Cửa Lò - Vinh - [GEOGRAPHIC_DATA]" at bounding box center [230, 182] width 310 height 18
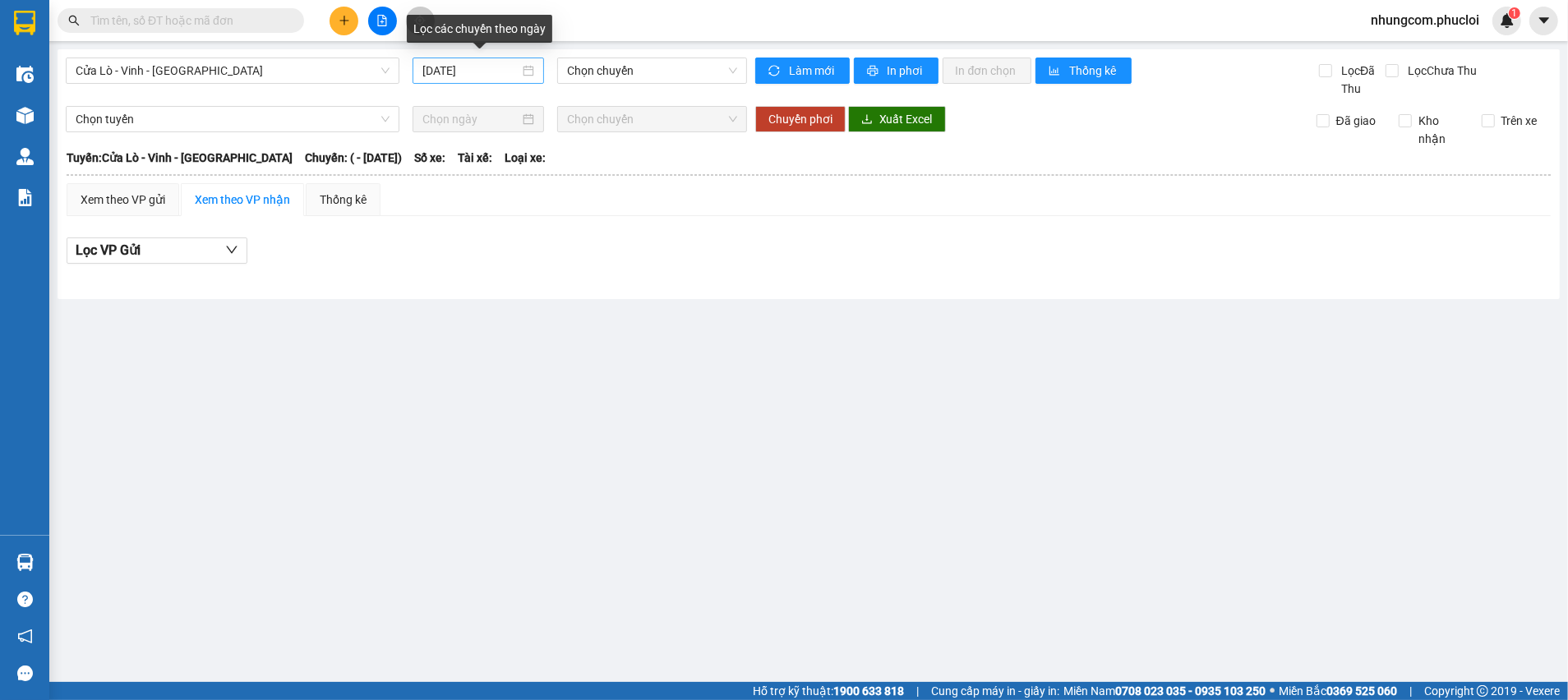
click at [532, 70] on div "[DATE]" at bounding box center [478, 70] width 112 height 18
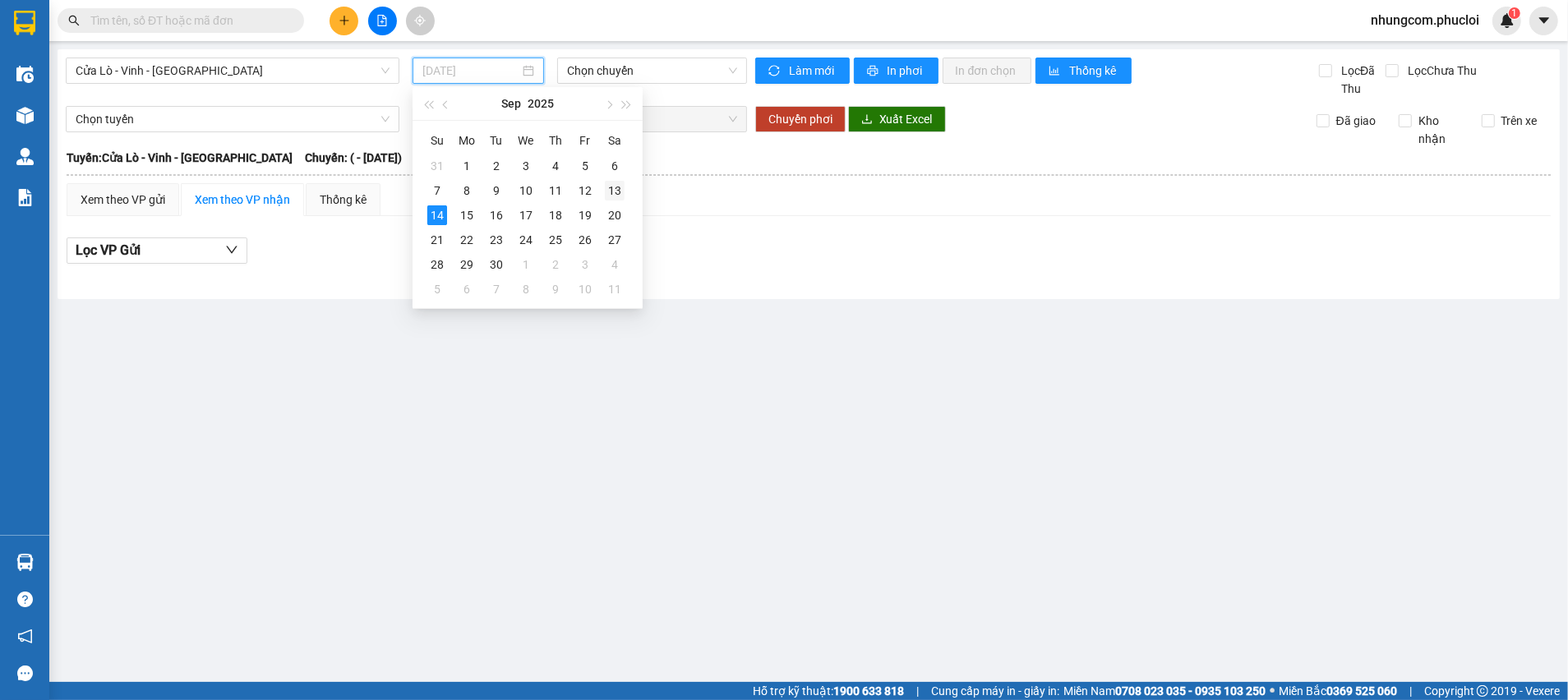
click at [615, 193] on div "13" at bounding box center [614, 190] width 20 height 20
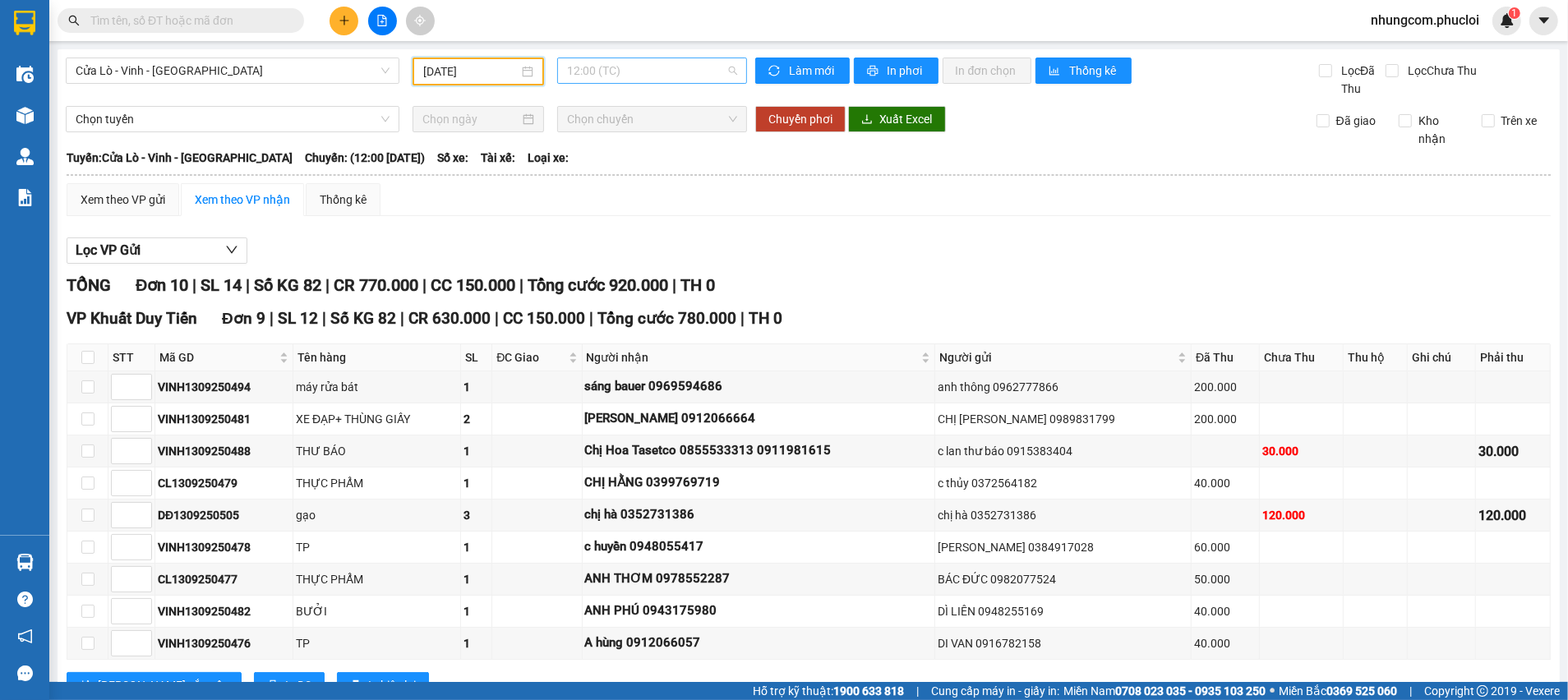
click at [609, 73] on span "12:00 (TC)" at bounding box center [652, 70] width 169 height 24
click at [526, 74] on div "[DATE]" at bounding box center [477, 70] width 110 height 18
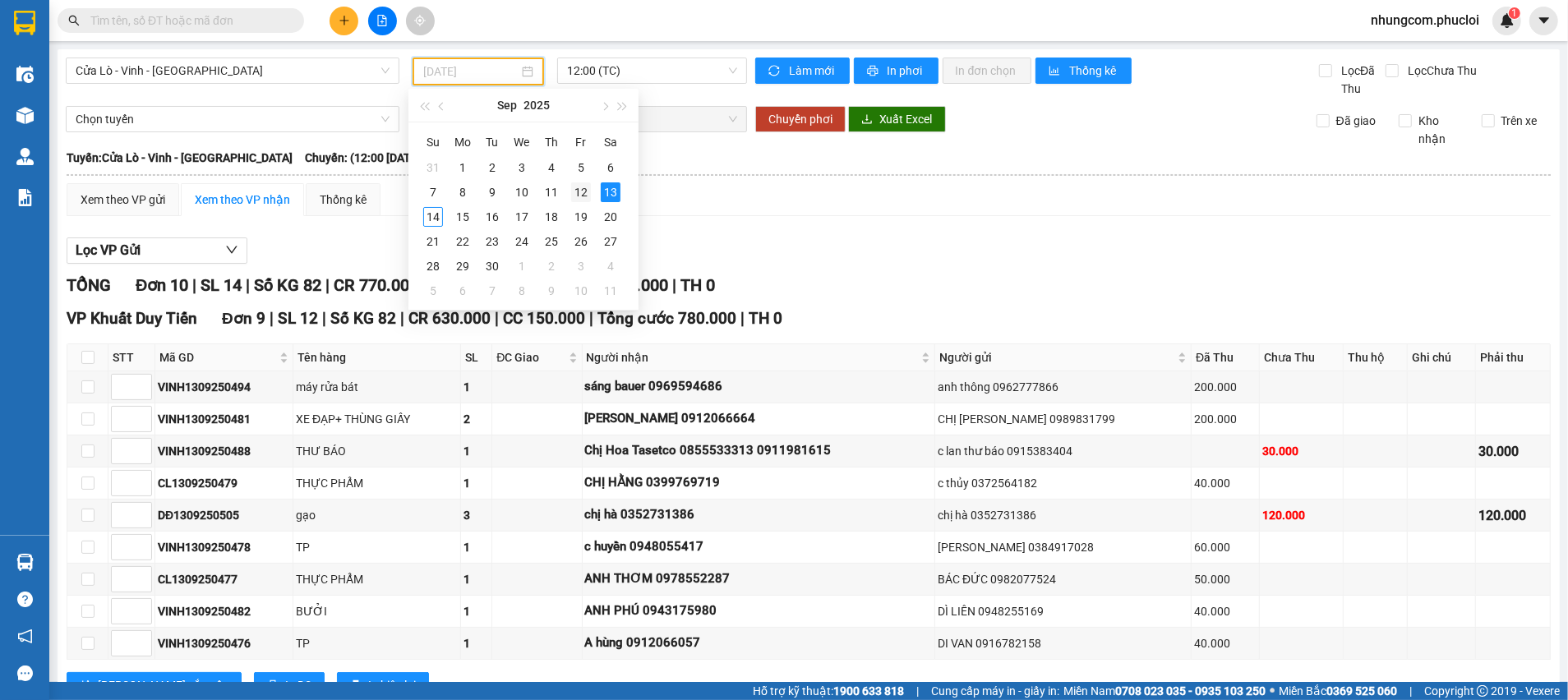
click at [585, 194] on div "12" at bounding box center [581, 192] width 20 height 20
type input "[DATE]"
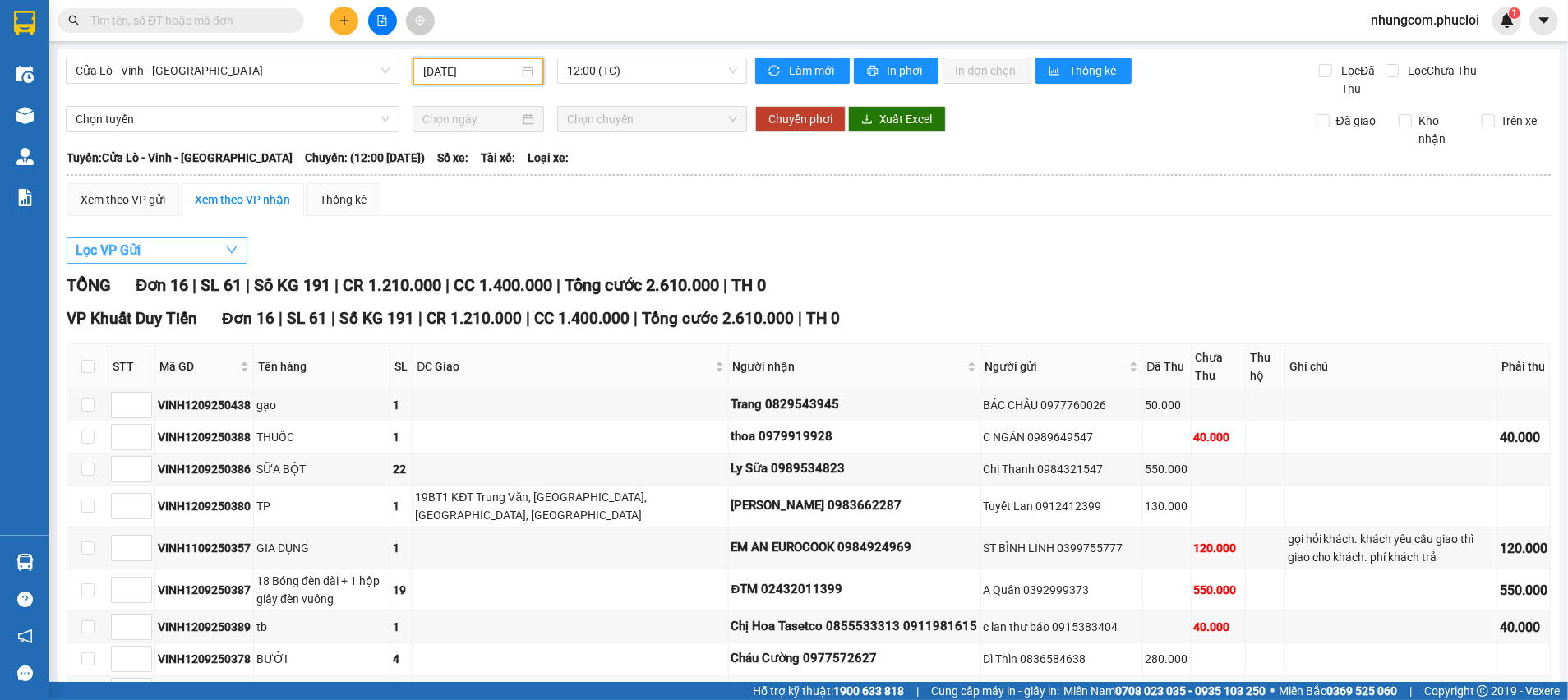
click at [191, 250] on button "Lọc VP Gửi" at bounding box center [157, 251] width 180 height 26
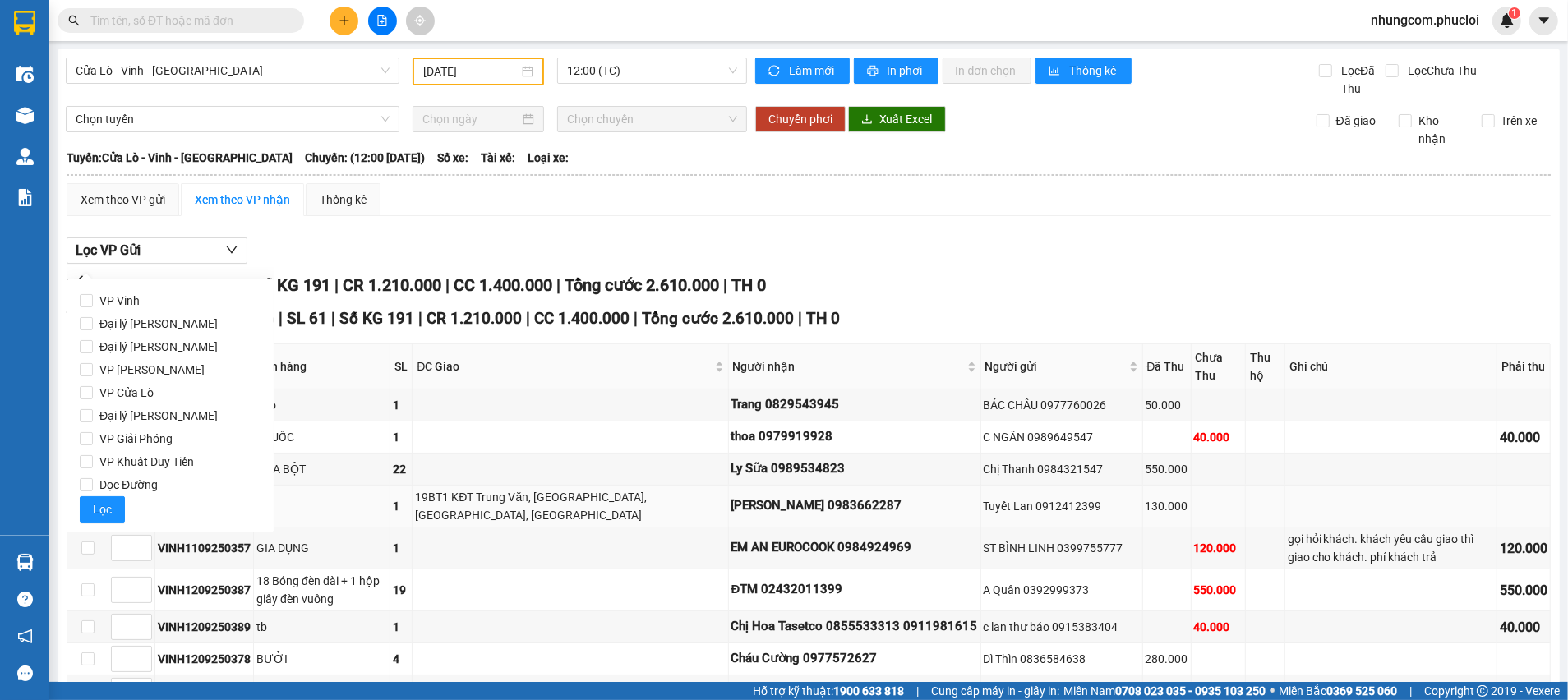
click at [831, 521] on td "[PERSON_NAME] 0983662287" at bounding box center [855, 506] width 253 height 42
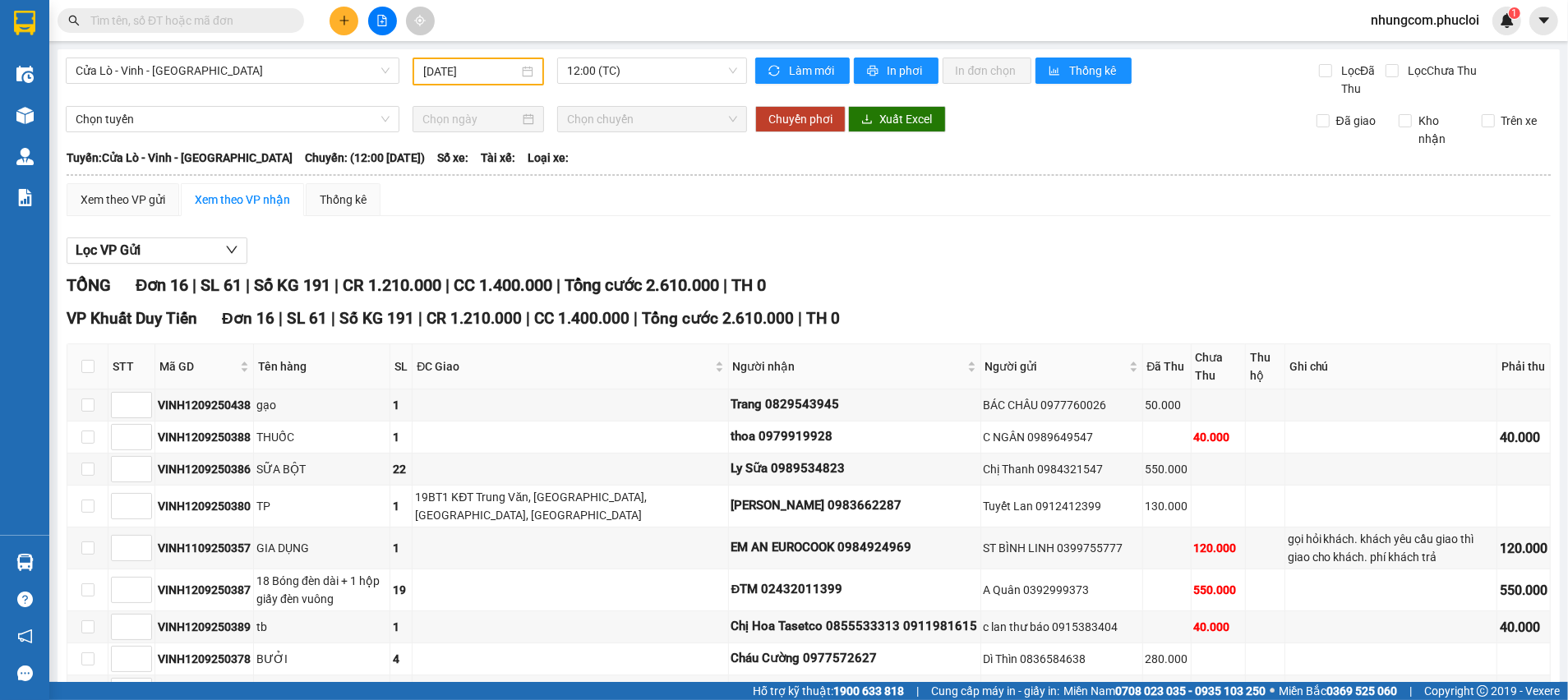
click at [287, 21] on span at bounding box center [292, 20] width 9 height 18
click at [273, 23] on input "text" at bounding box center [187, 20] width 194 height 18
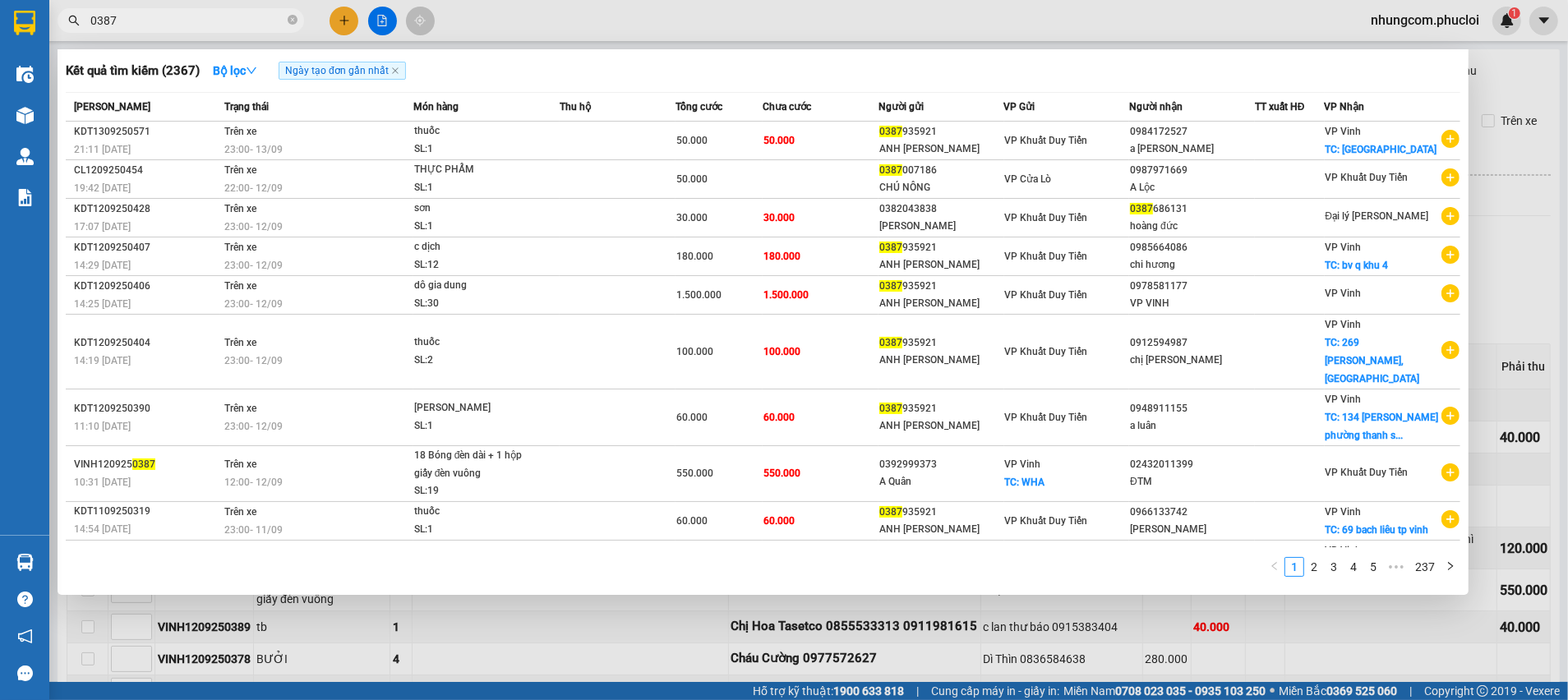
type input "0387"
click at [291, 23] on icon "close-circle" at bounding box center [292, 20] width 9 height 9
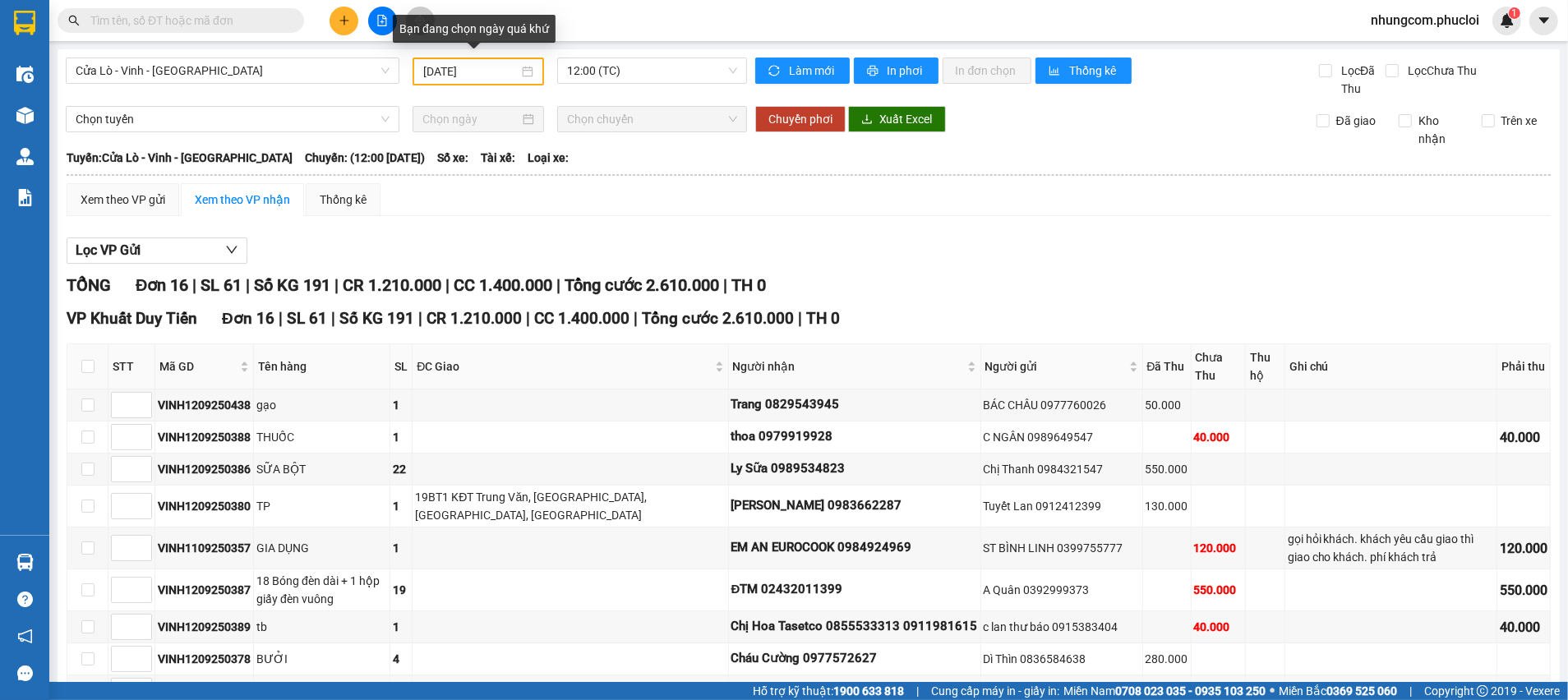
click at [521, 77] on div "[DATE]" at bounding box center [477, 70] width 110 height 18
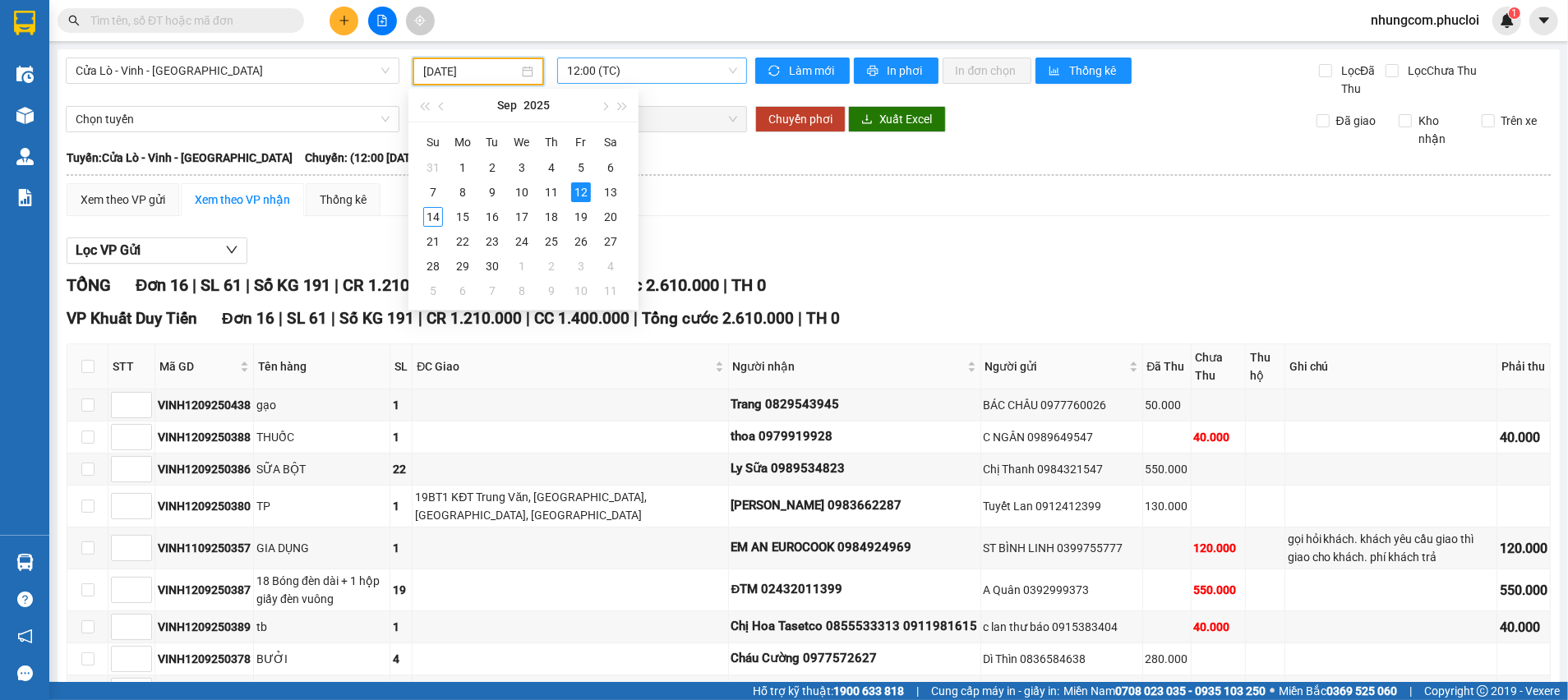
click at [626, 64] on span "12:00 (TC)" at bounding box center [652, 70] width 169 height 24
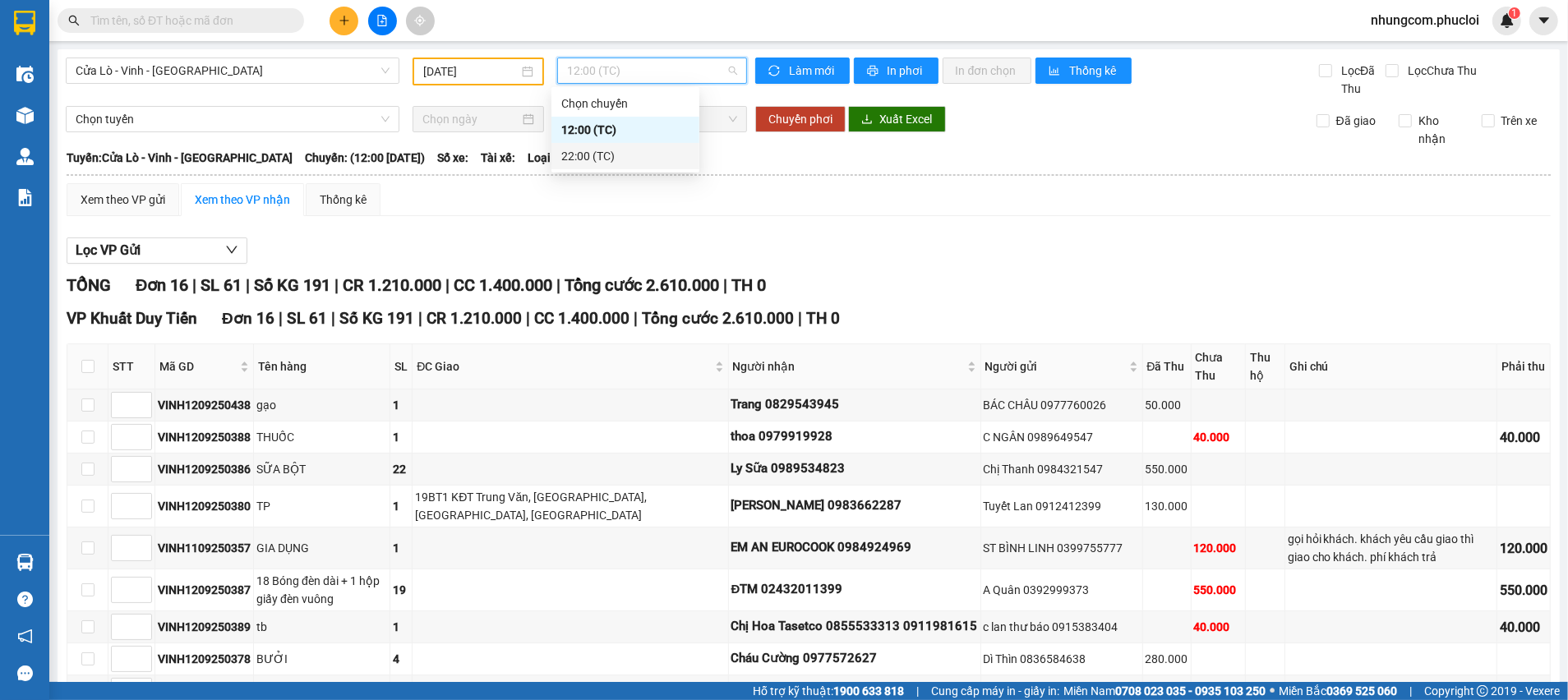
click at [607, 162] on div "22:00 (TC)" at bounding box center [625, 156] width 128 height 18
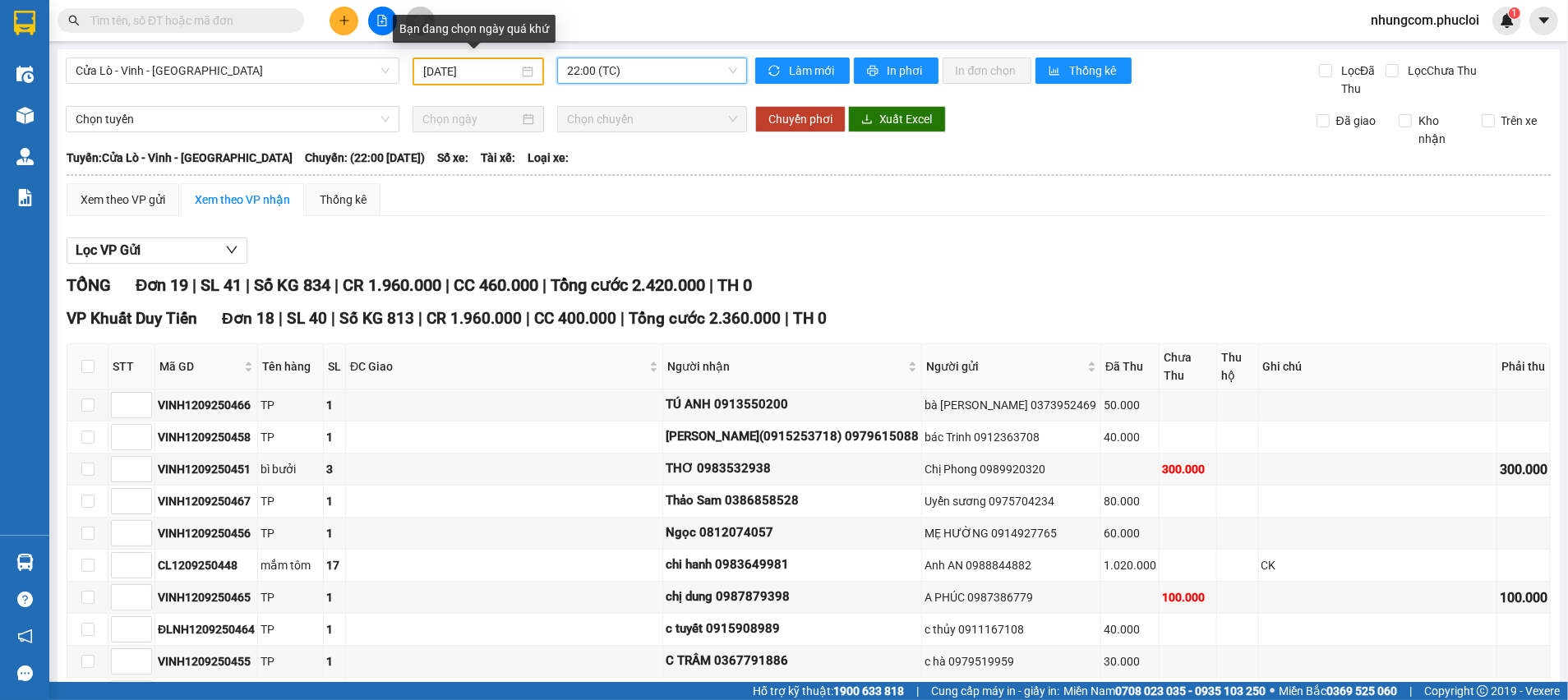
click at [520, 74] on div "[DATE]" at bounding box center [477, 70] width 110 height 18
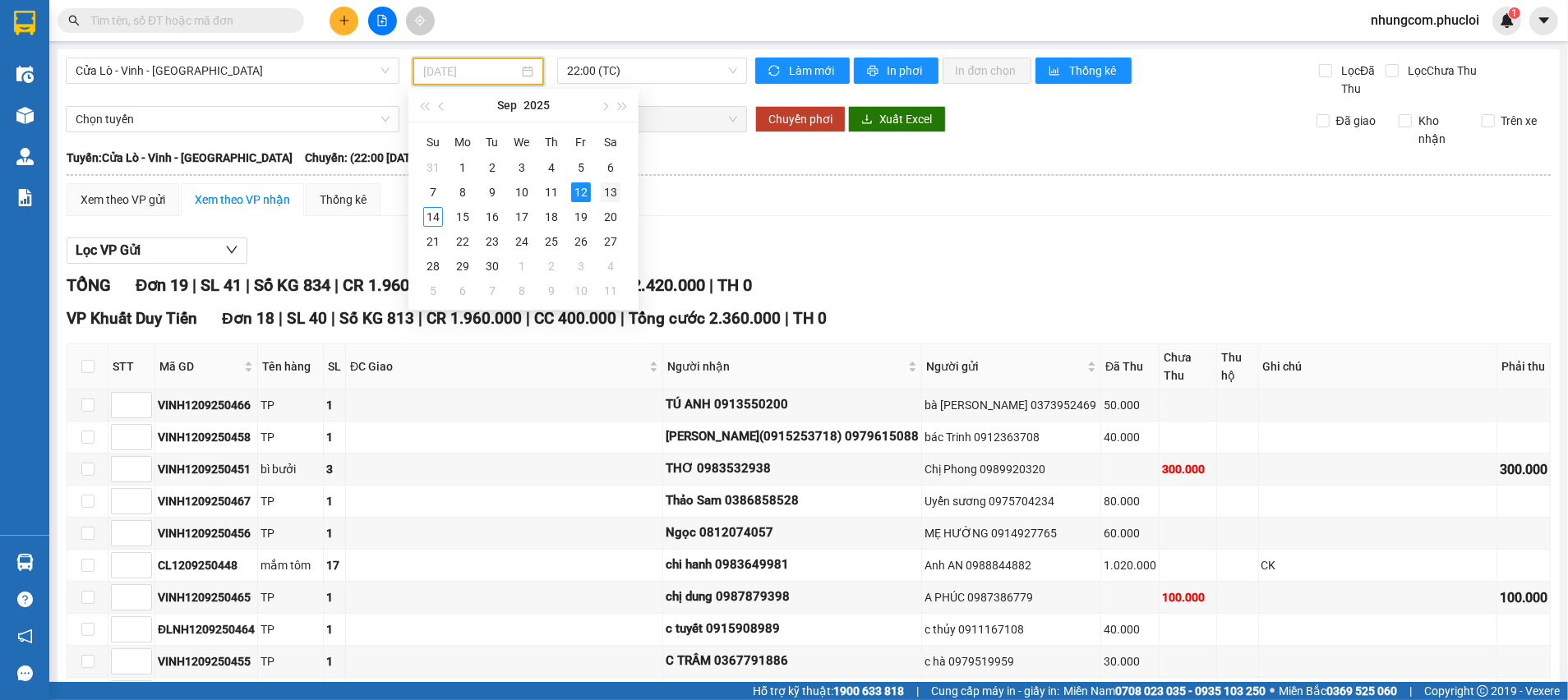
click at [610, 189] on div "13" at bounding box center [610, 192] width 20 height 20
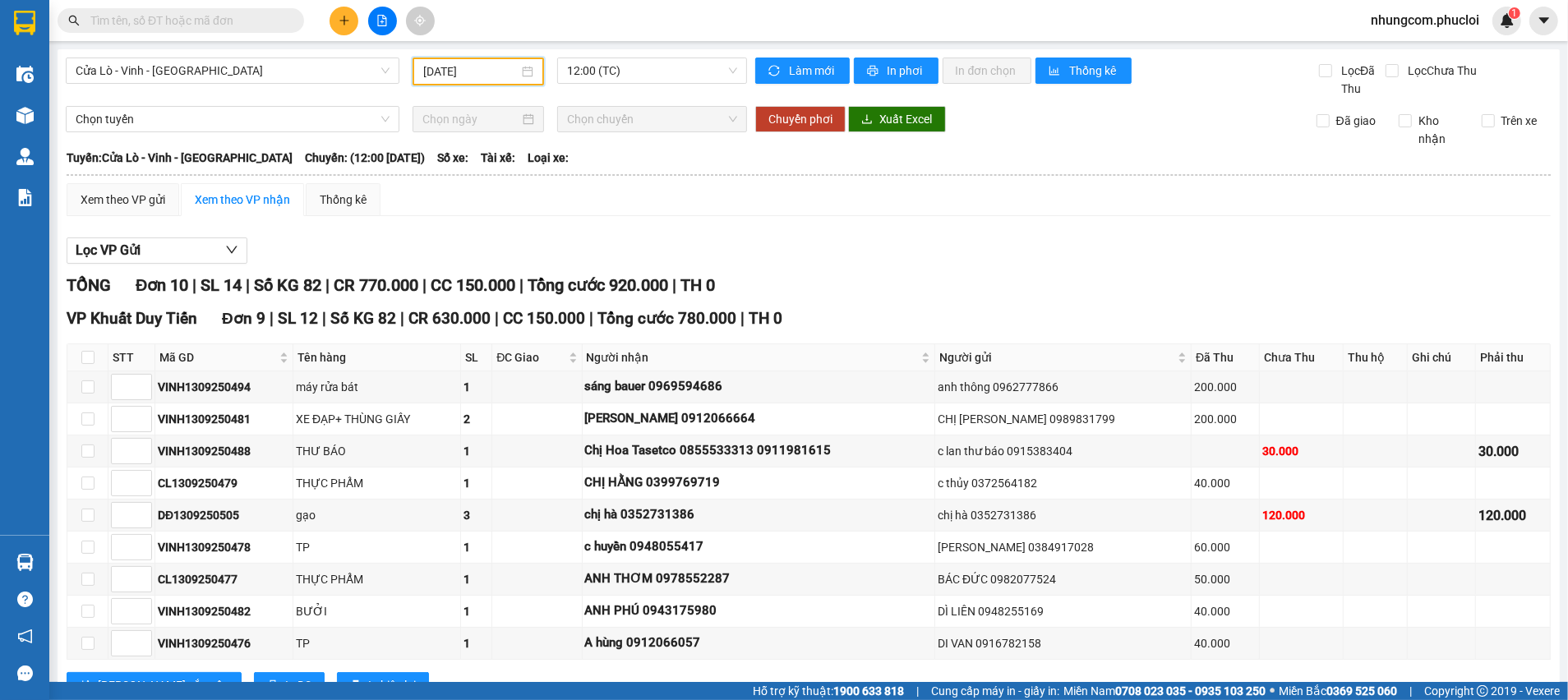
click at [526, 69] on div "[DATE]" at bounding box center [477, 70] width 110 height 18
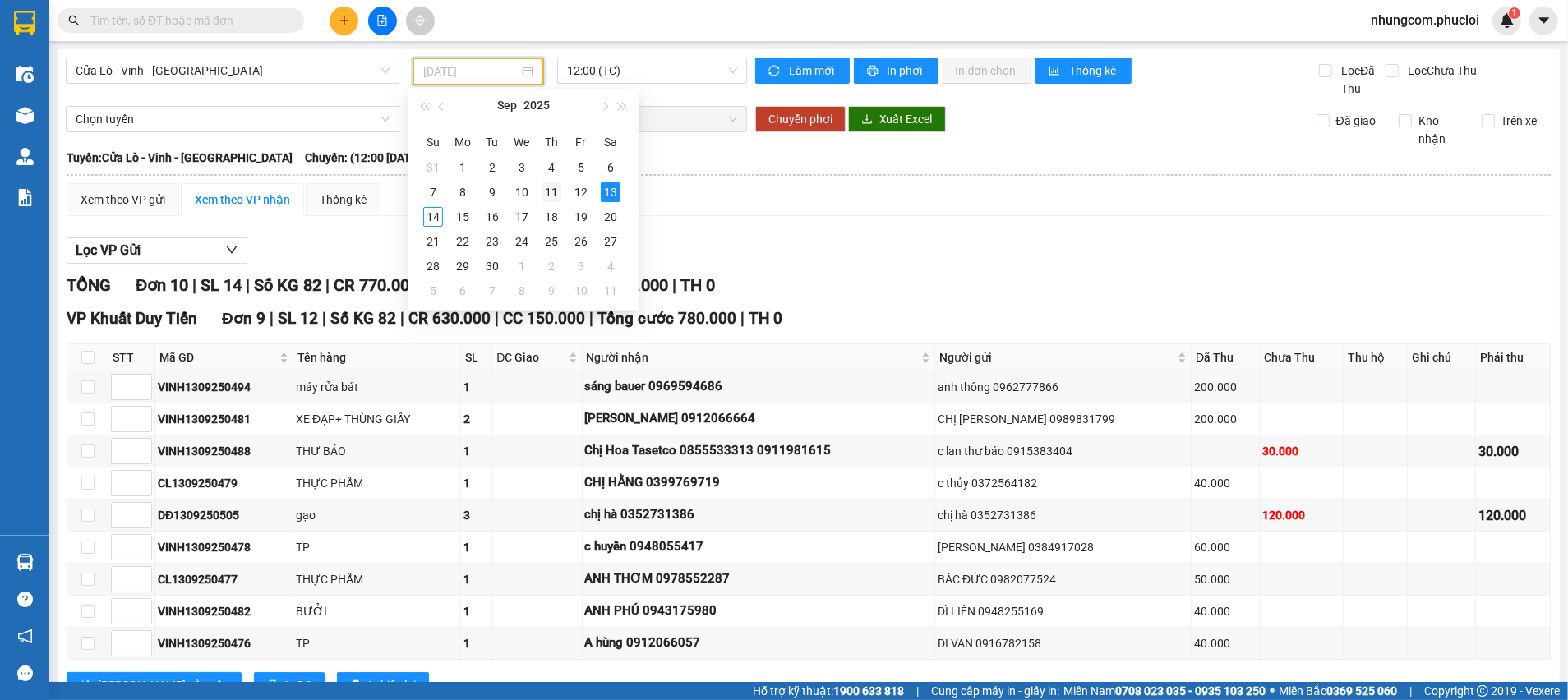
click at [552, 190] on div "11" at bounding box center [551, 192] width 20 height 20
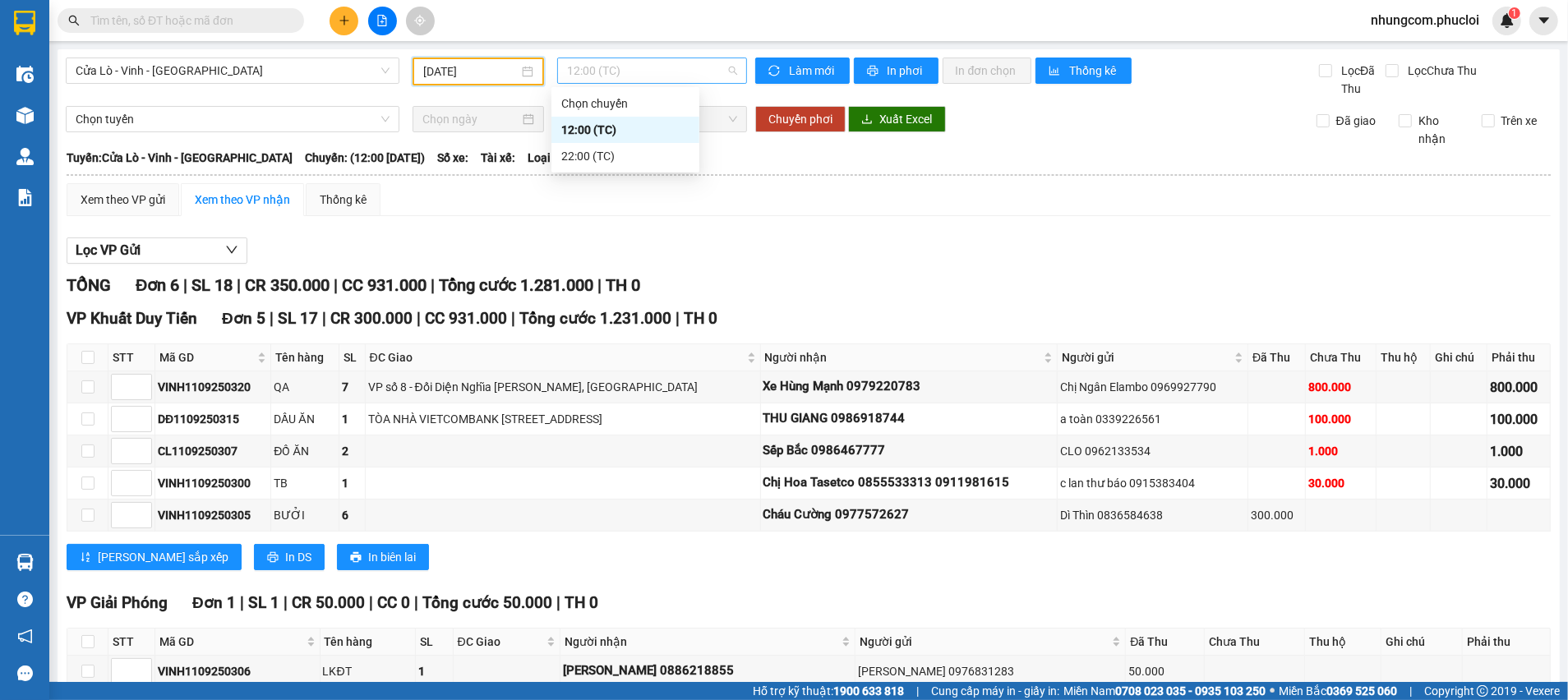
drag, startPoint x: 644, startPoint y: 72, endPoint x: 637, endPoint y: 109, distance: 37.7
click at [644, 72] on span "12:00 (TC)" at bounding box center [652, 70] width 169 height 24
click at [617, 158] on div "22:00 (TC)" at bounding box center [625, 156] width 128 height 18
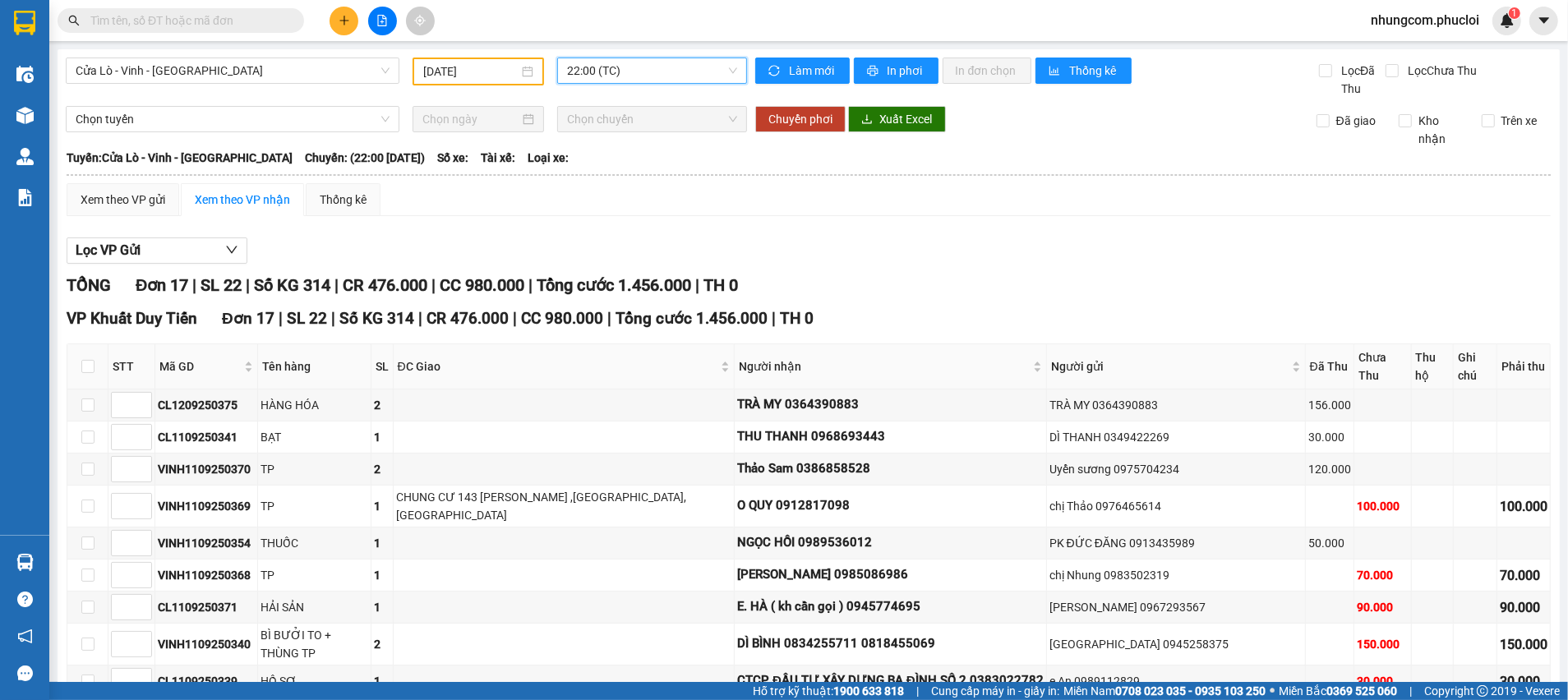
click at [584, 71] on span "22:00 (TC)" at bounding box center [652, 70] width 169 height 24
click at [593, 129] on div "12:00 (TC)" at bounding box center [625, 130] width 128 height 18
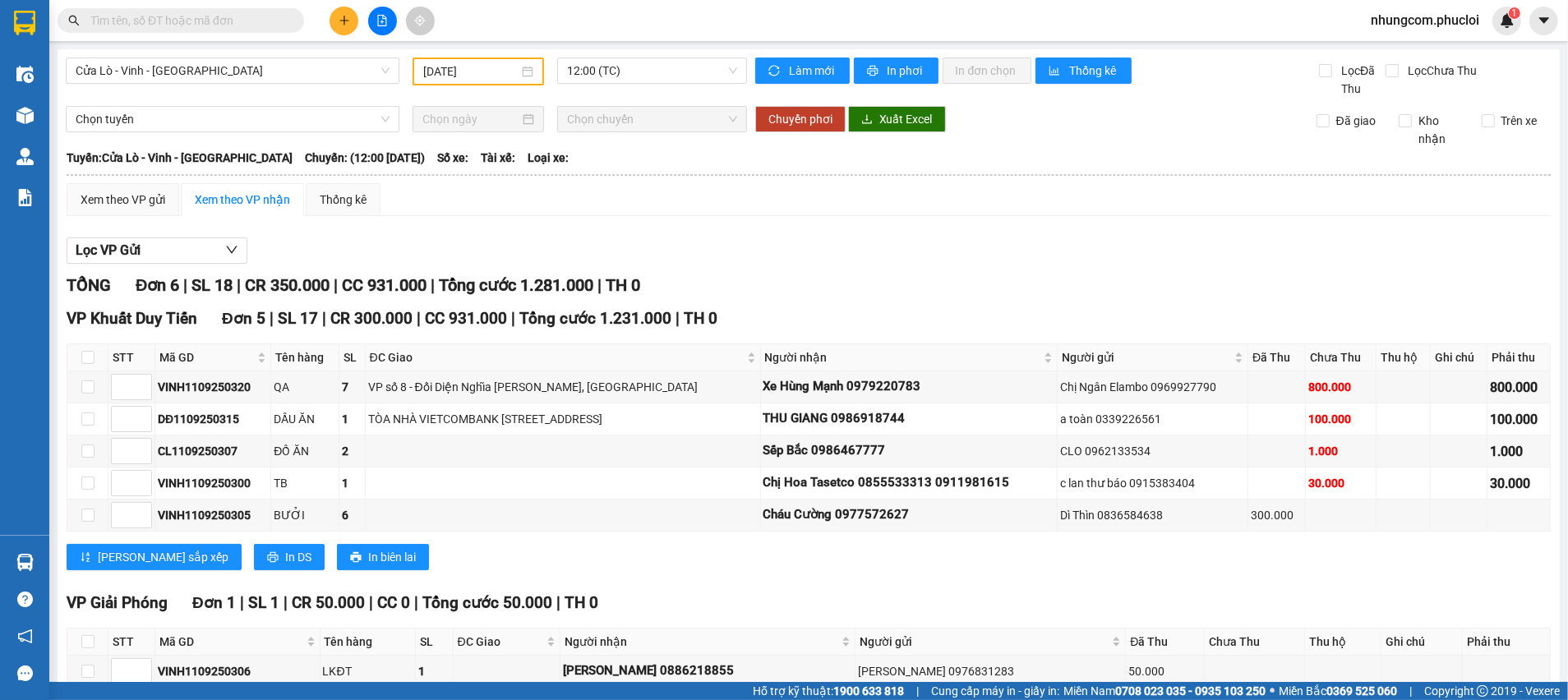
click at [520, 74] on div "[DATE]" at bounding box center [477, 70] width 110 height 18
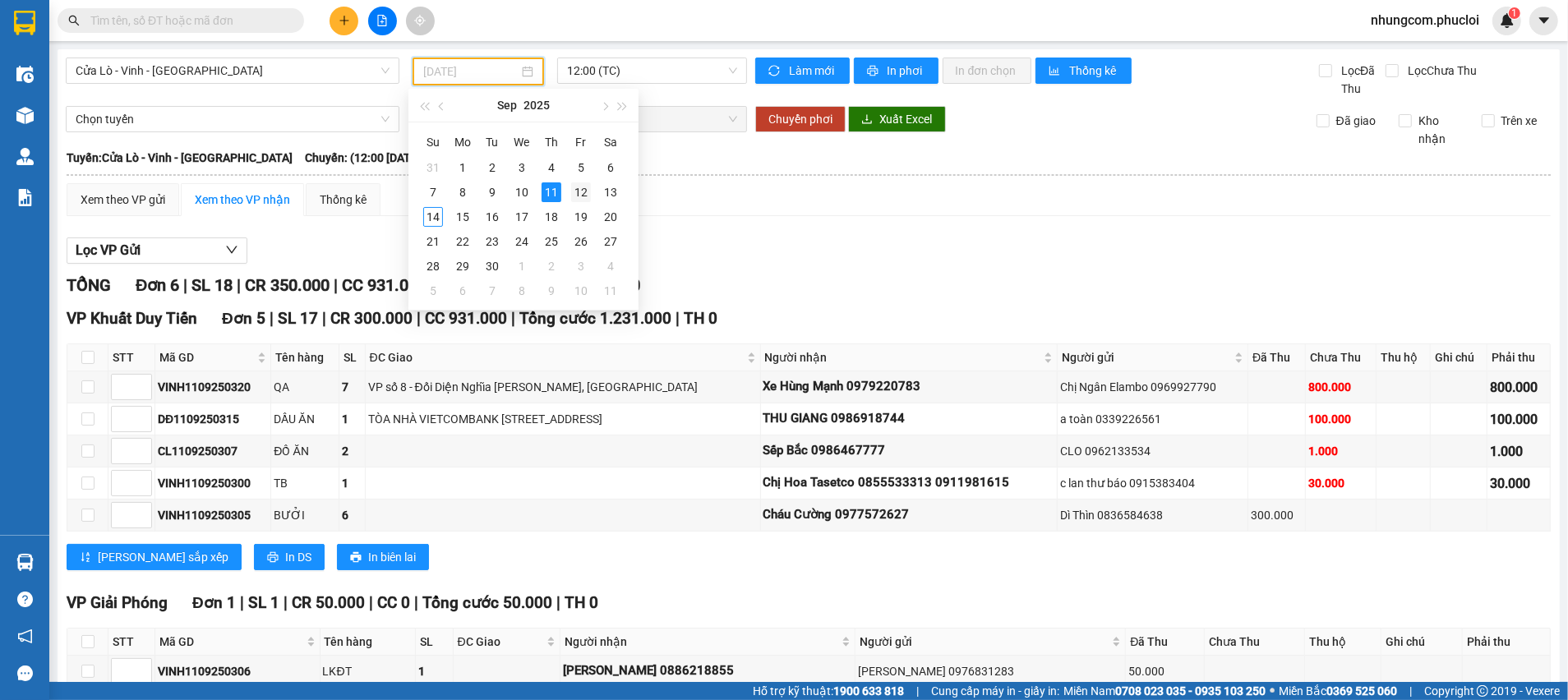
click at [579, 191] on div "12" at bounding box center [581, 192] width 20 height 20
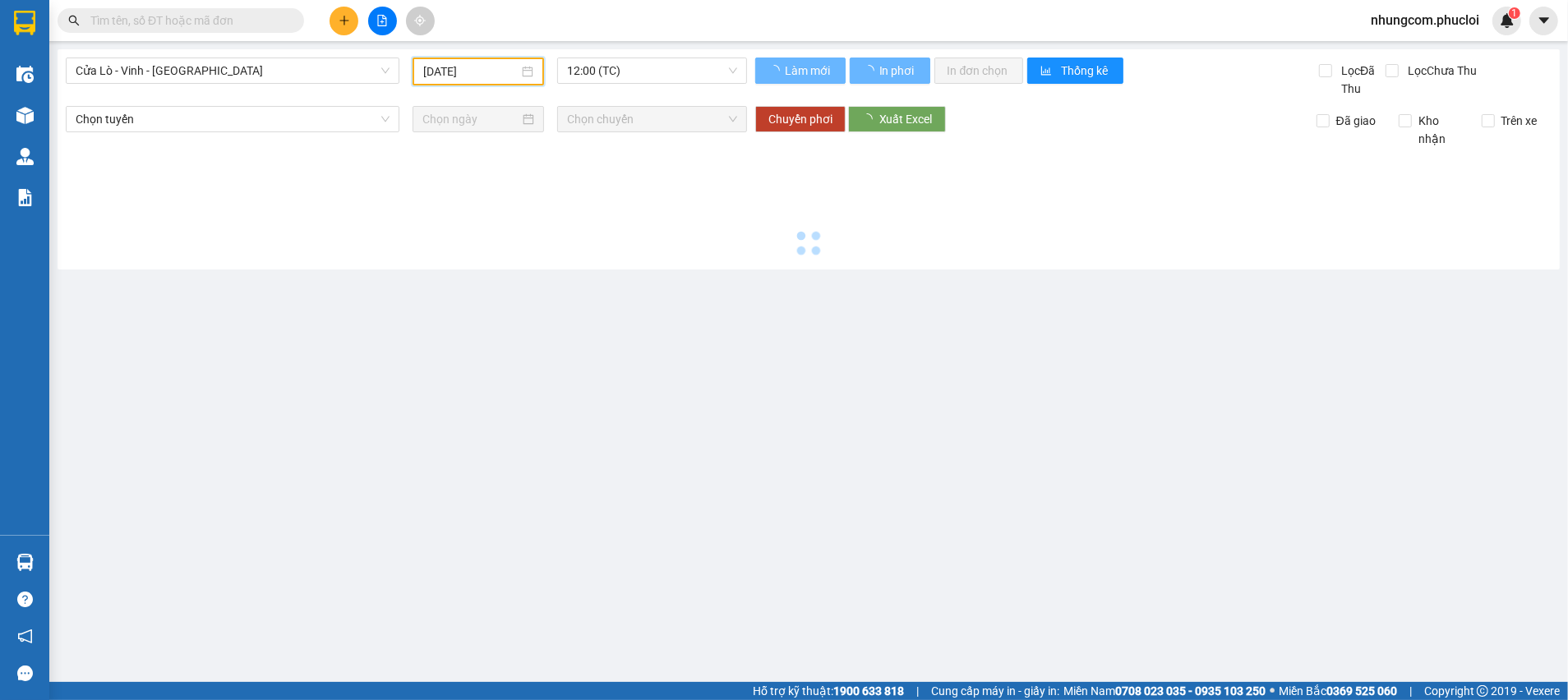
type input "[DATE]"
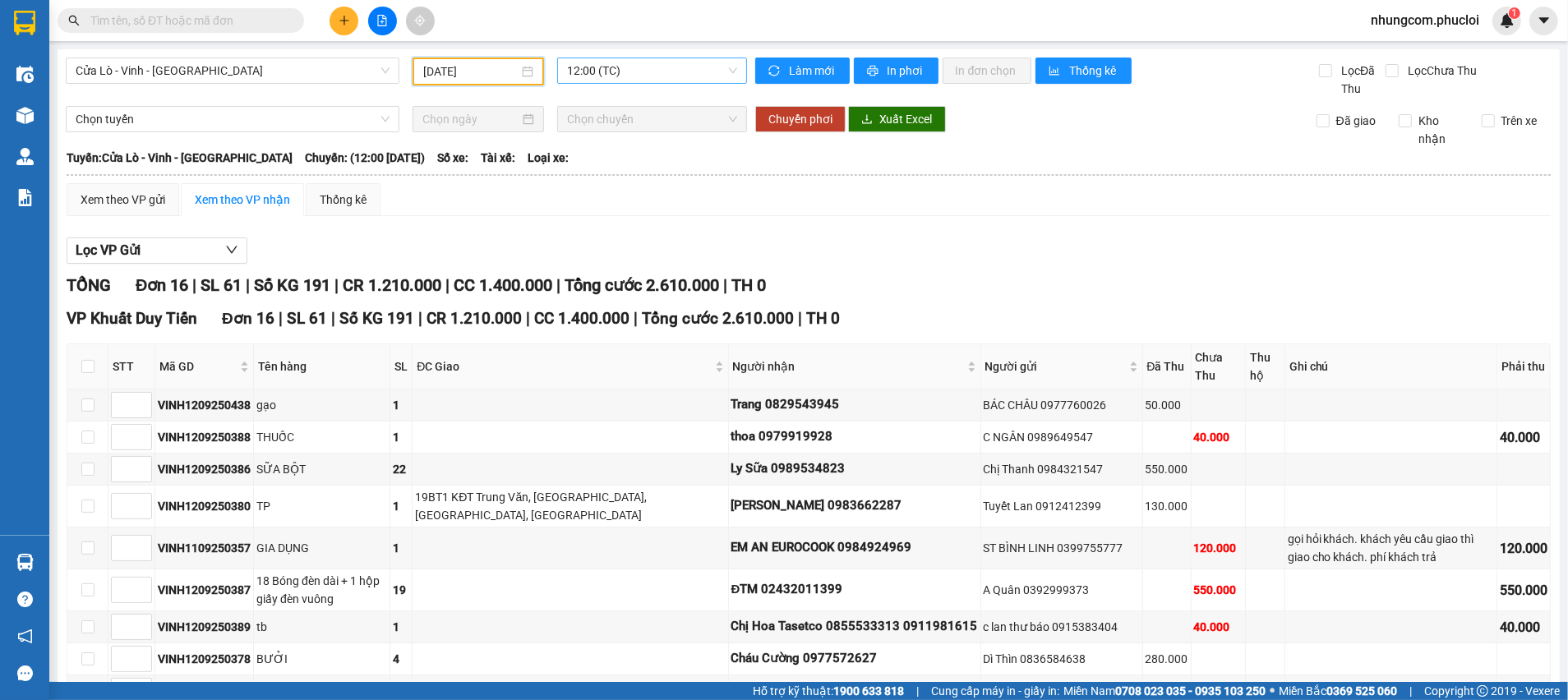
click at [644, 67] on span "12:00 (TC)" at bounding box center [652, 70] width 169 height 24
click at [572, 151] on div "22:00 (TC)" at bounding box center [625, 156] width 128 height 18
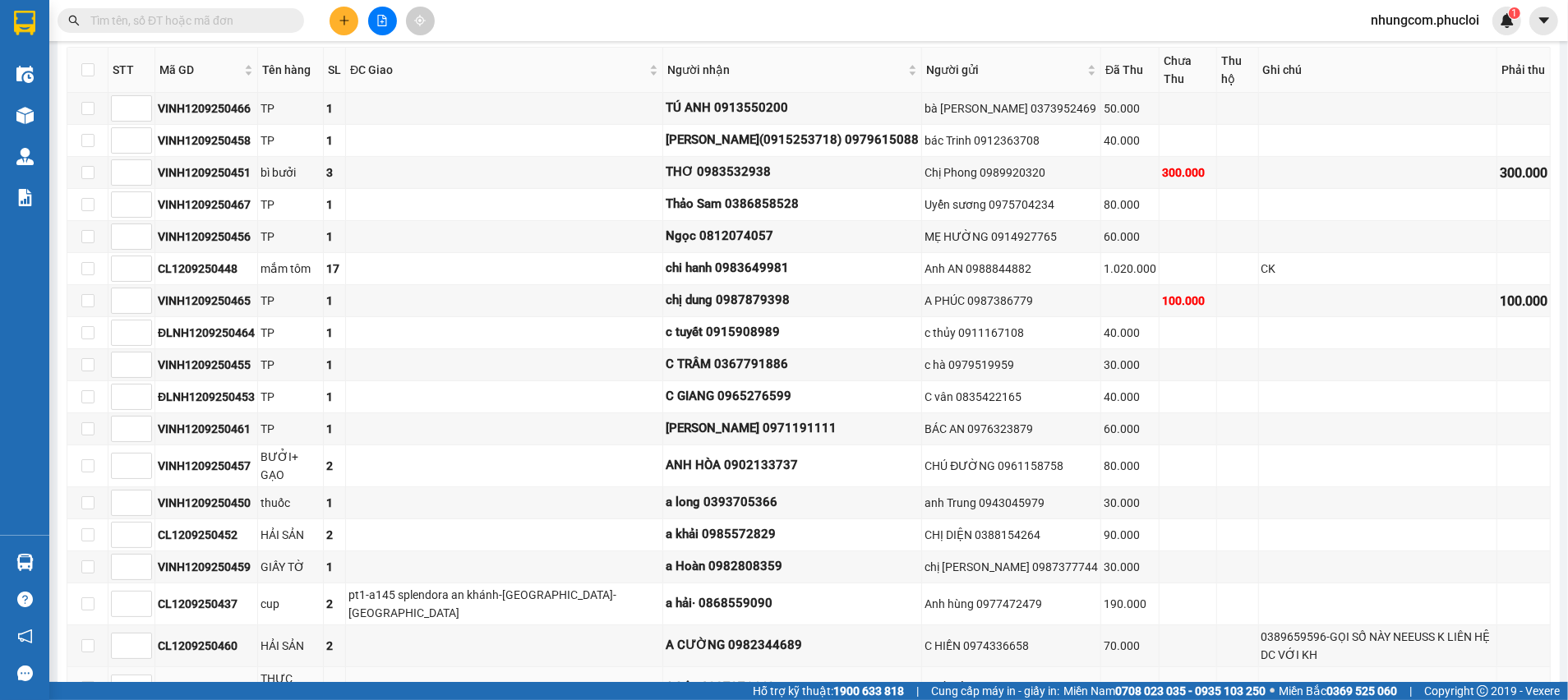
scroll to position [259, 0]
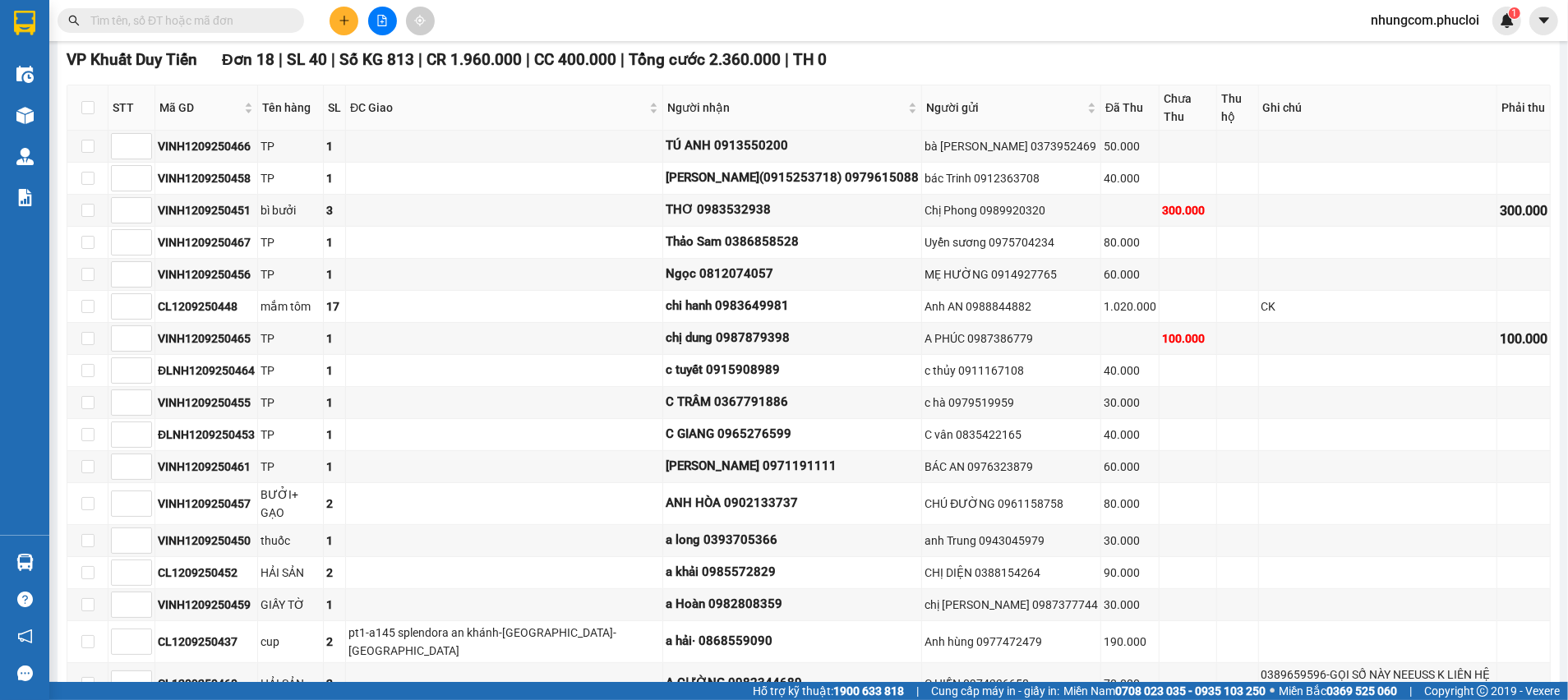
click at [252, 18] on input "text" at bounding box center [187, 20] width 194 height 18
type input "6"
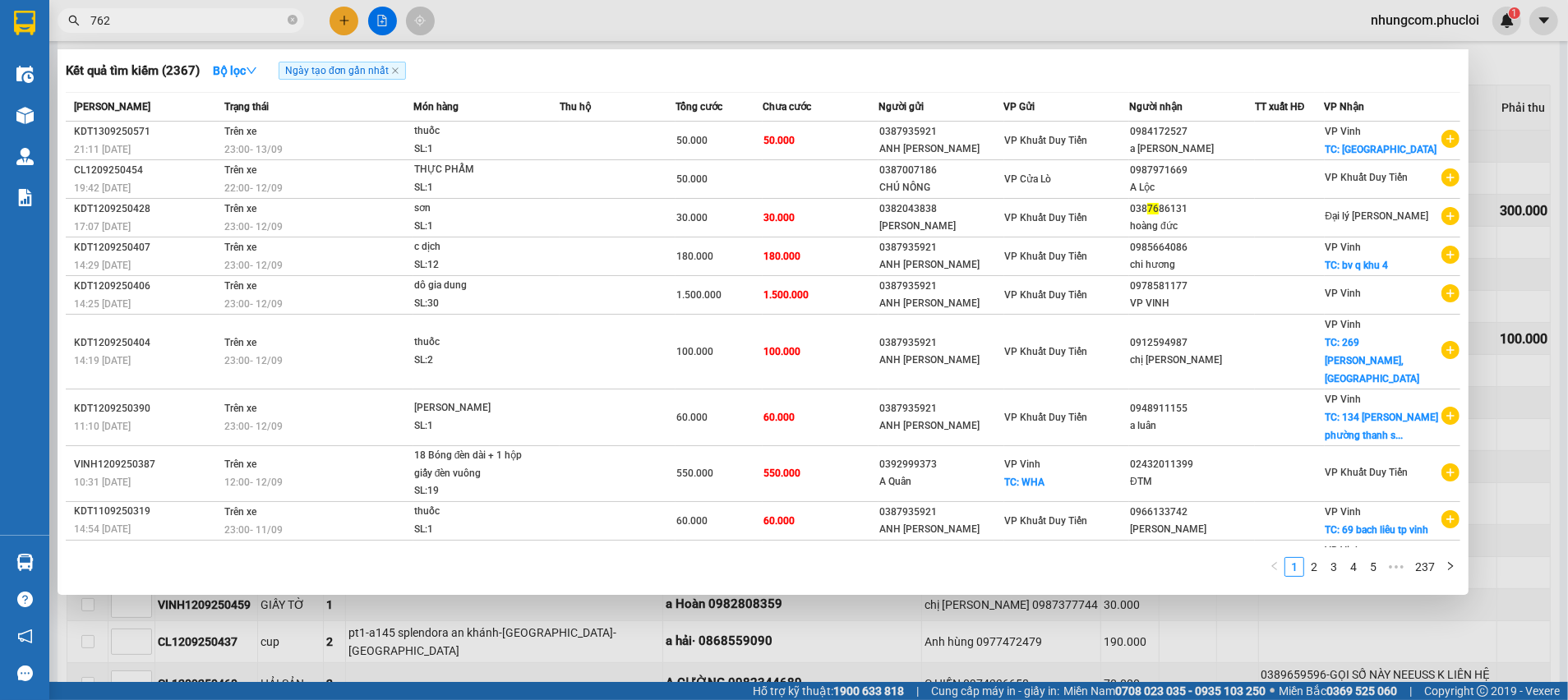
type input "7624"
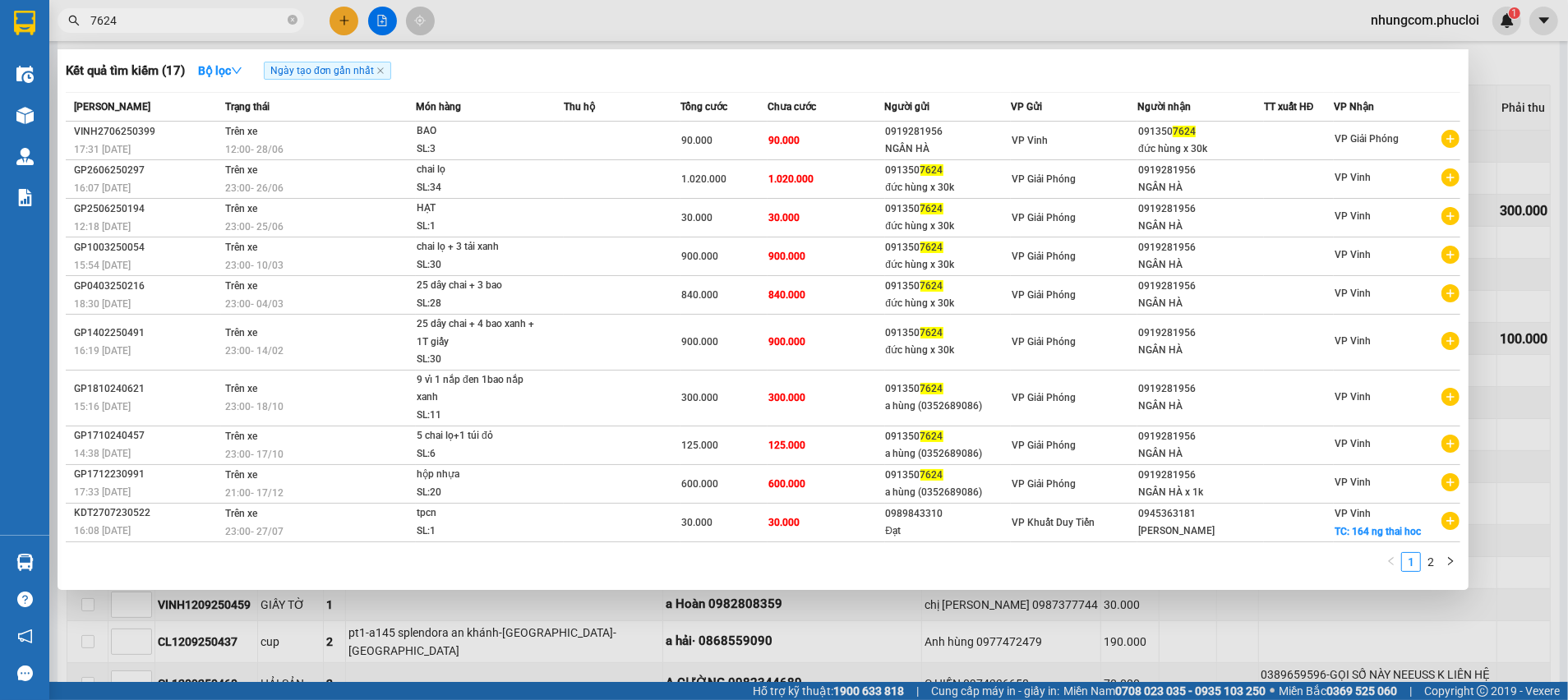
click at [296, 23] on icon "close-circle" at bounding box center [292, 20] width 9 height 9
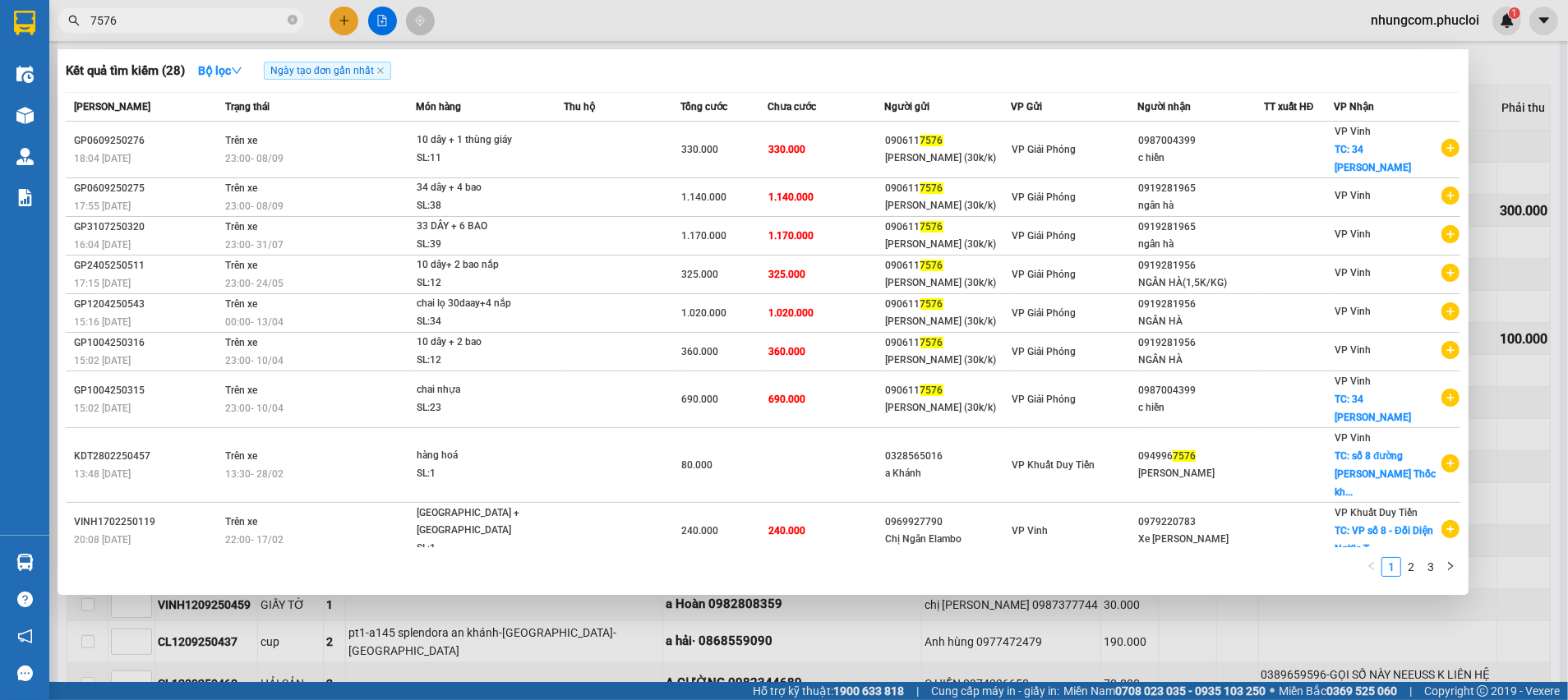
type input "7576"
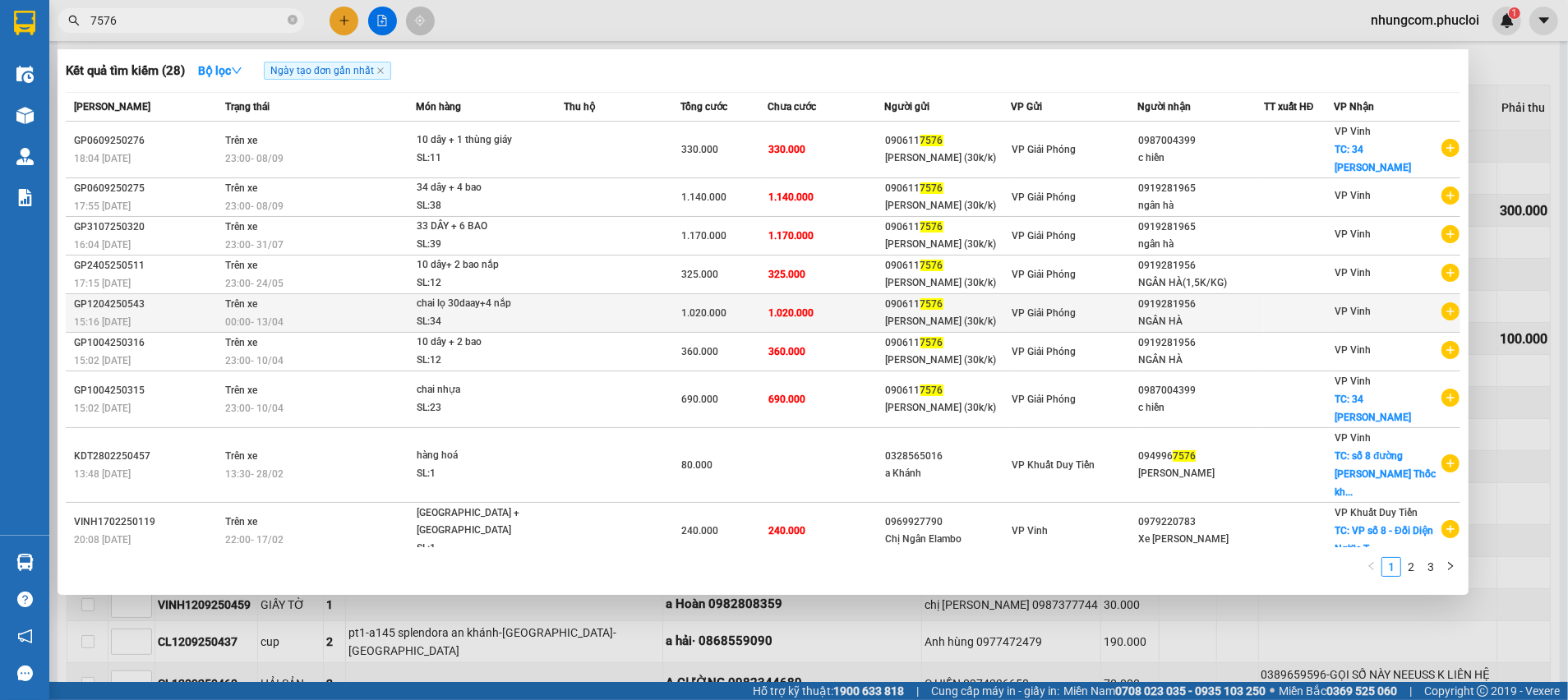
click at [130, 317] on span "15:16 [DATE]" at bounding box center [102, 322] width 56 height 11
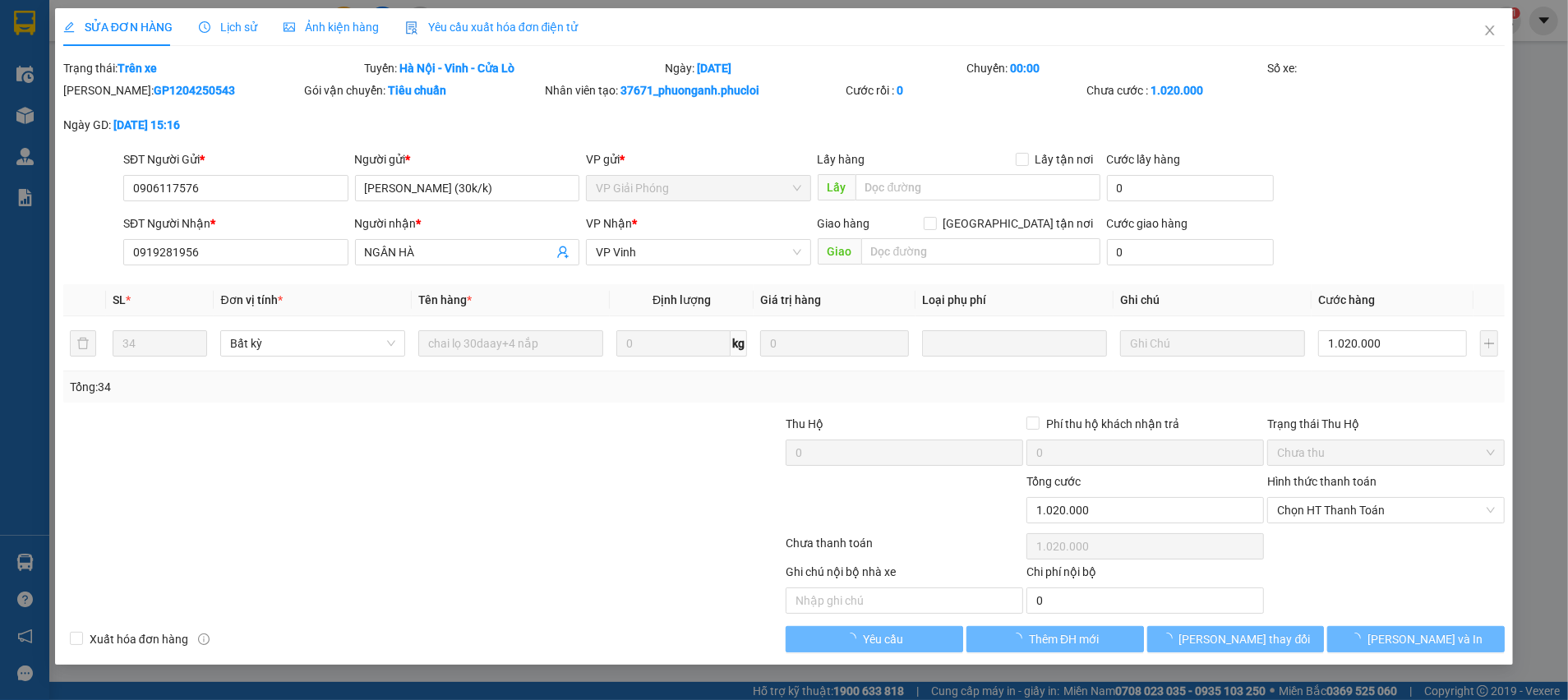
type input "0906117576"
type input "[PERSON_NAME] (30k/k)"
type input "0919281956"
type input "NGÂN HÀ"
type input "1.020.000"
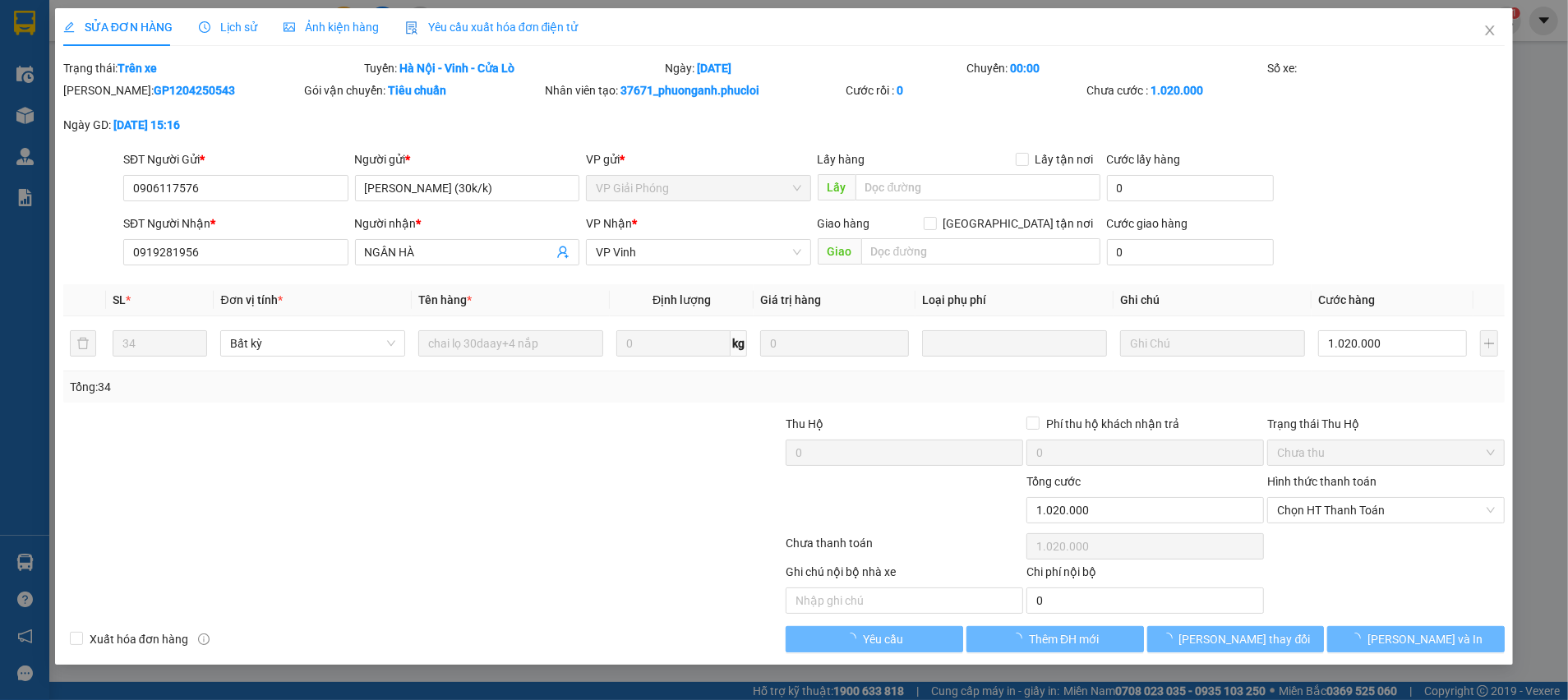
type input "1.020.000"
